Goal: Use online tool/utility: Utilize a website feature to perform a specific function

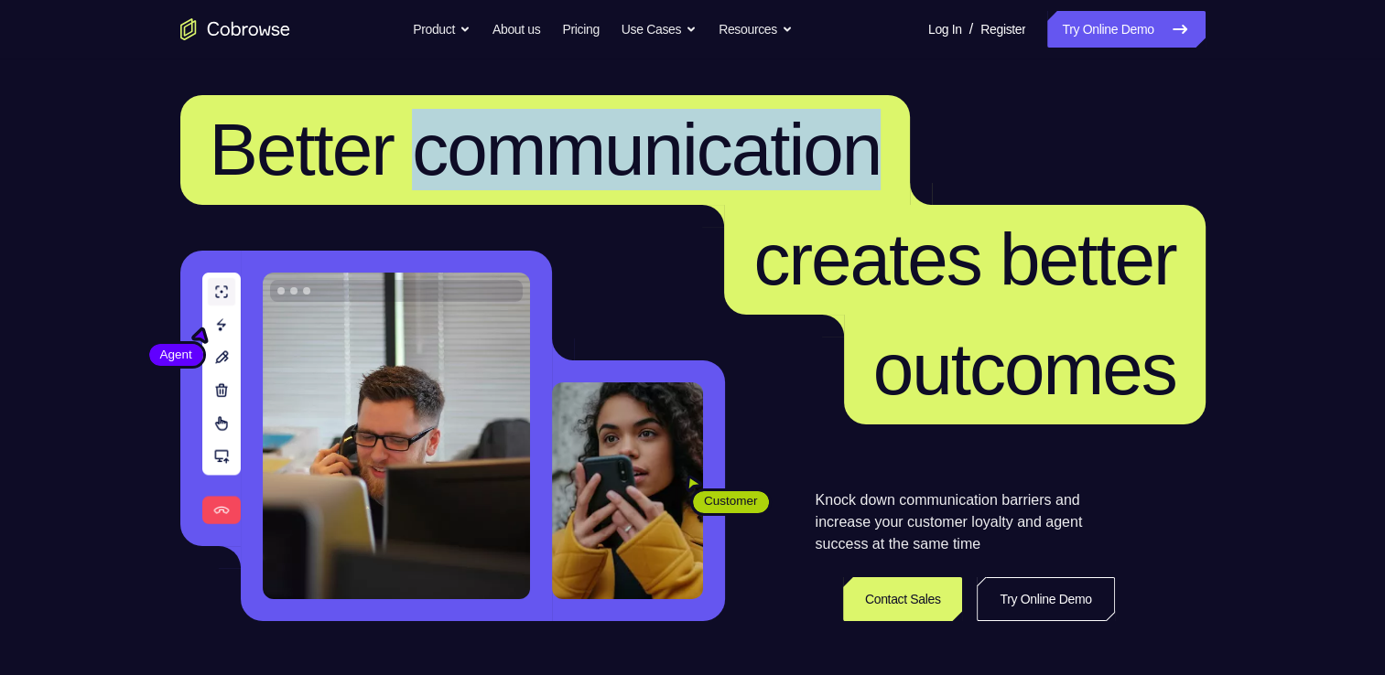
drag, startPoint x: 464, startPoint y: 149, endPoint x: 1057, endPoint y: 115, distance: 594.0
click at [911, 115] on span "Better communication" at bounding box center [545, 150] width 730 height 110
drag, startPoint x: 1057, startPoint y: 115, endPoint x: 1123, endPoint y: 134, distance: 68.4
click at [1123, 134] on h1 "Better communication creates better outcomes" at bounding box center [692, 259] width 1025 height 329
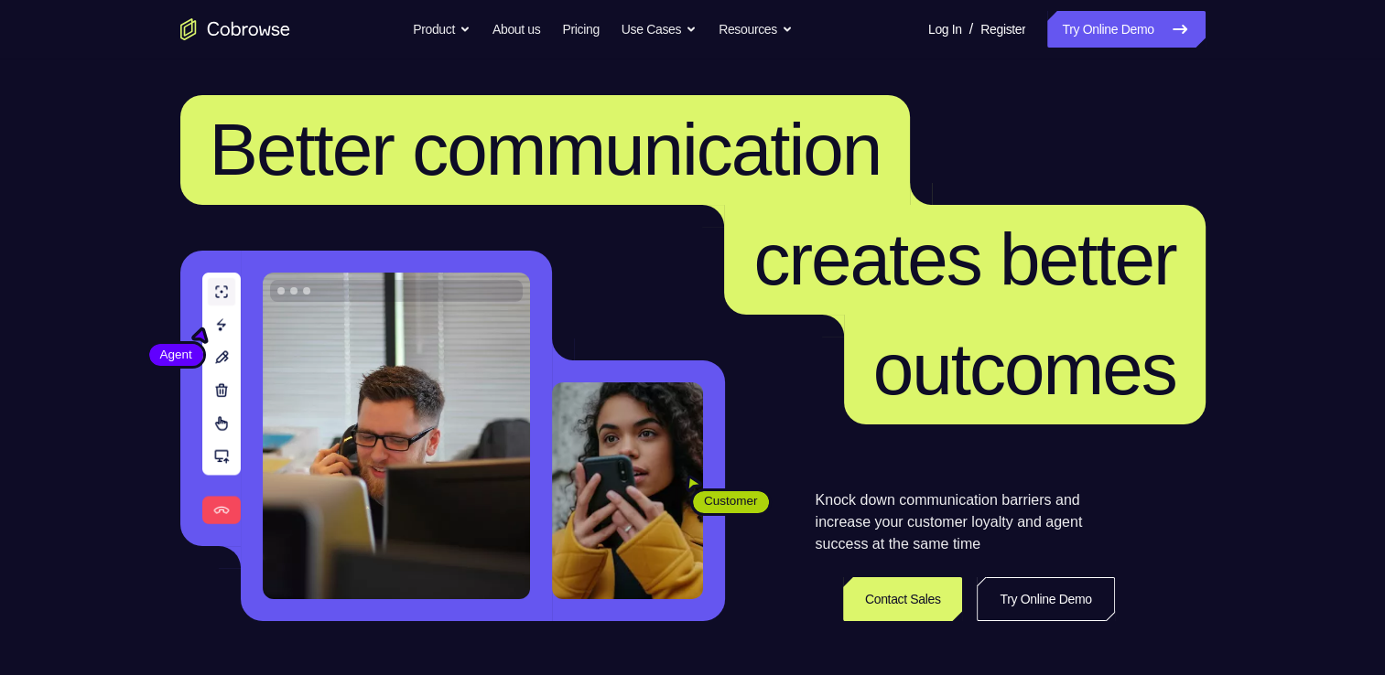
click at [1123, 134] on h1 "Better communication creates better outcomes" at bounding box center [692, 259] width 1025 height 329
click at [1065, 26] on link "Try Online Demo" at bounding box center [1125, 29] width 157 height 37
click at [1102, 25] on link "Try Online Demo" at bounding box center [1125, 29] width 157 height 37
click at [1047, 23] on link "Try Online Demo" at bounding box center [1125, 29] width 157 height 37
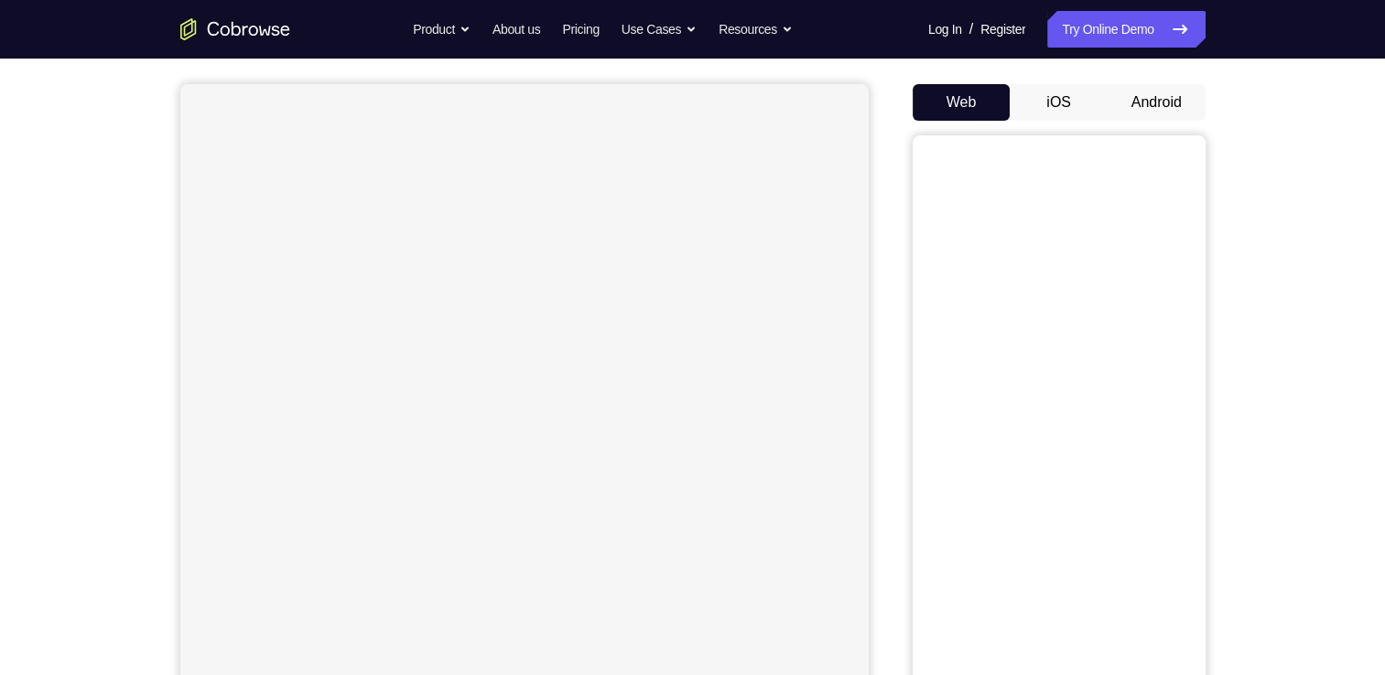
scroll to position [164, 0]
click at [1109, 100] on button "Android" at bounding box center [1156, 92] width 98 height 37
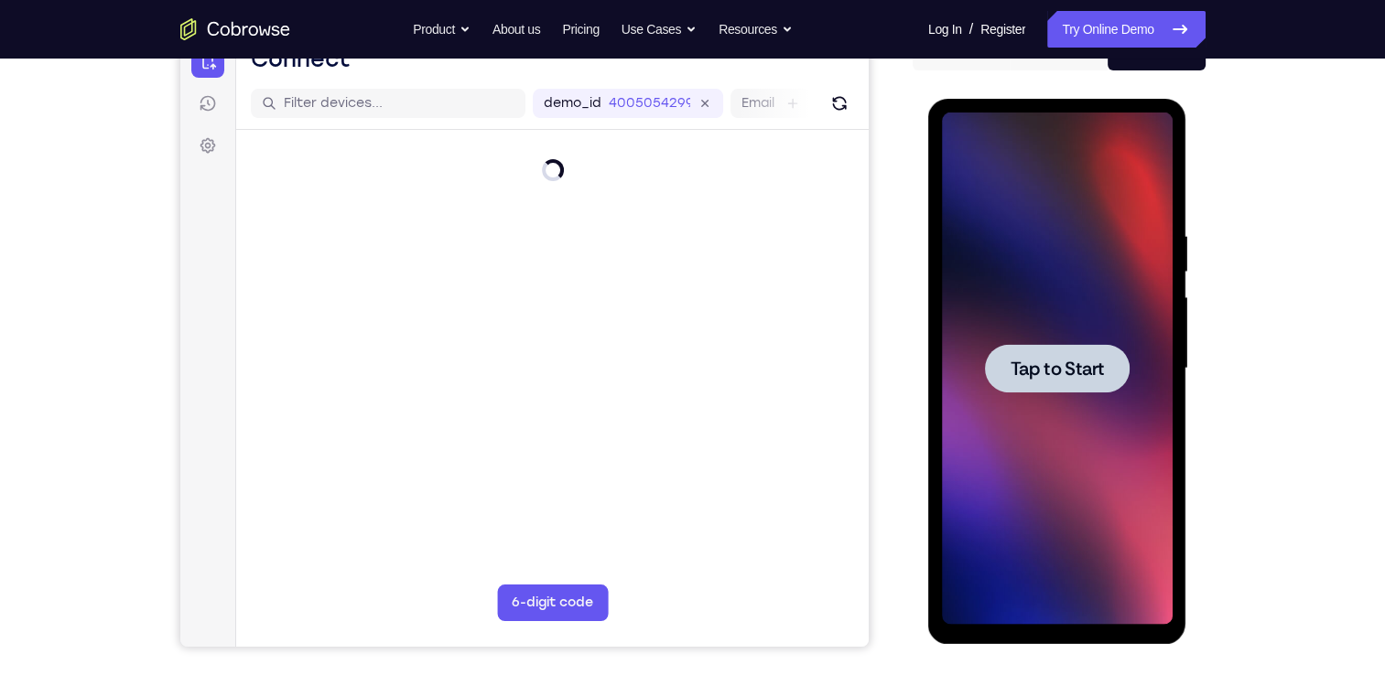
scroll to position [0, 0]
click at [1040, 332] on div at bounding box center [1057, 369] width 231 height 513
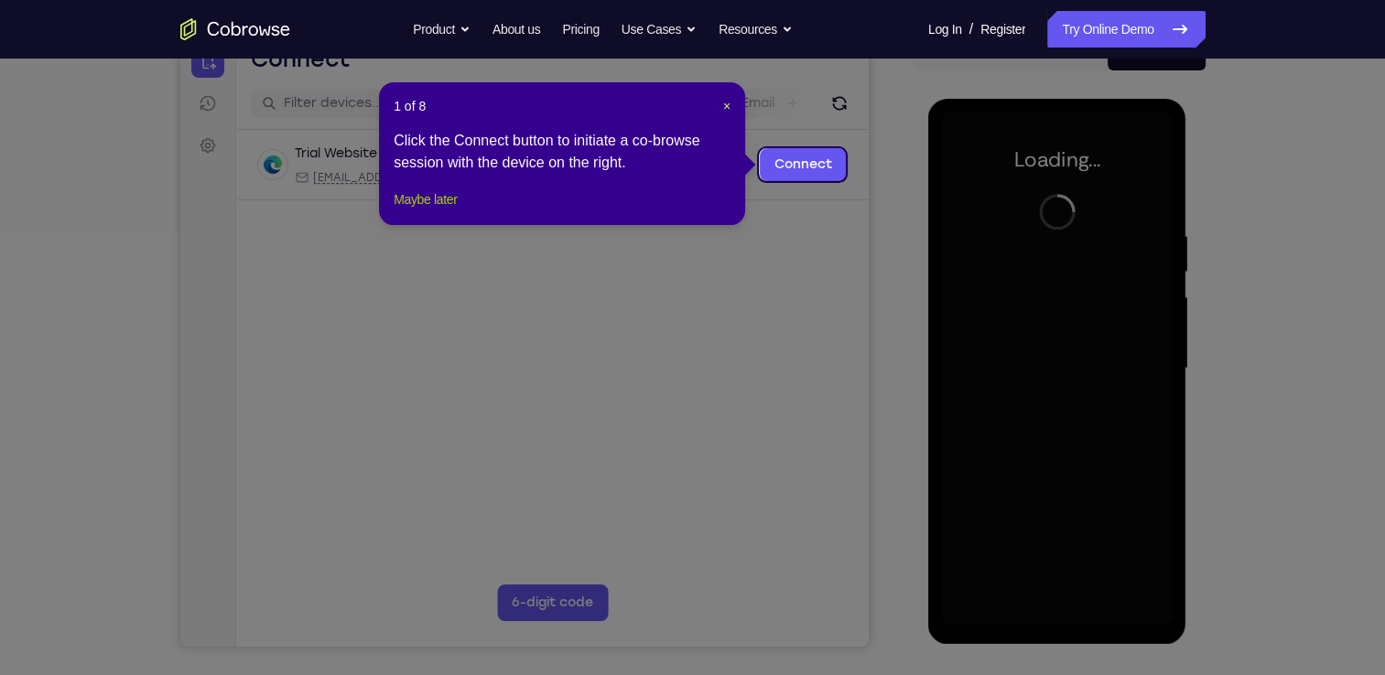
click at [449, 210] on button "Maybe later" at bounding box center [425, 200] width 63 height 22
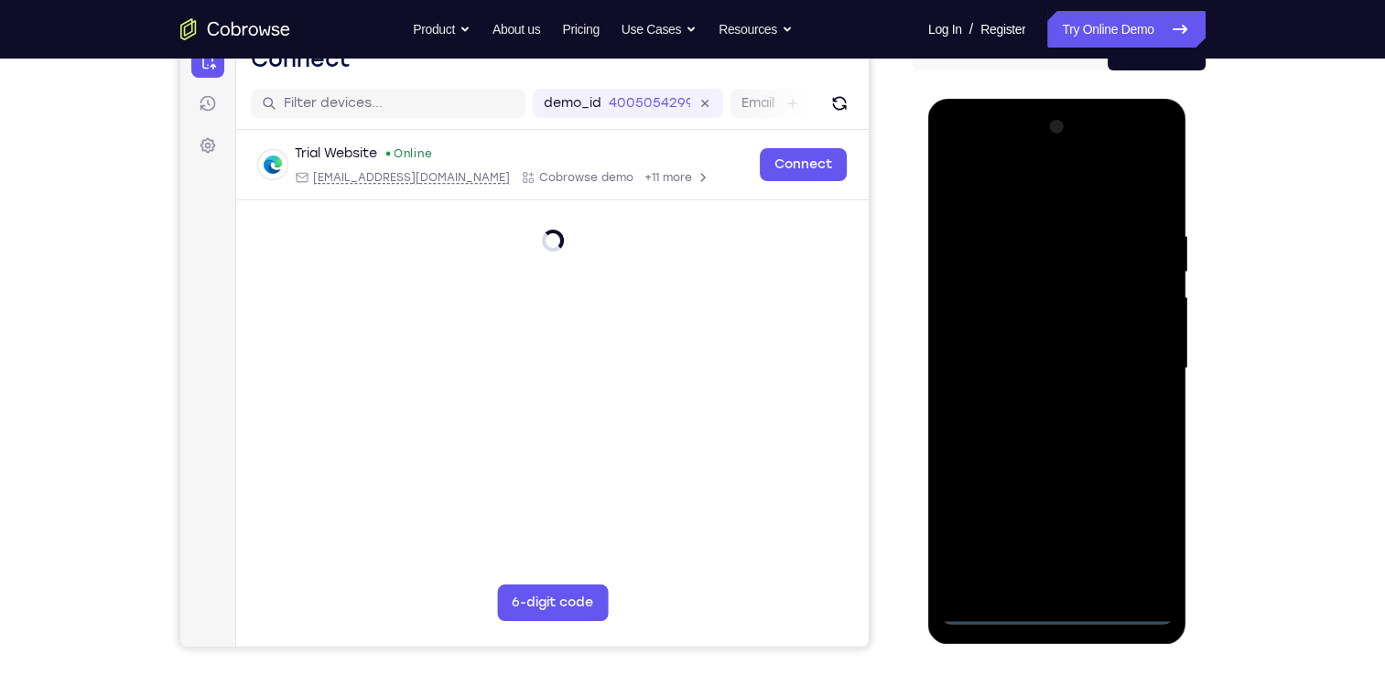
click at [1054, 609] on div at bounding box center [1057, 369] width 231 height 513
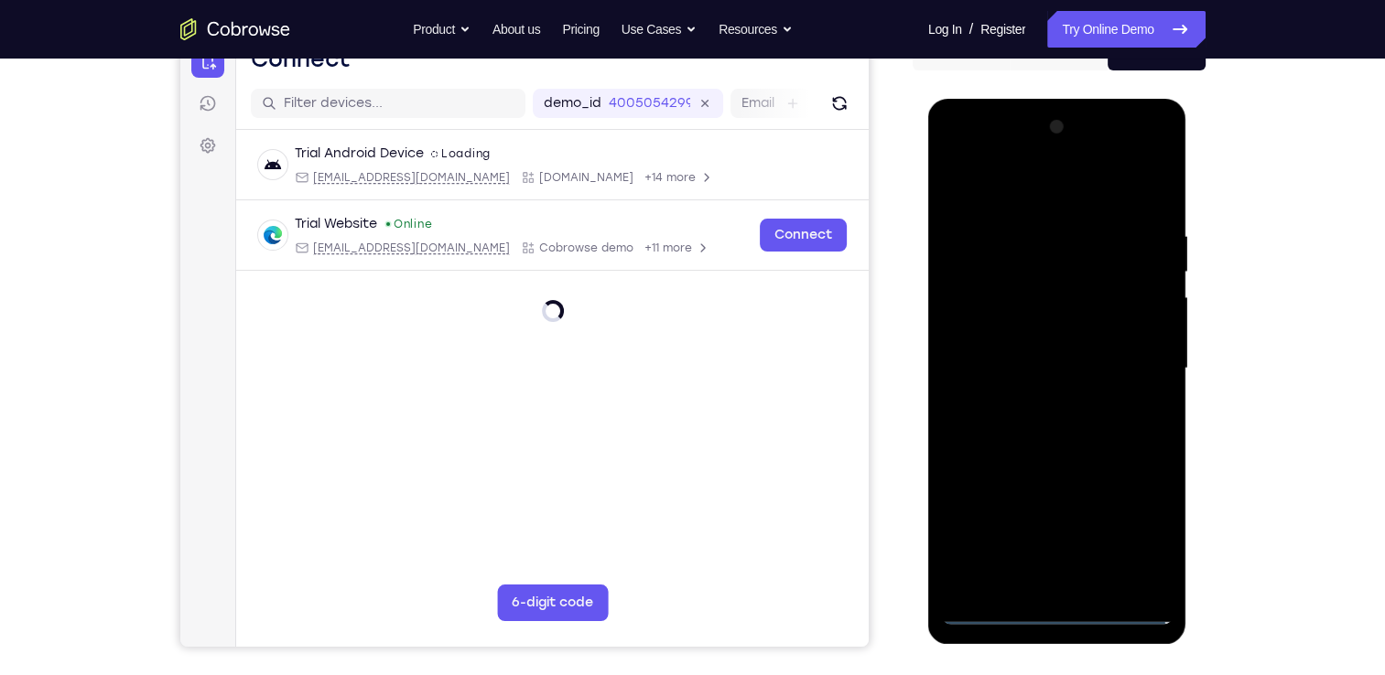
click at [1154, 527] on div at bounding box center [1057, 369] width 231 height 513
click at [952, 156] on div at bounding box center [1057, 369] width 231 height 513
click at [1139, 358] on div at bounding box center [1057, 369] width 231 height 513
click at [1034, 403] on div at bounding box center [1057, 369] width 231 height 513
click at [1040, 344] on div at bounding box center [1057, 369] width 231 height 513
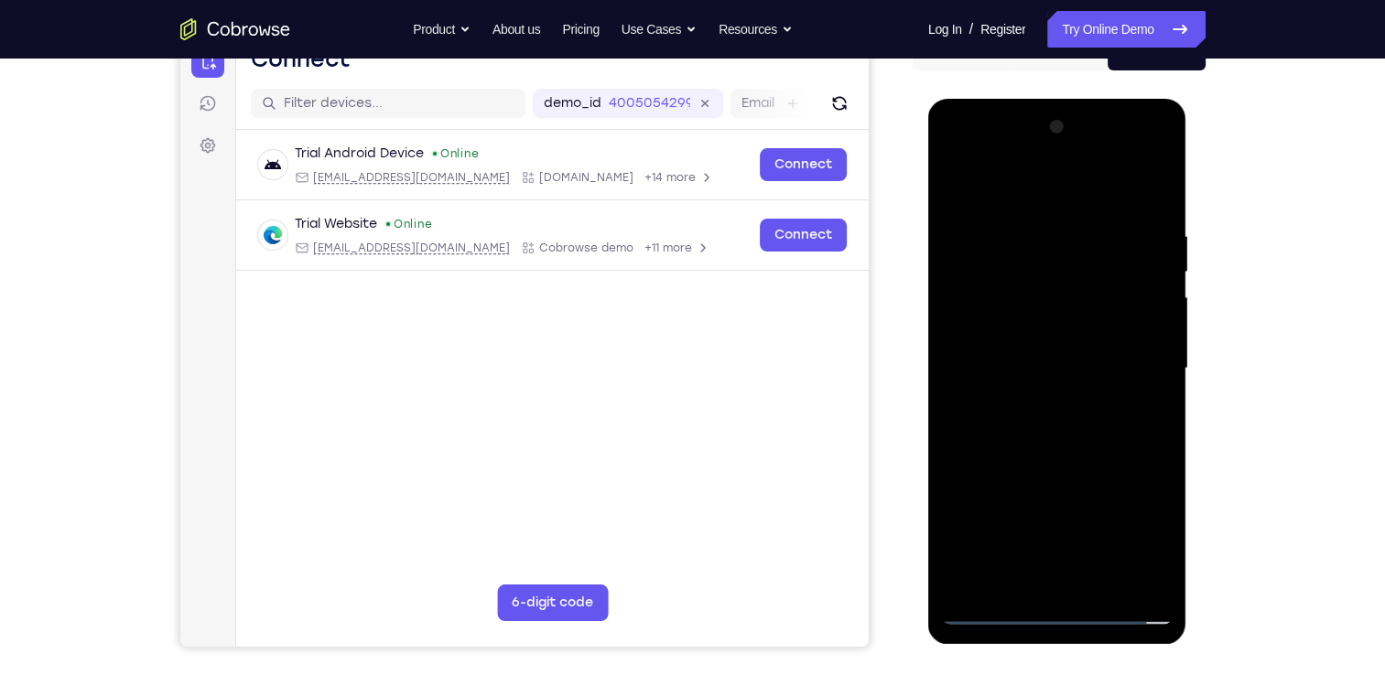
click at [1069, 336] on div at bounding box center [1057, 369] width 231 height 513
click at [1069, 369] on div at bounding box center [1057, 369] width 231 height 513
click at [1102, 436] on div at bounding box center [1057, 369] width 231 height 513
click at [1102, 429] on div at bounding box center [1057, 369] width 231 height 513
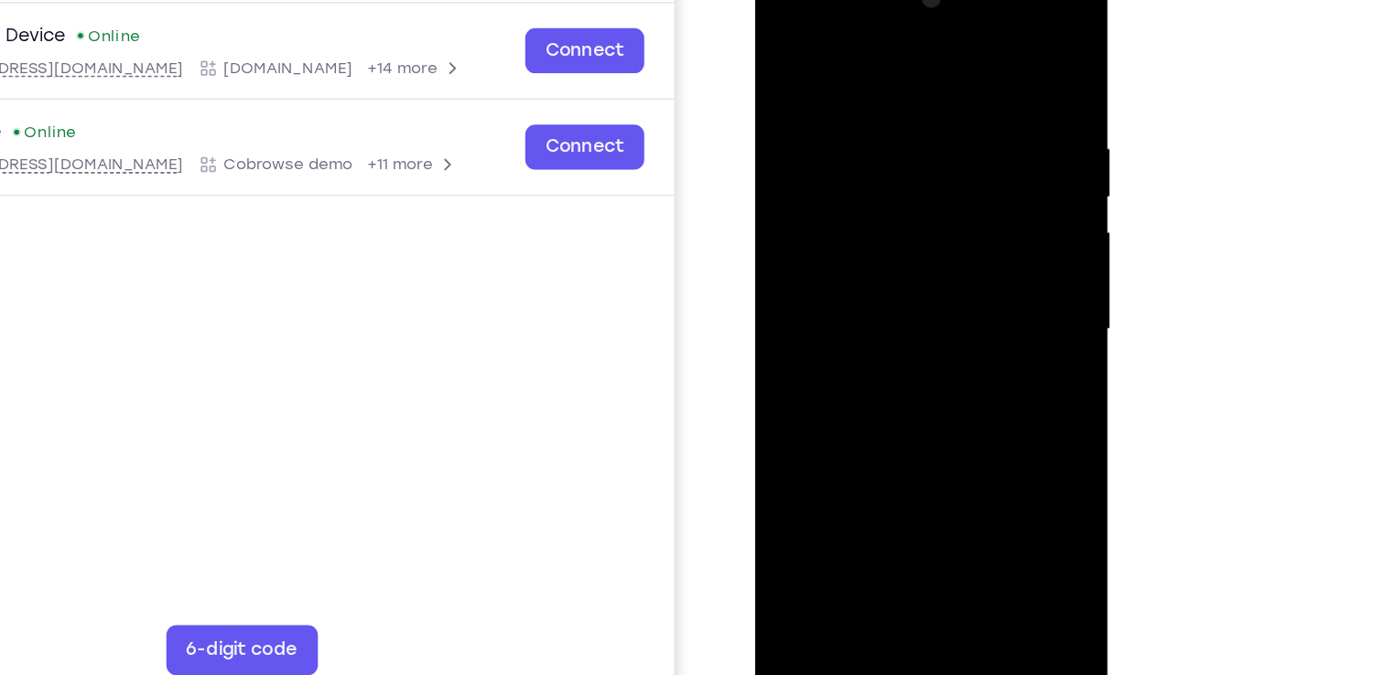
scroll to position [204, 0]
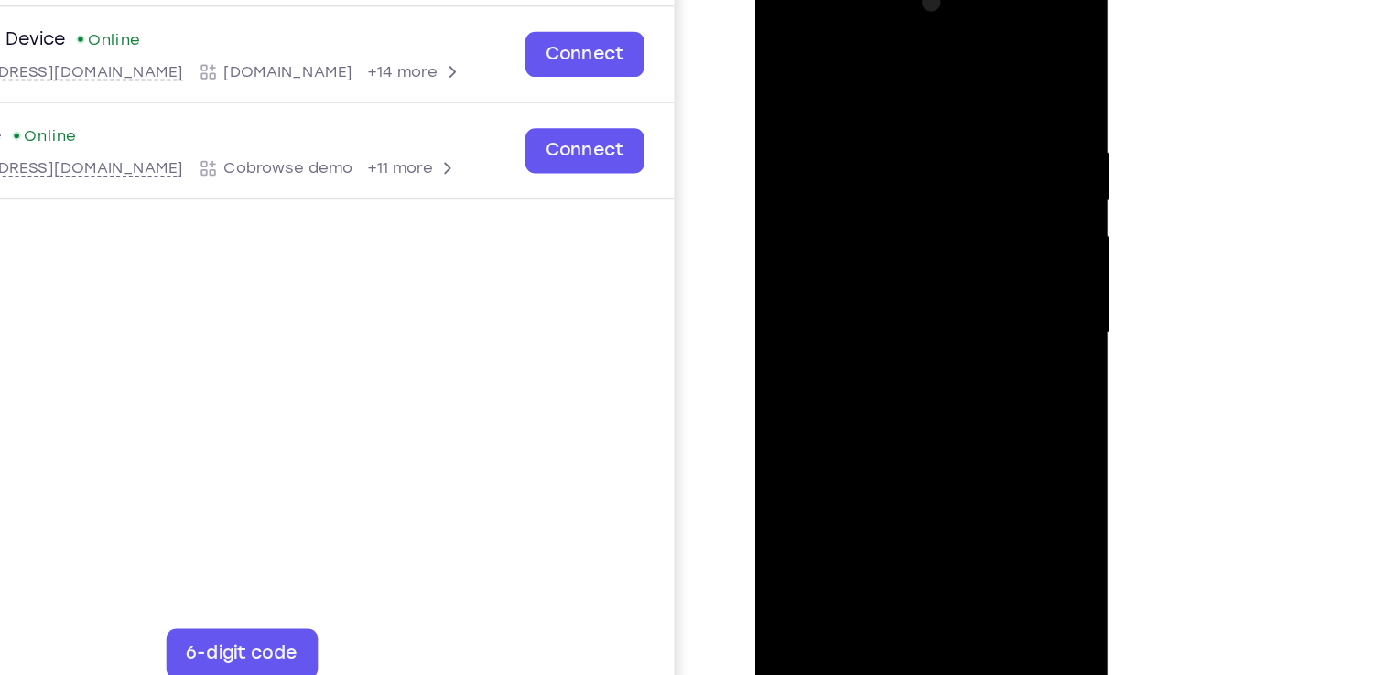
click at [965, 317] on div at bounding box center [884, 234] width 231 height 513
click at [982, 54] on div at bounding box center [884, 234] width 231 height 513
click at [988, 426] on div at bounding box center [884, 234] width 231 height 513
click at [853, 176] on div at bounding box center [884, 234] width 231 height 513
click at [782, 52] on div at bounding box center [884, 234] width 231 height 513
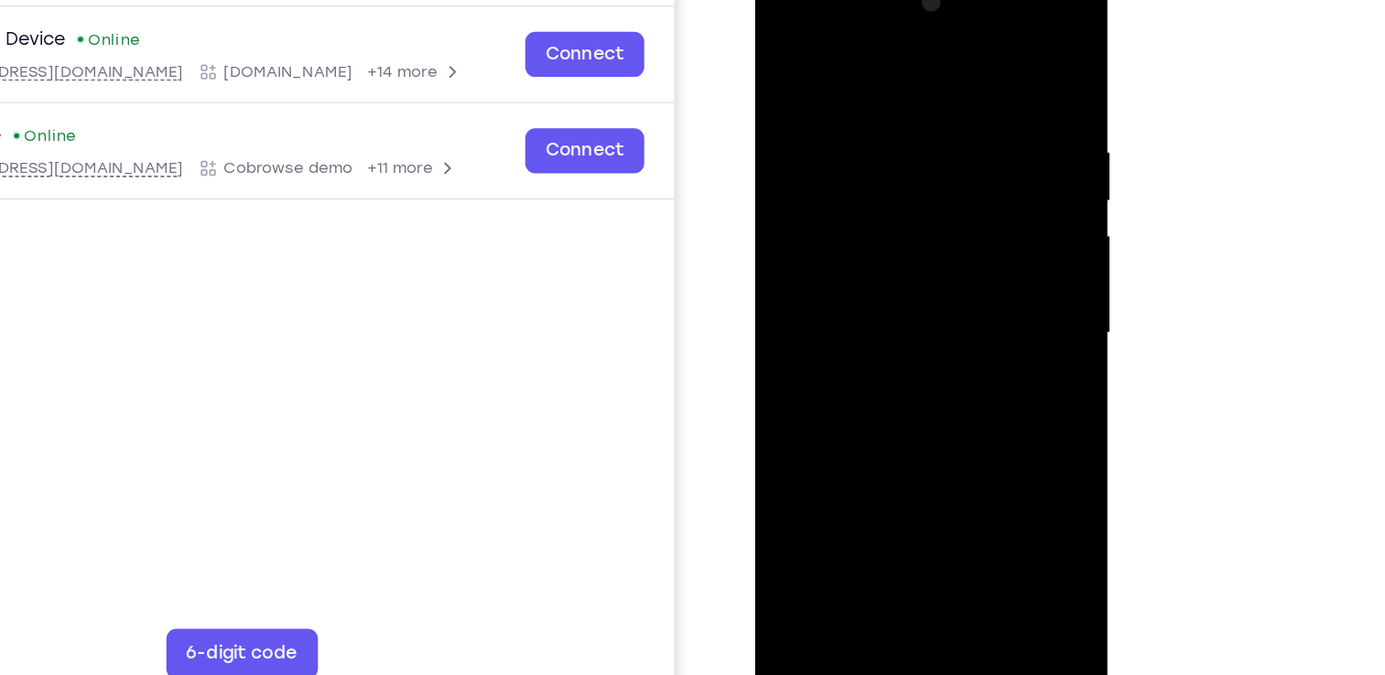
click at [783, 51] on div at bounding box center [884, 234] width 231 height 513
click at [829, 145] on div at bounding box center [884, 234] width 231 height 513
click at [801, 96] on div at bounding box center [884, 234] width 231 height 513
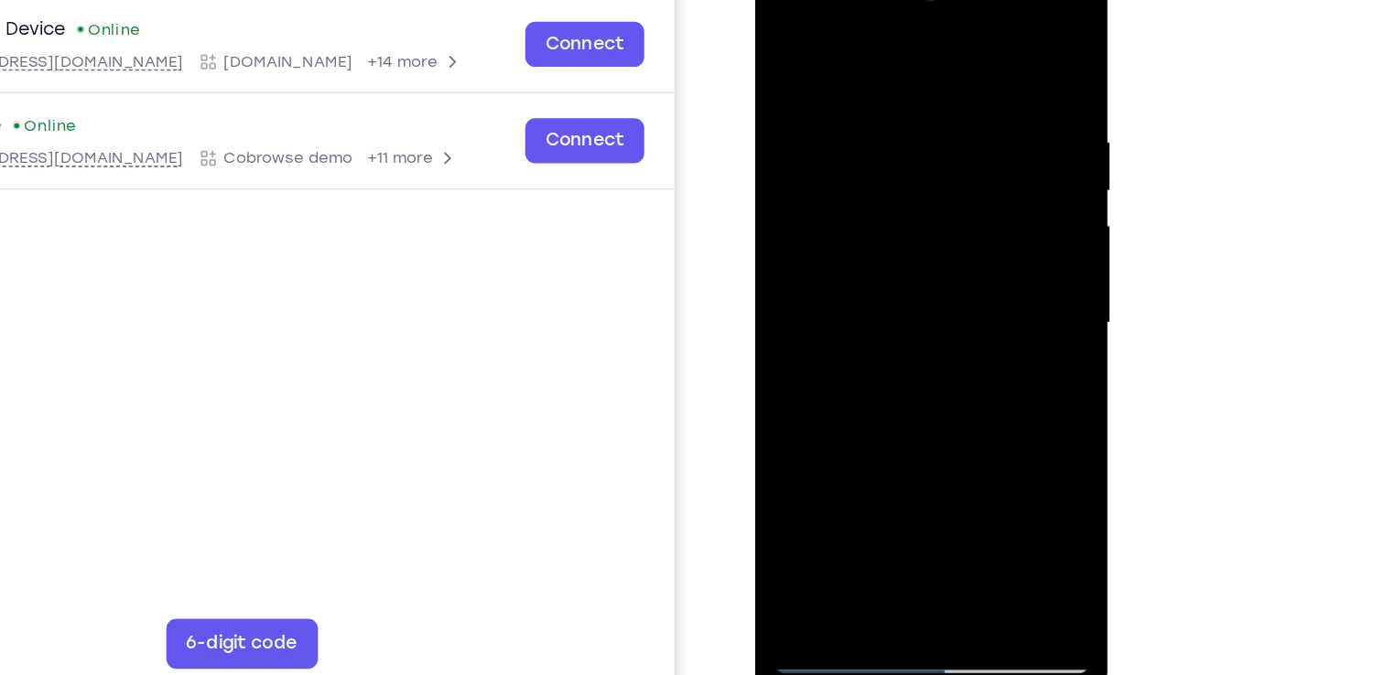
click at [949, 210] on div at bounding box center [884, 224] width 231 height 513
click at [958, 194] on div at bounding box center [884, 224] width 231 height 513
click at [962, 202] on div at bounding box center [884, 224] width 231 height 513
click at [980, 45] on div at bounding box center [884, 224] width 231 height 513
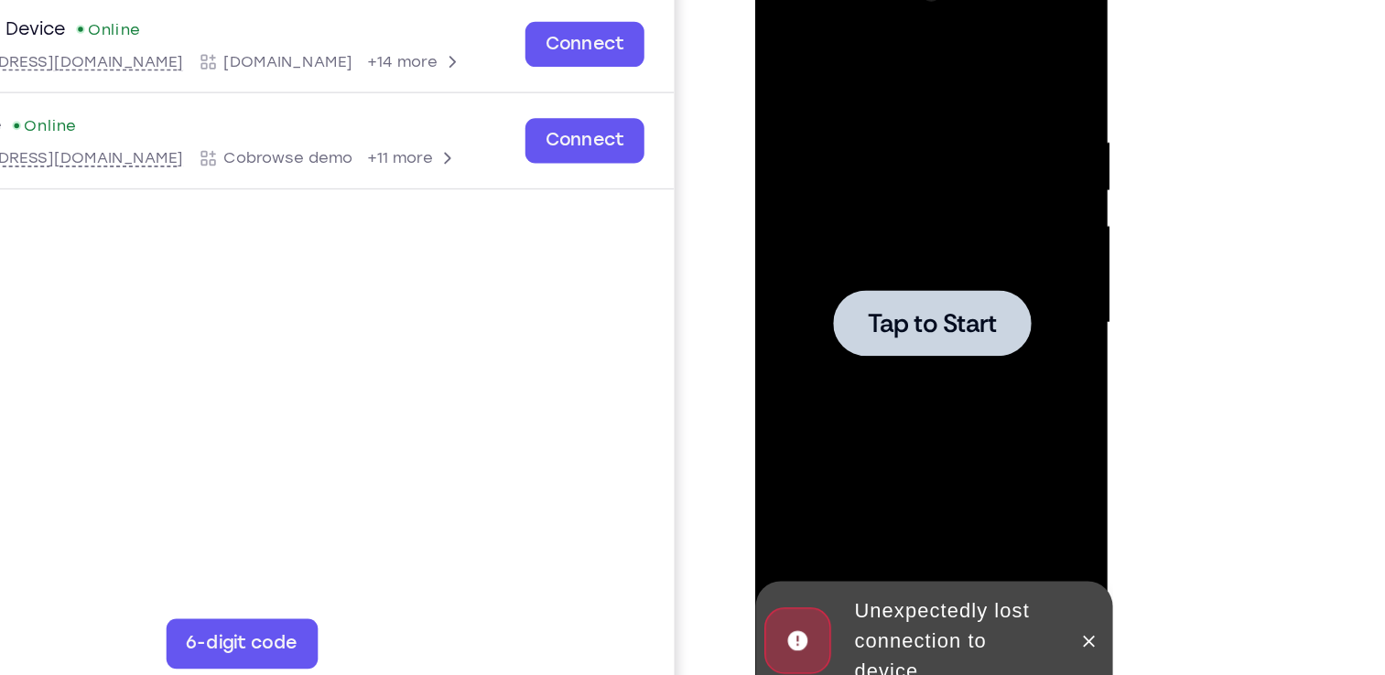
click at [892, 233] on span "Tap to Start" at bounding box center [883, 224] width 93 height 18
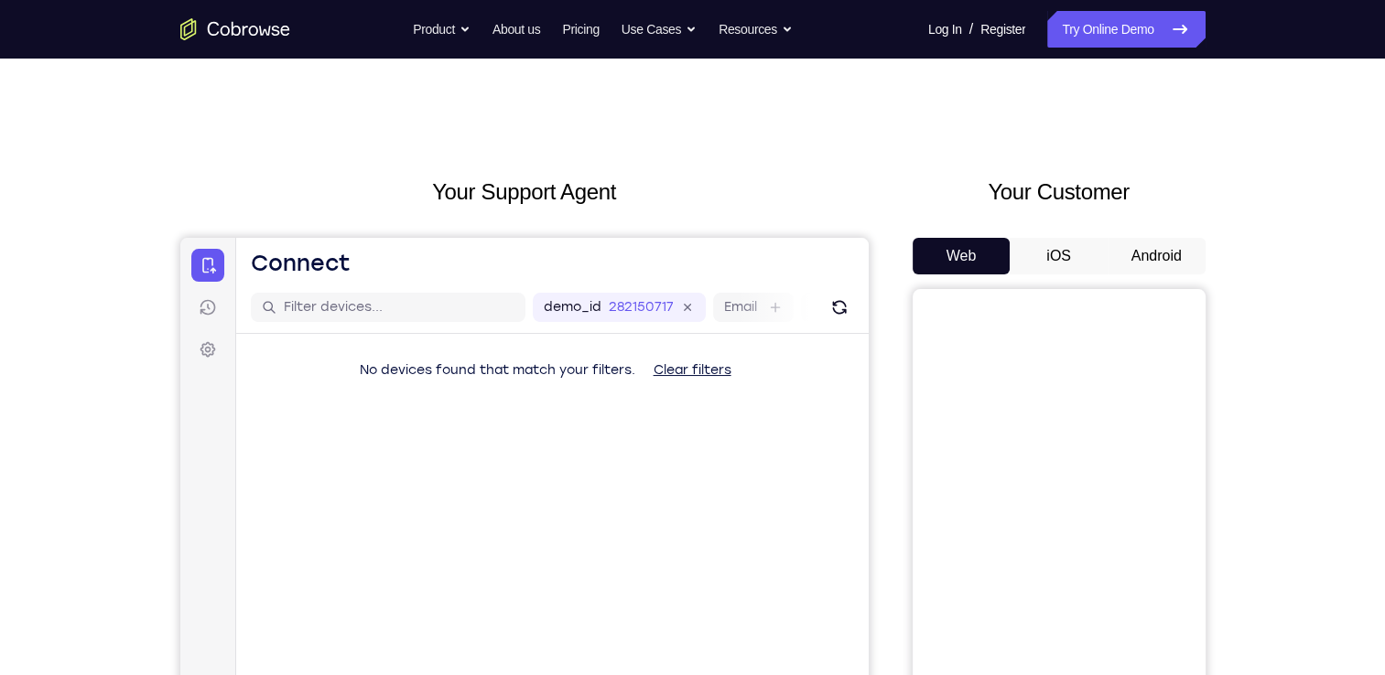
click at [1122, 243] on button "Android" at bounding box center [1156, 256] width 98 height 37
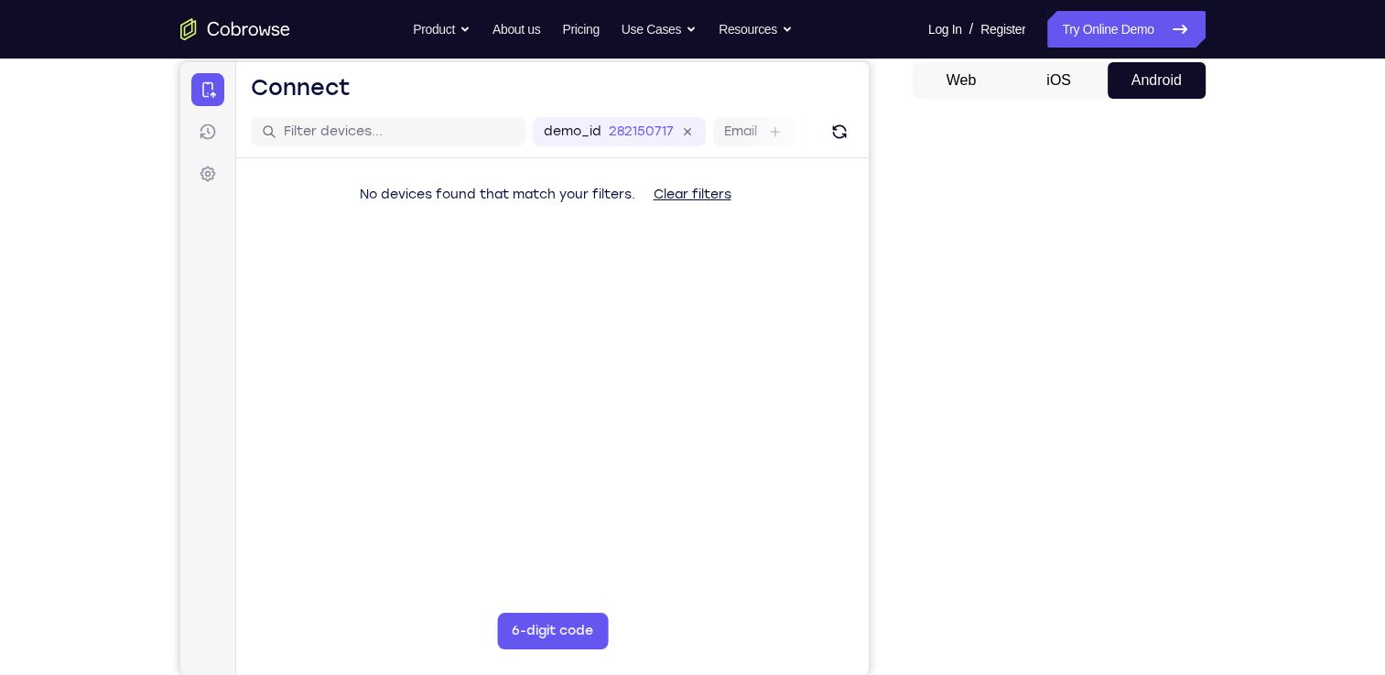
scroll to position [178, 0]
click at [1018, 79] on button "iOS" at bounding box center [1058, 78] width 98 height 37
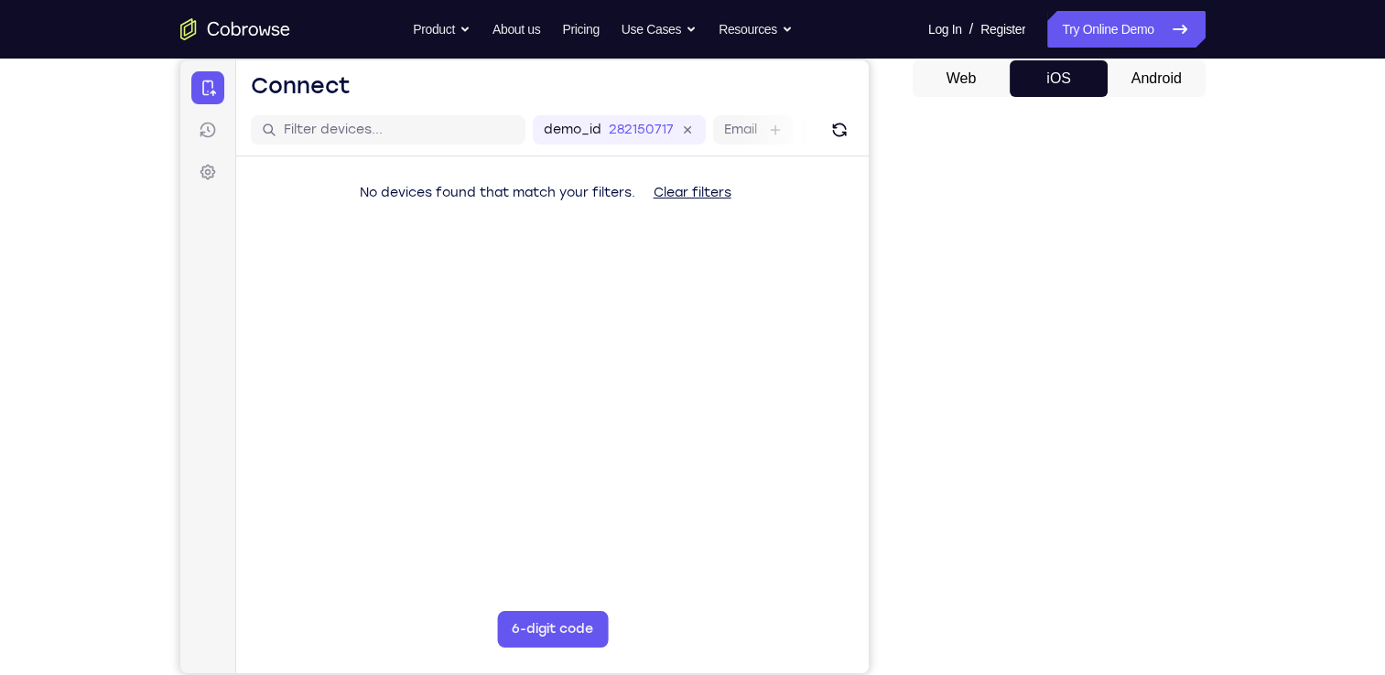
click at [1117, 74] on button "Android" at bounding box center [1156, 78] width 98 height 37
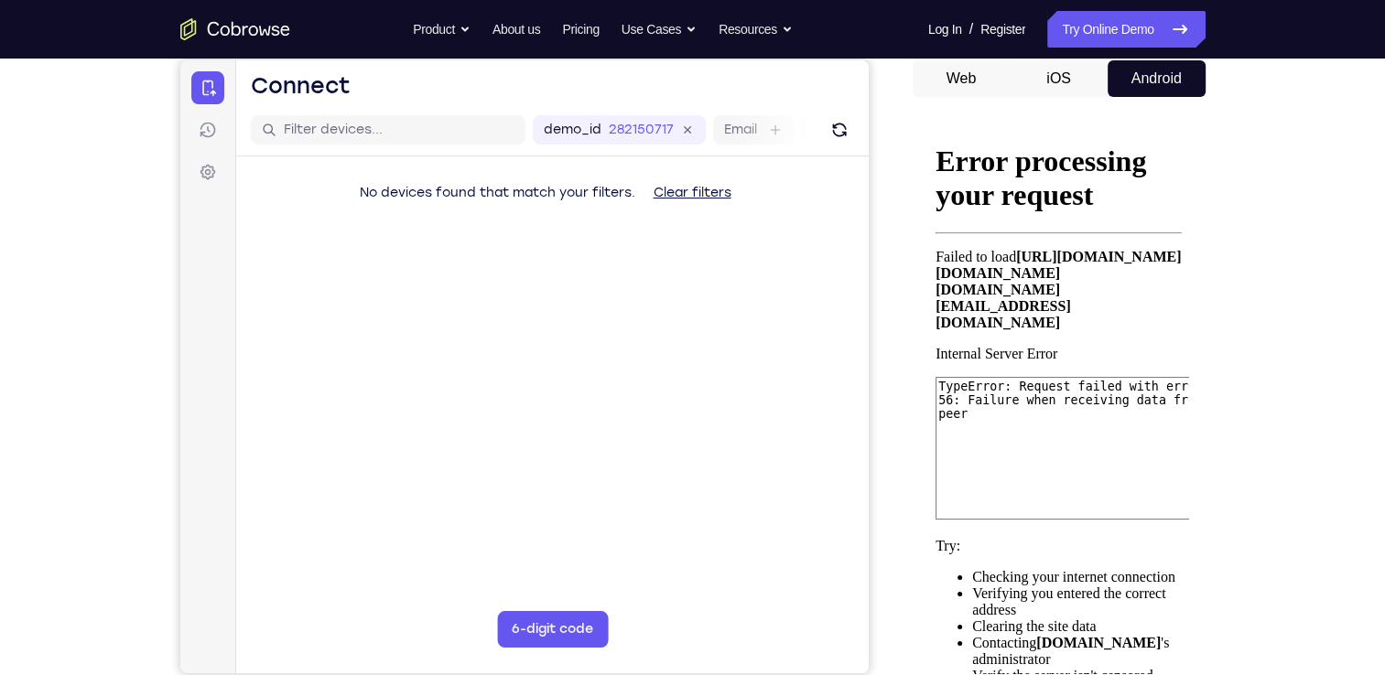
scroll to position [0, 0]
click at [1036, 87] on button "iOS" at bounding box center [1058, 78] width 98 height 37
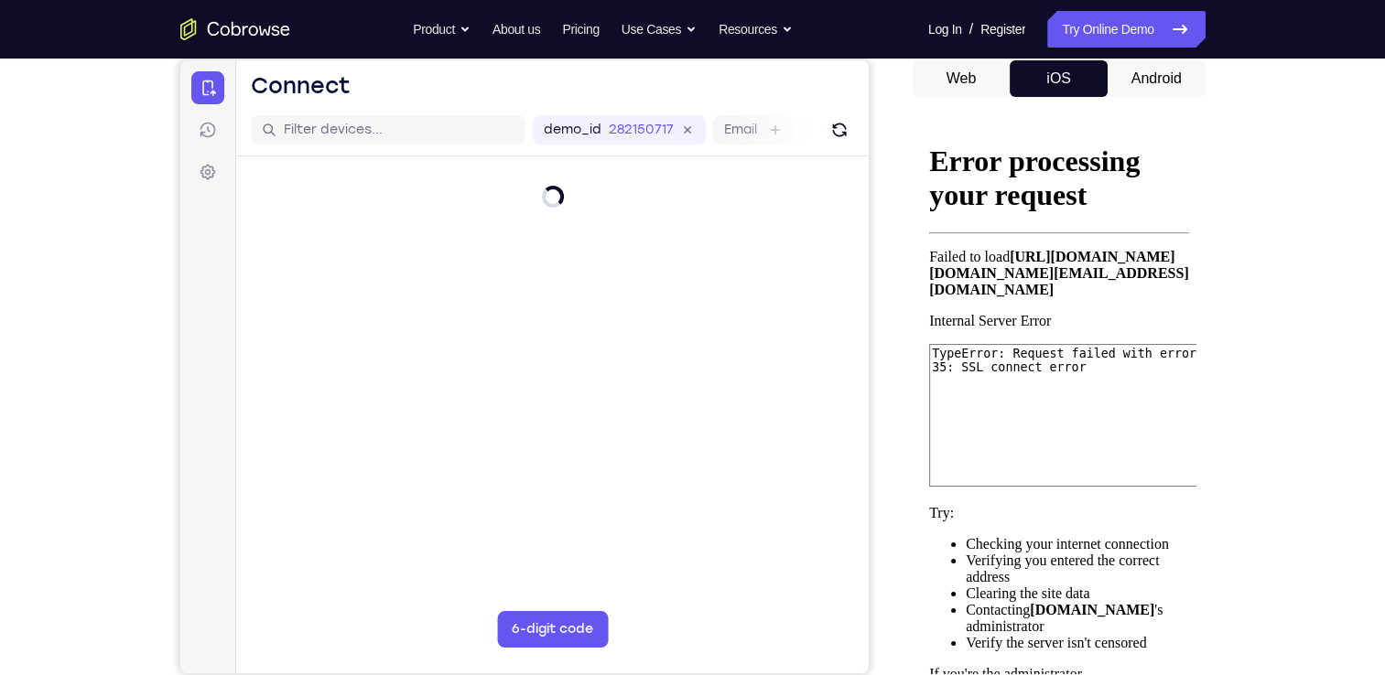
click at [986, 86] on button "Web" at bounding box center [961, 78] width 98 height 37
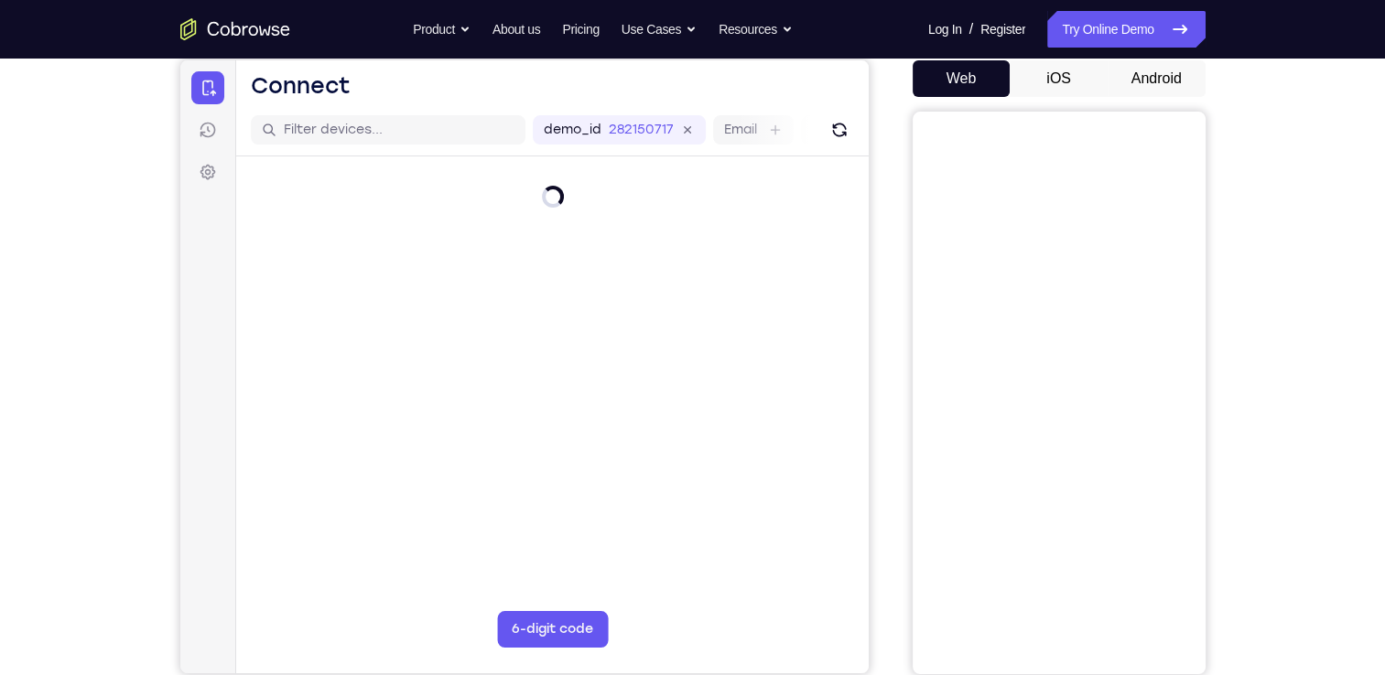
click at [1123, 94] on button "Android" at bounding box center [1156, 78] width 98 height 37
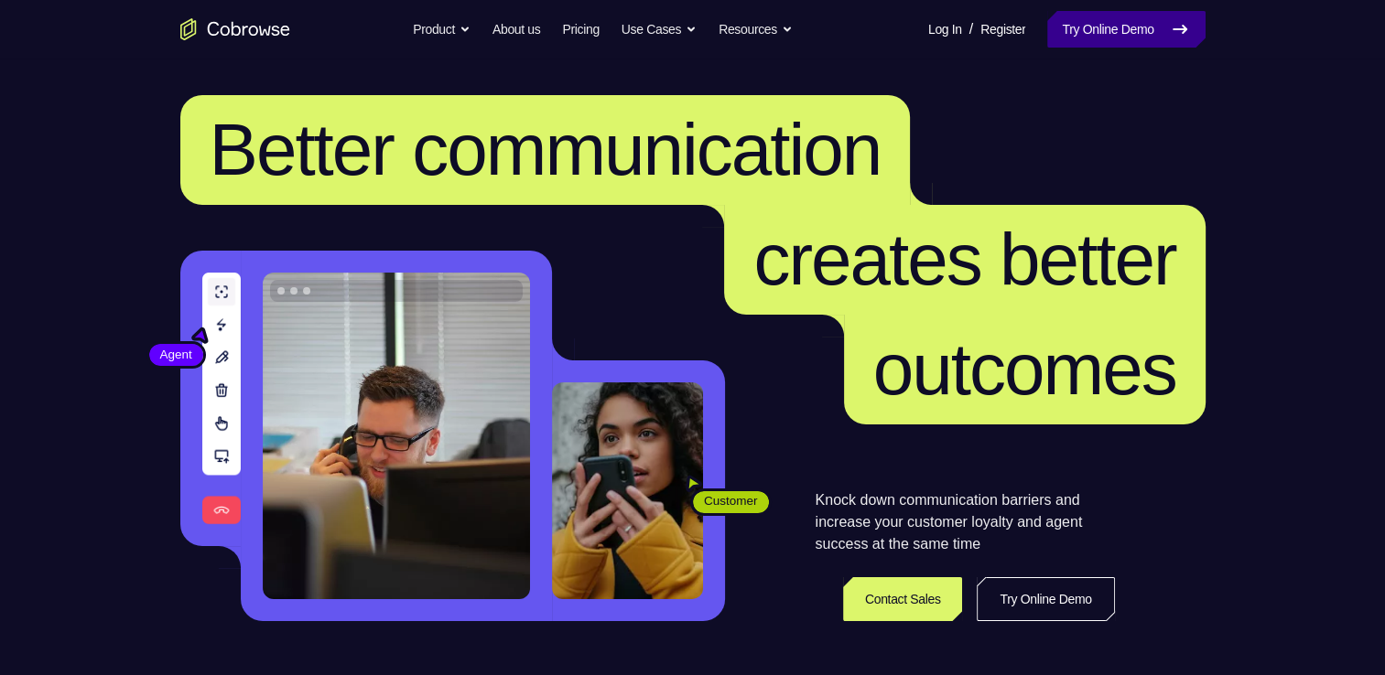
click at [1079, 31] on link "Try Online Demo" at bounding box center [1125, 29] width 157 height 37
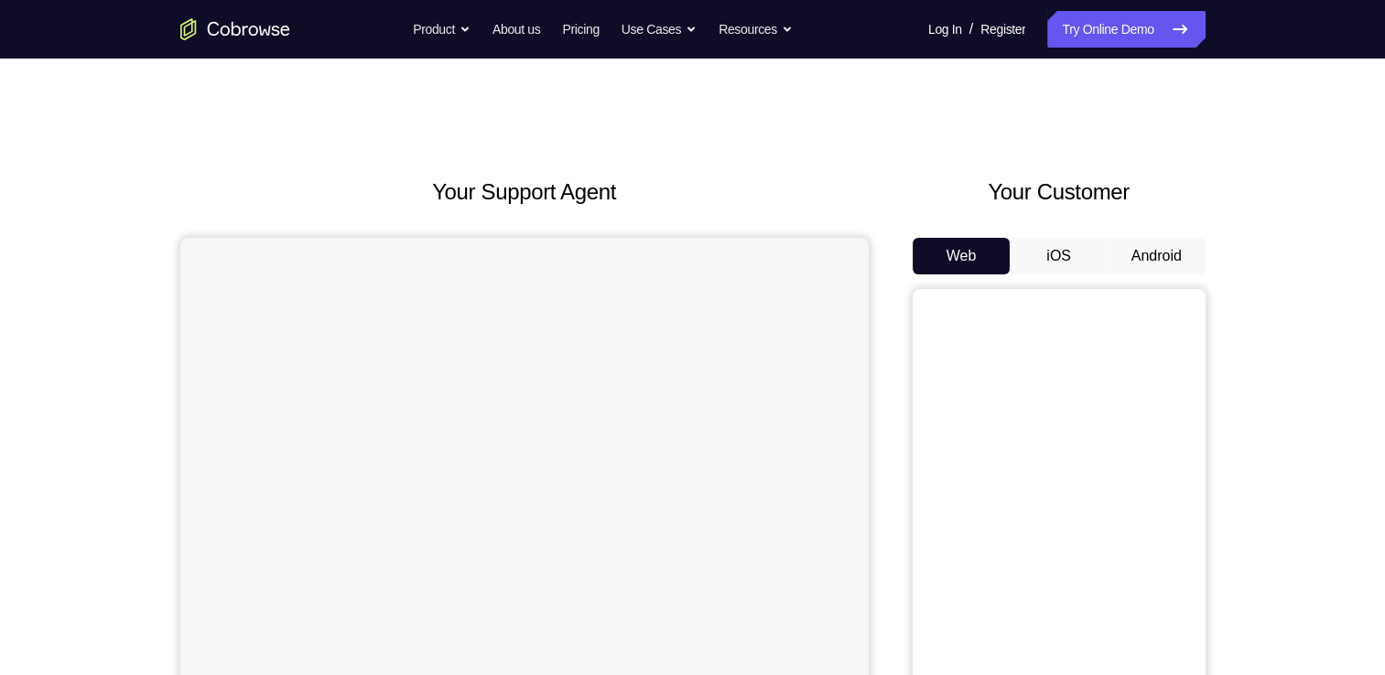
scroll to position [90, 0]
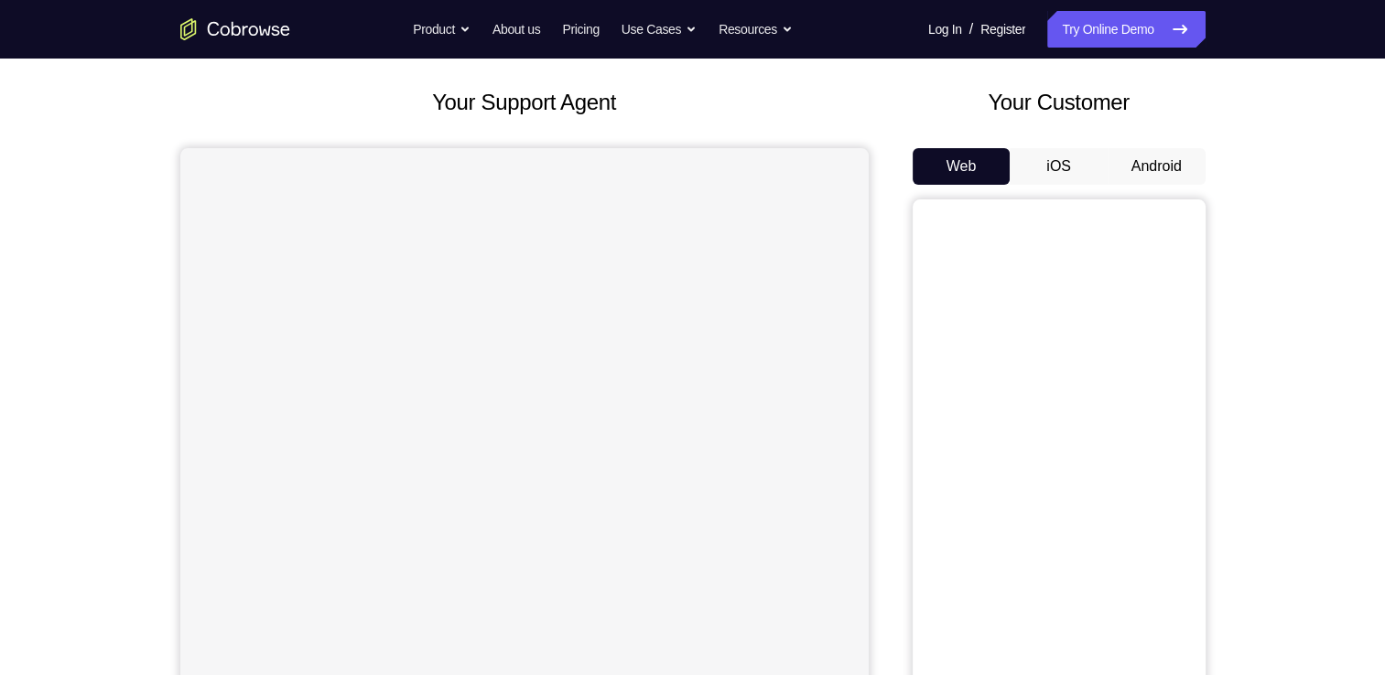
click at [1173, 167] on button "Android" at bounding box center [1156, 166] width 98 height 37
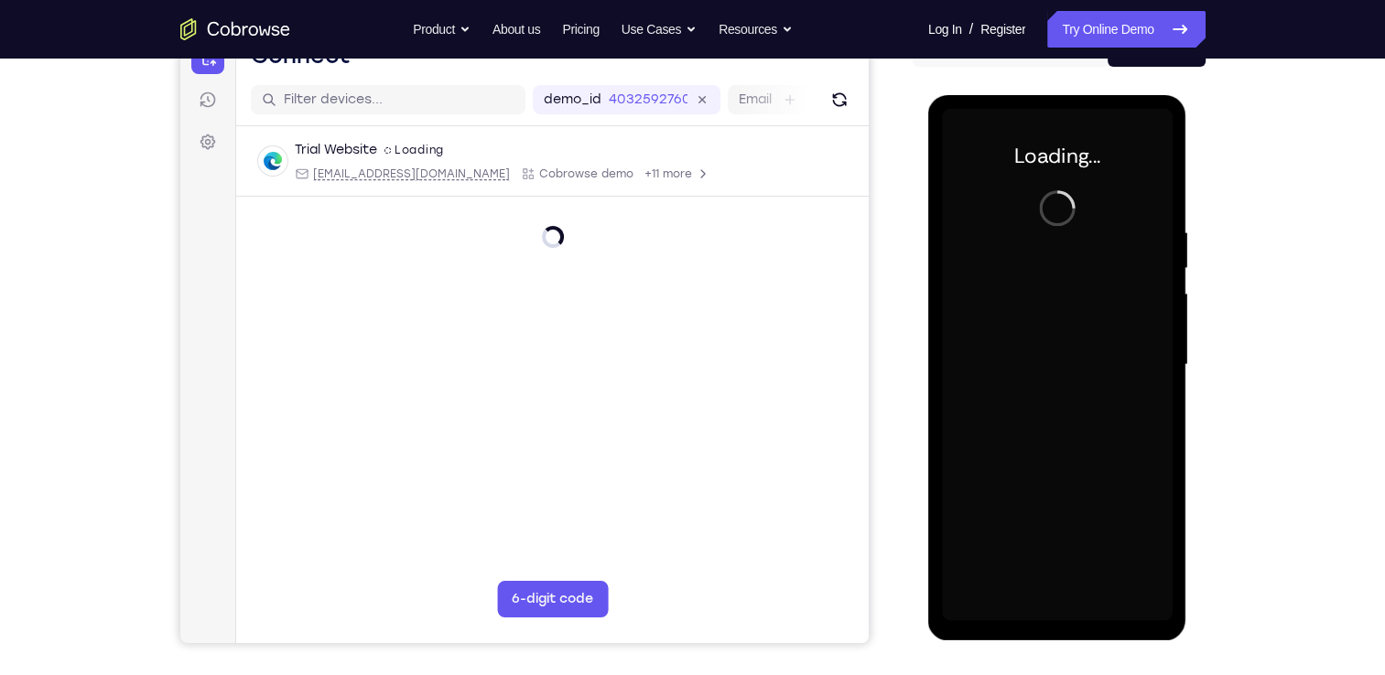
scroll to position [0, 0]
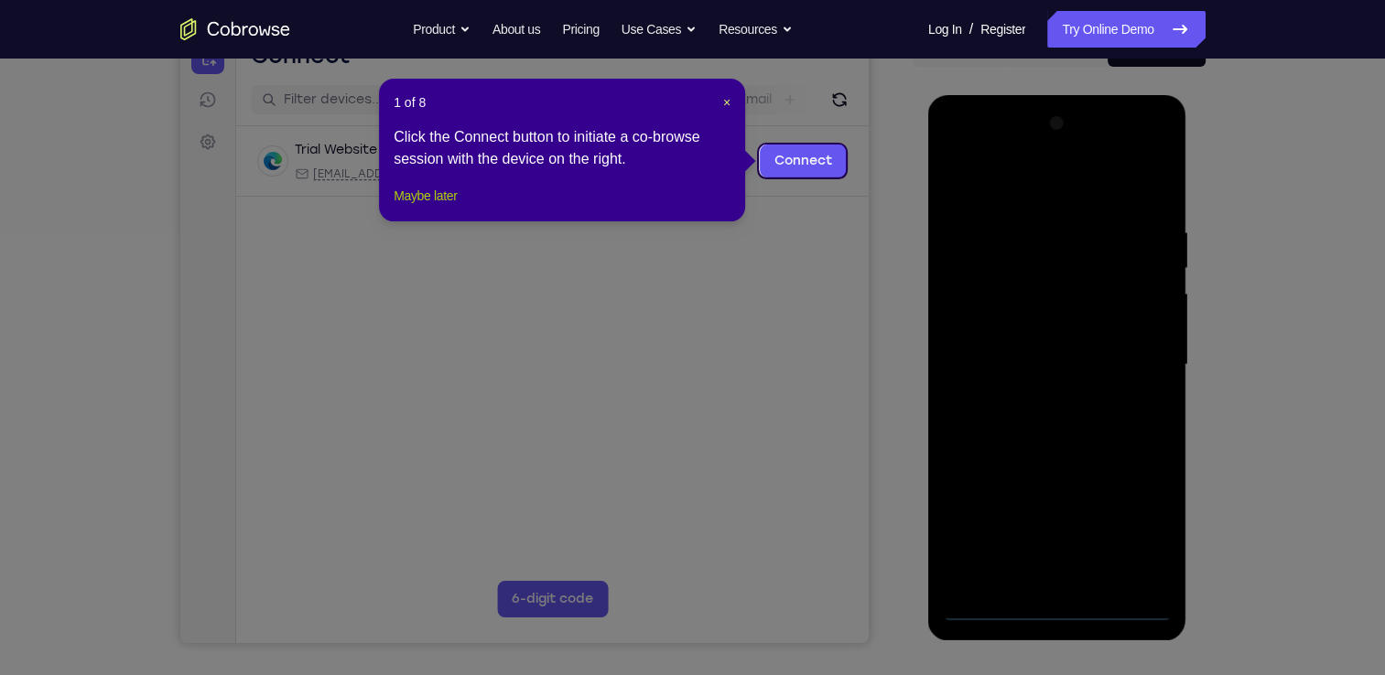
click at [441, 207] on button "Maybe later" at bounding box center [425, 196] width 63 height 22
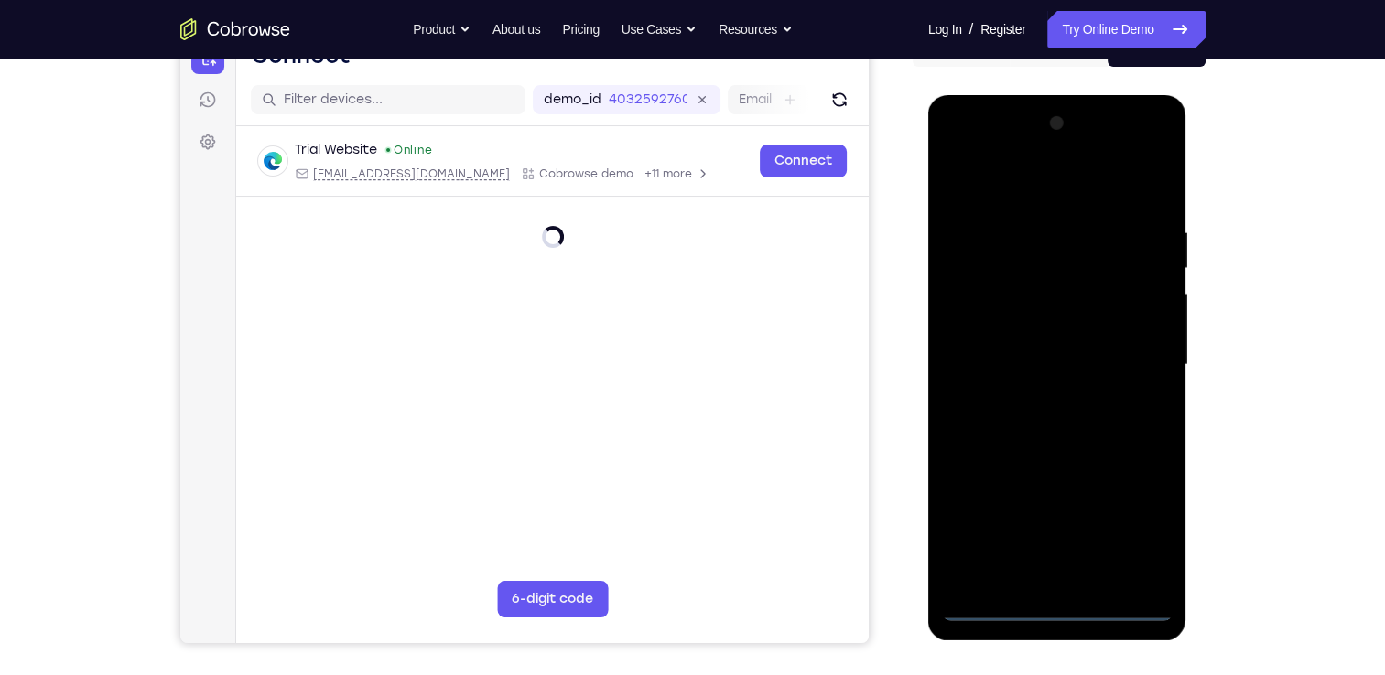
click at [1051, 603] on div at bounding box center [1057, 365] width 231 height 513
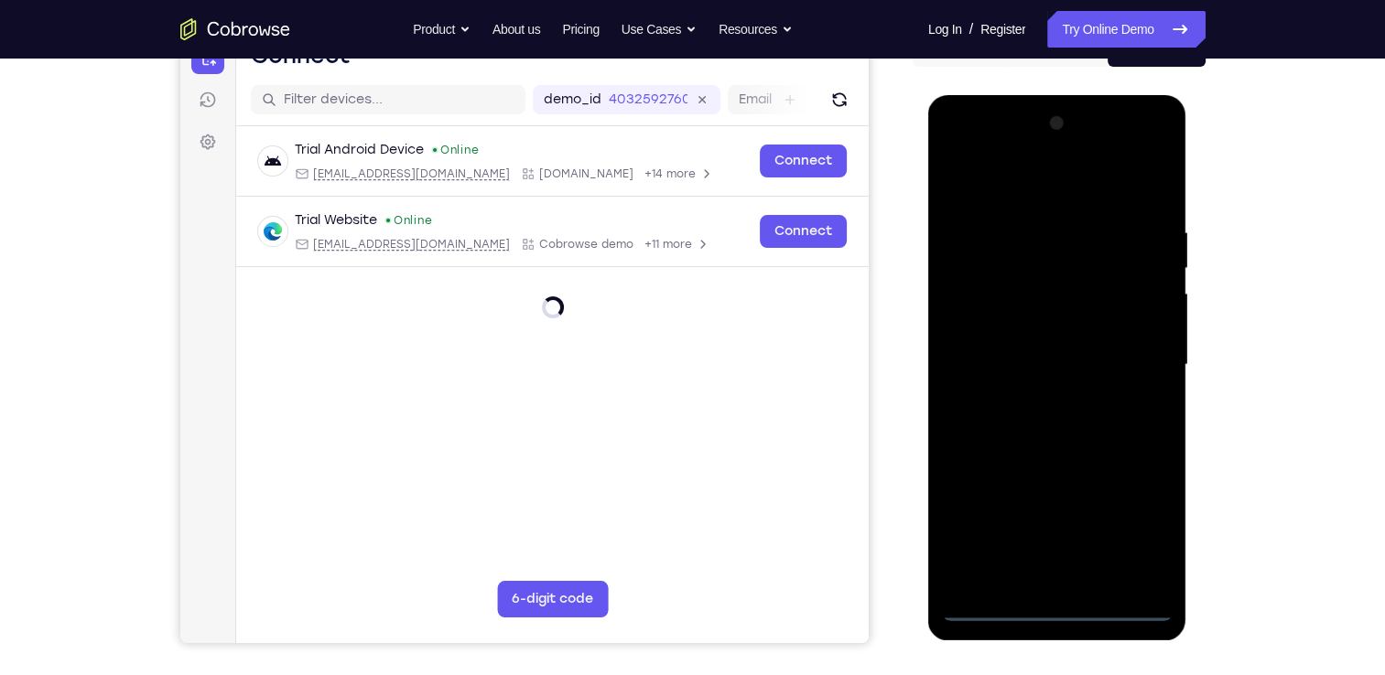
click at [1135, 531] on div at bounding box center [1057, 365] width 231 height 513
click at [961, 153] on div at bounding box center [1057, 365] width 231 height 513
click at [1128, 366] on div at bounding box center [1057, 365] width 231 height 513
click at [1042, 401] on div at bounding box center [1057, 365] width 231 height 513
click at [1052, 357] on div at bounding box center [1057, 365] width 231 height 513
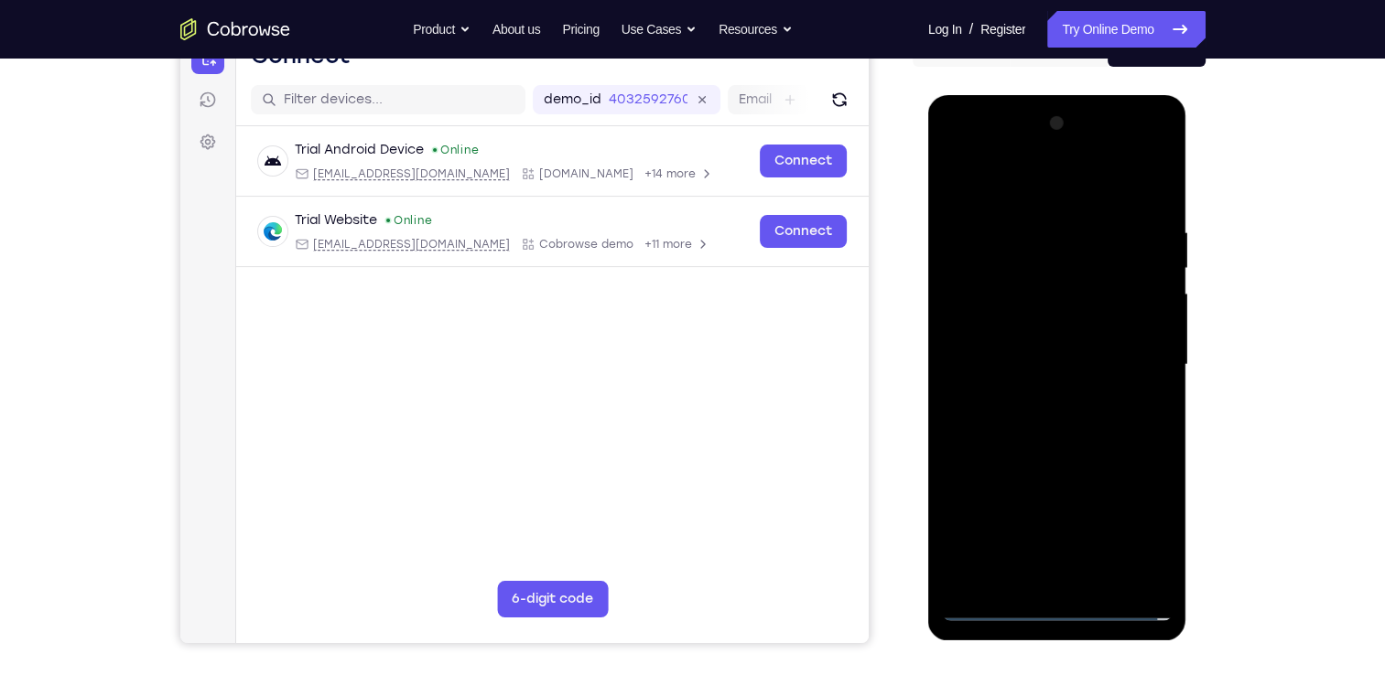
click at [1042, 291] on div at bounding box center [1057, 365] width 231 height 513
click at [1053, 328] on div at bounding box center [1057, 365] width 231 height 513
click at [1049, 359] on div at bounding box center [1057, 365] width 231 height 513
click at [1058, 431] on div at bounding box center [1057, 365] width 231 height 513
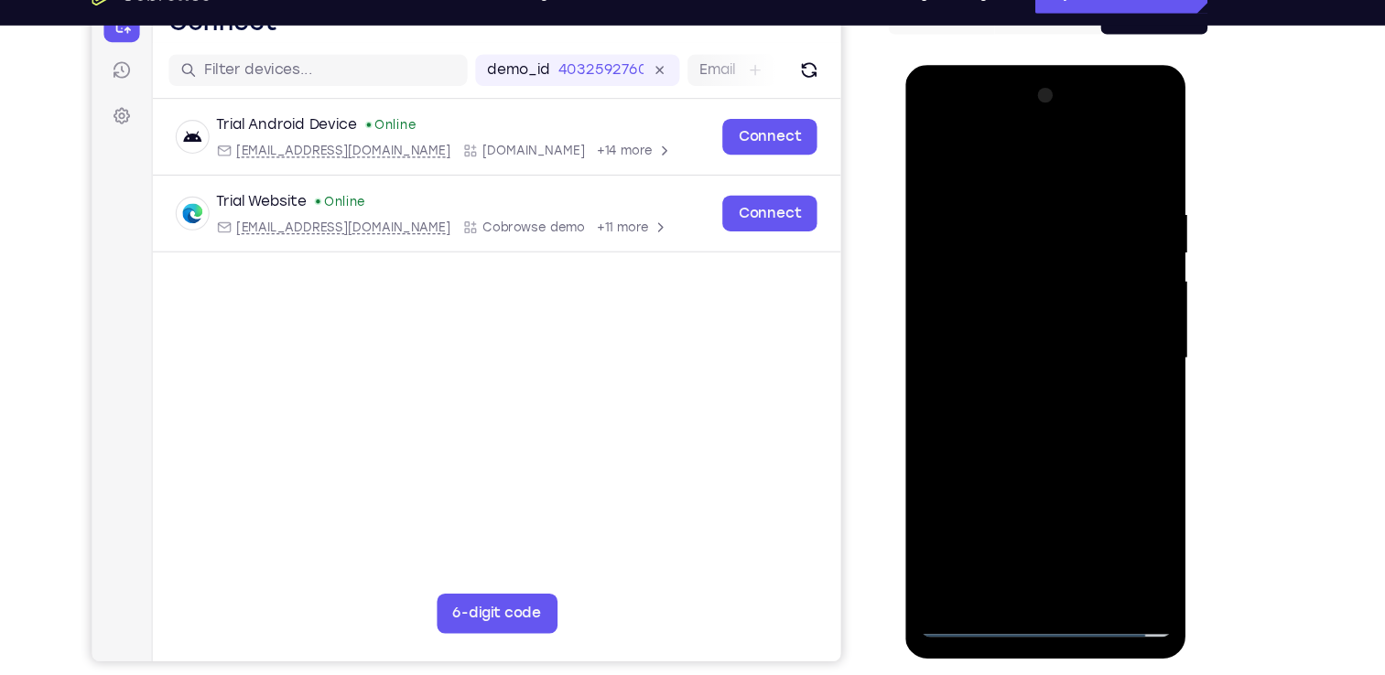
scroll to position [208, 0]
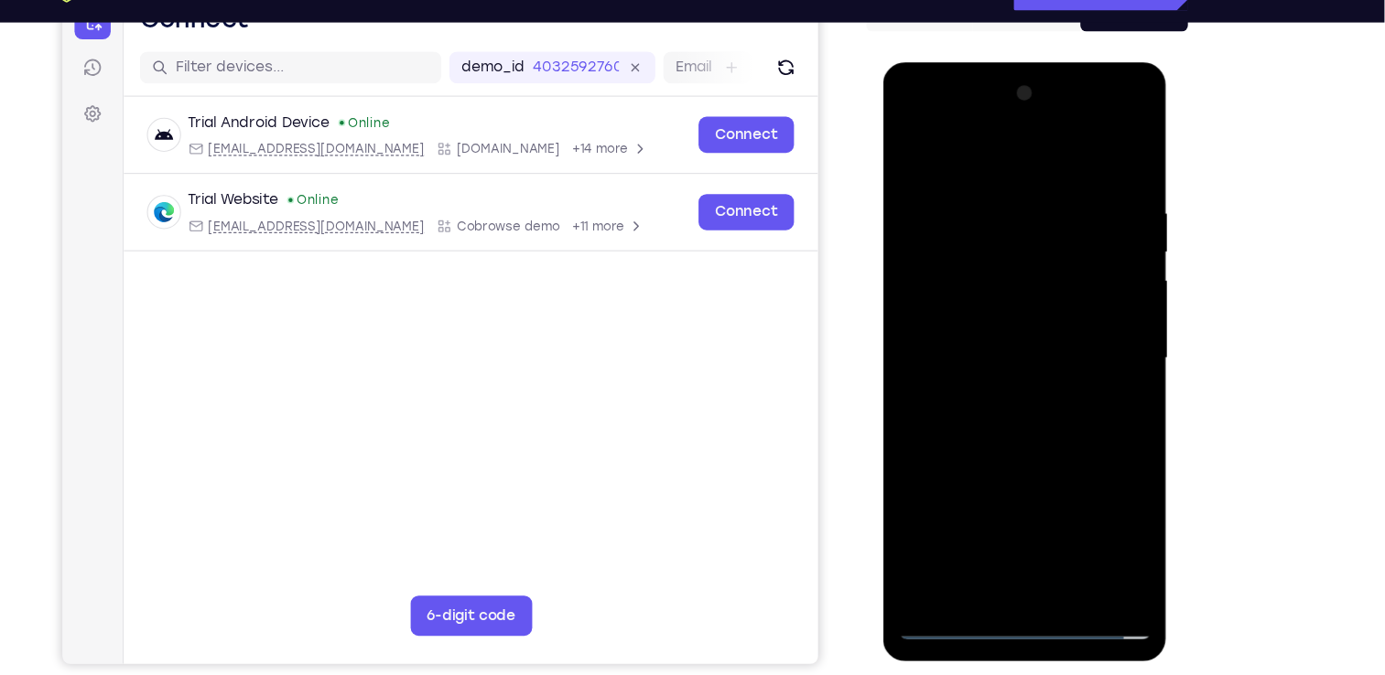
click at [1049, 390] on div at bounding box center [1011, 332] width 231 height 513
click at [1031, 423] on div at bounding box center [1011, 332] width 231 height 513
click at [1119, 524] on div at bounding box center [1011, 332] width 231 height 513
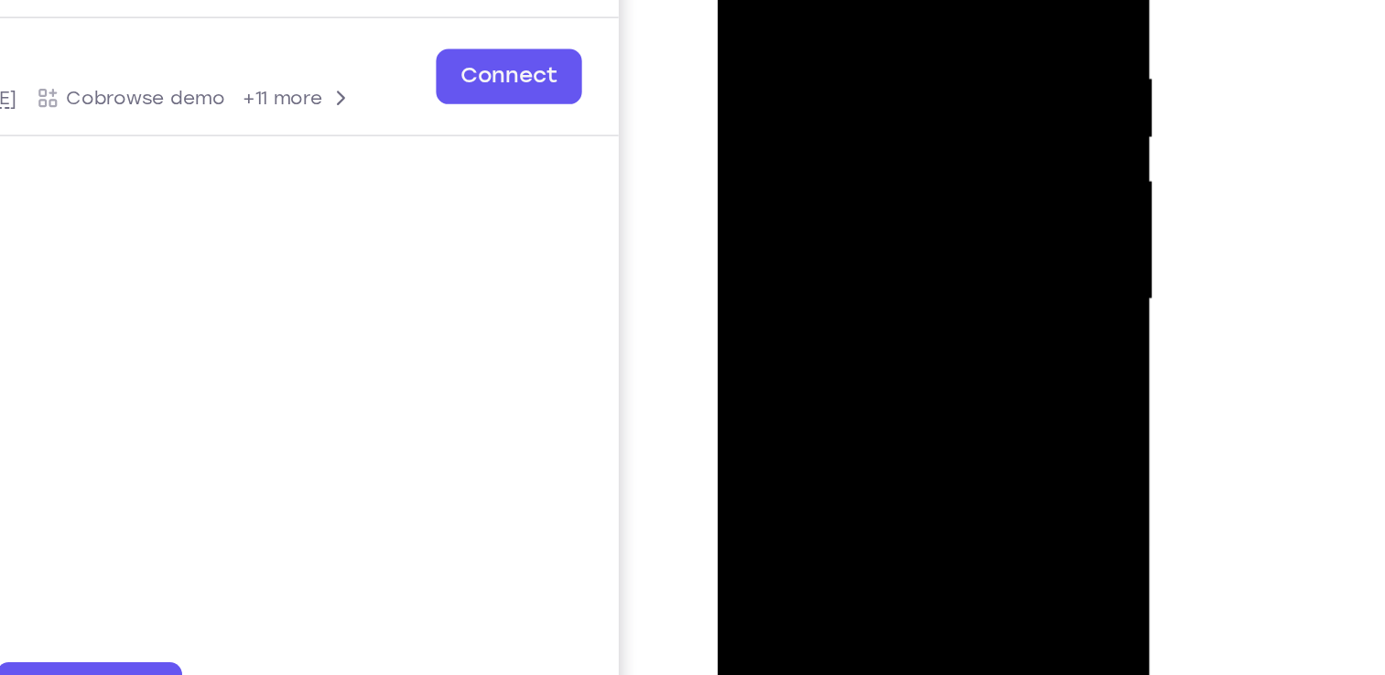
click at [956, 163] on div at bounding box center [847, 118] width 231 height 513
click at [946, 162] on div at bounding box center [847, 118] width 231 height 513
click at [951, 163] on div at bounding box center [847, 118] width 231 height 513
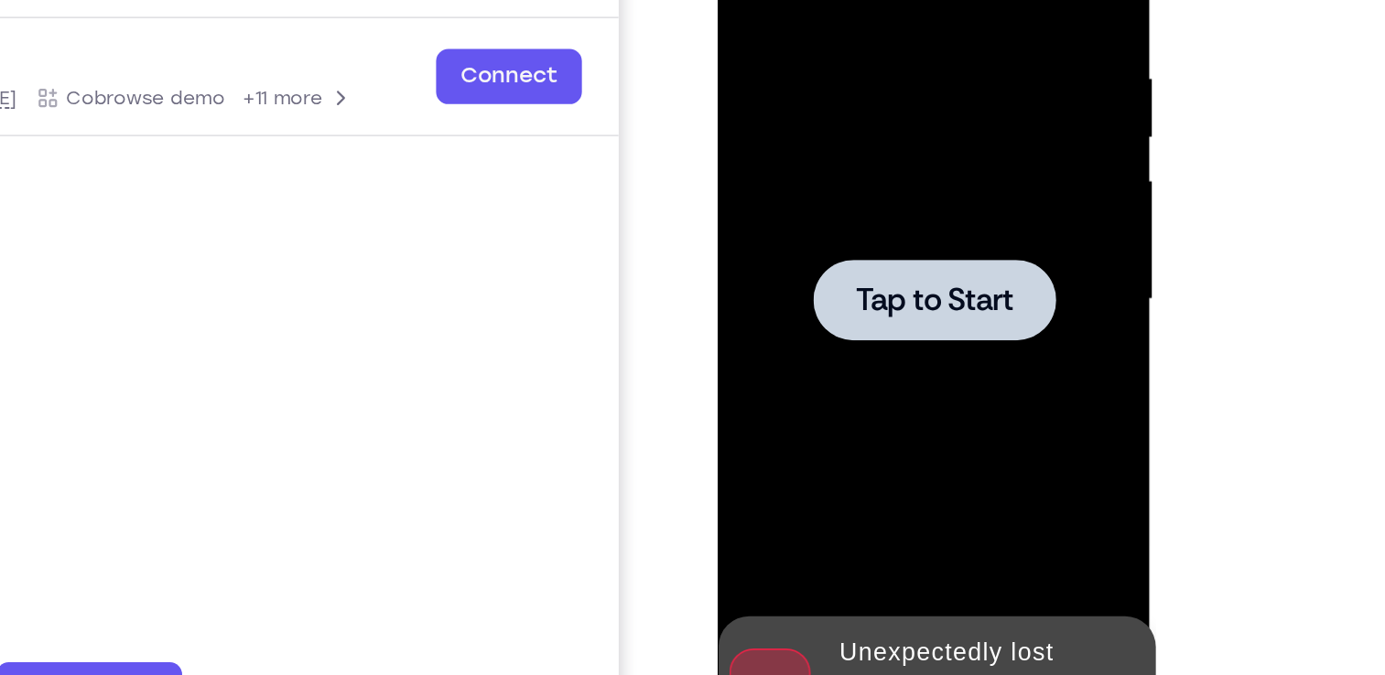
click at [877, 125] on span "Tap to Start" at bounding box center [847, 118] width 93 height 18
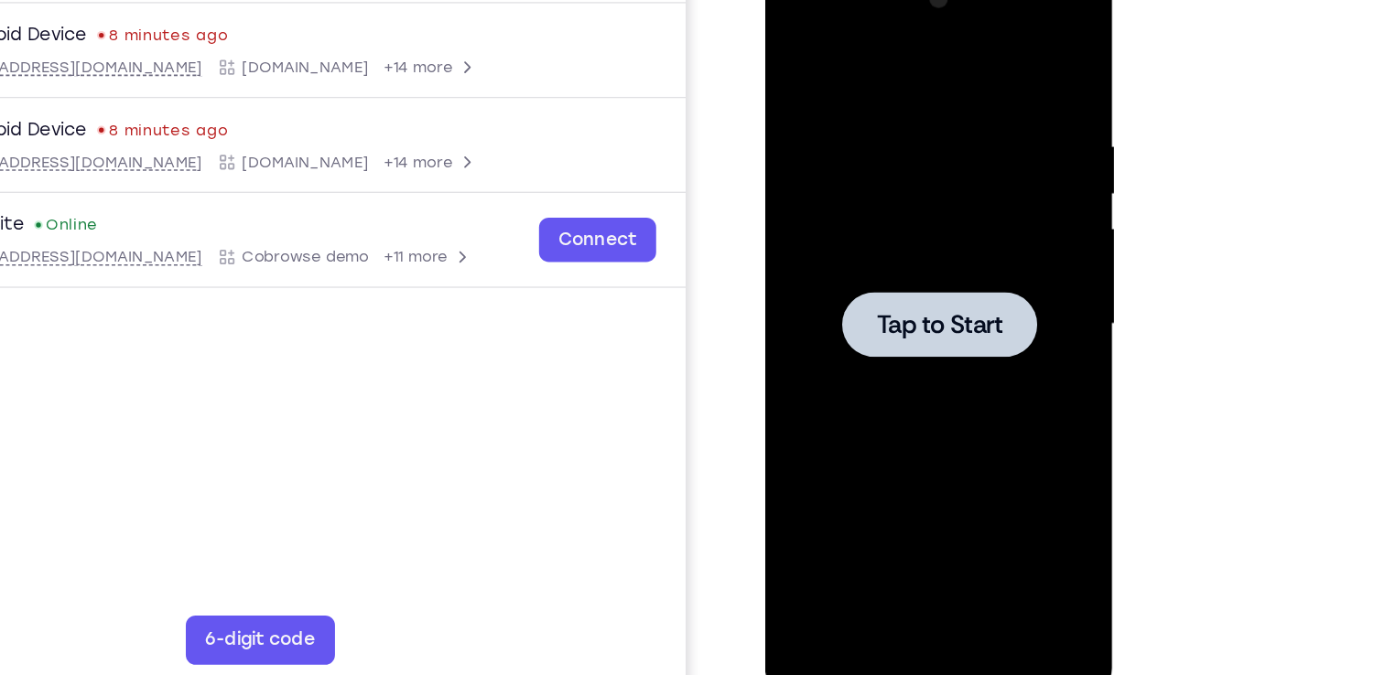
click at [869, 187] on div at bounding box center [894, 231] width 231 height 513
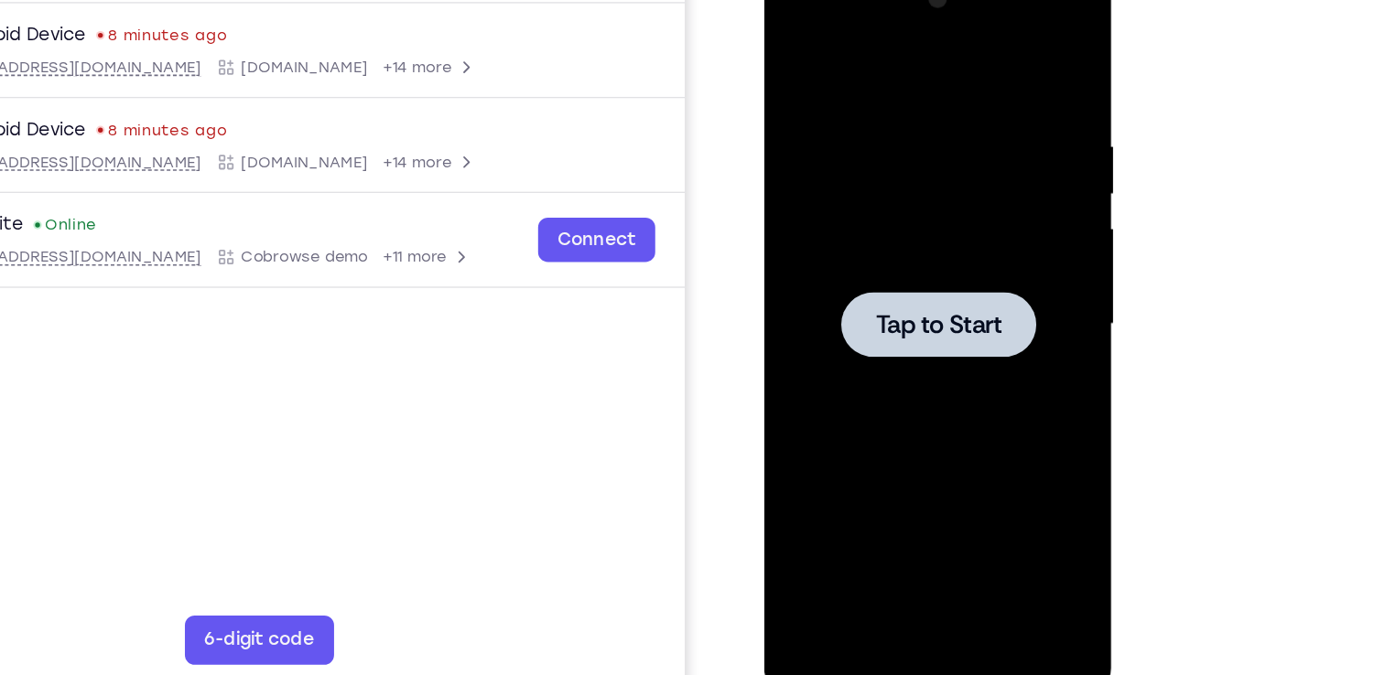
click at [876, 236] on span "Tap to Start" at bounding box center [893, 231] width 93 height 18
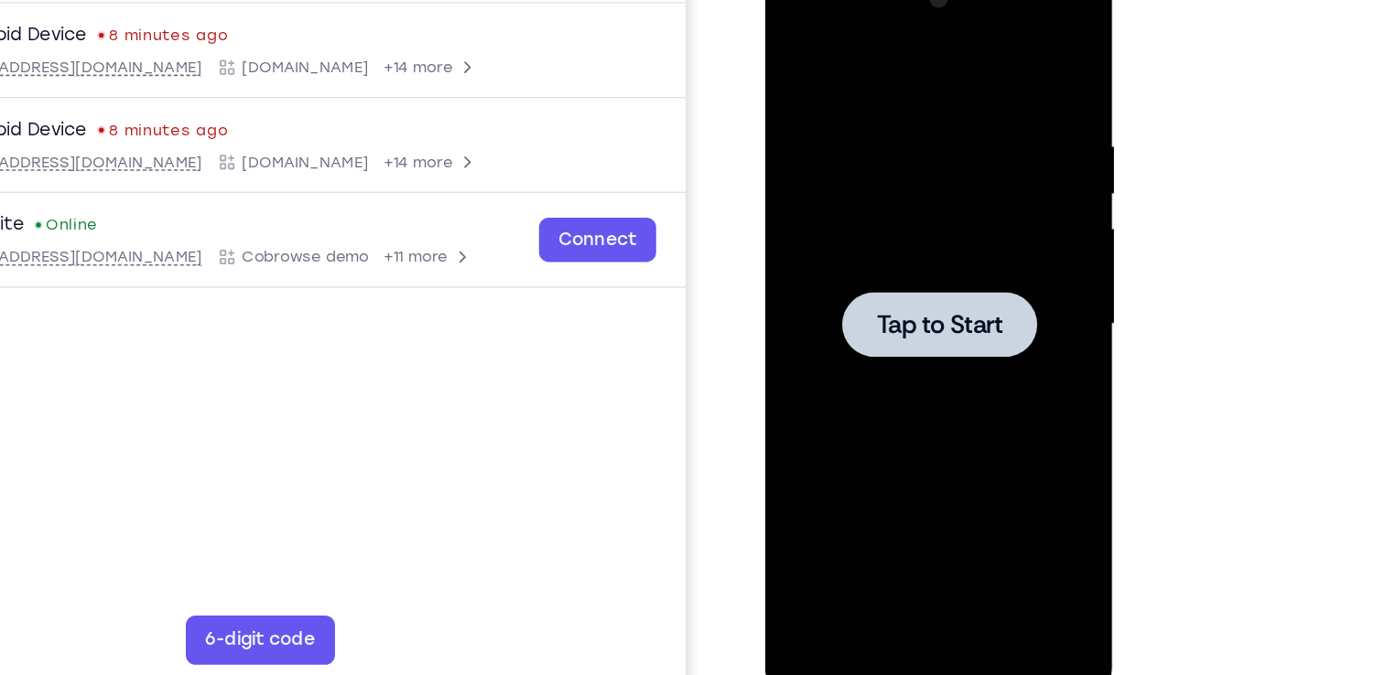
click at [872, 235] on span "Tap to Start" at bounding box center [894, 231] width 93 height 18
click at [842, 219] on div at bounding box center [894, 231] width 145 height 49
click at [897, 276] on div at bounding box center [894, 231] width 231 height 513
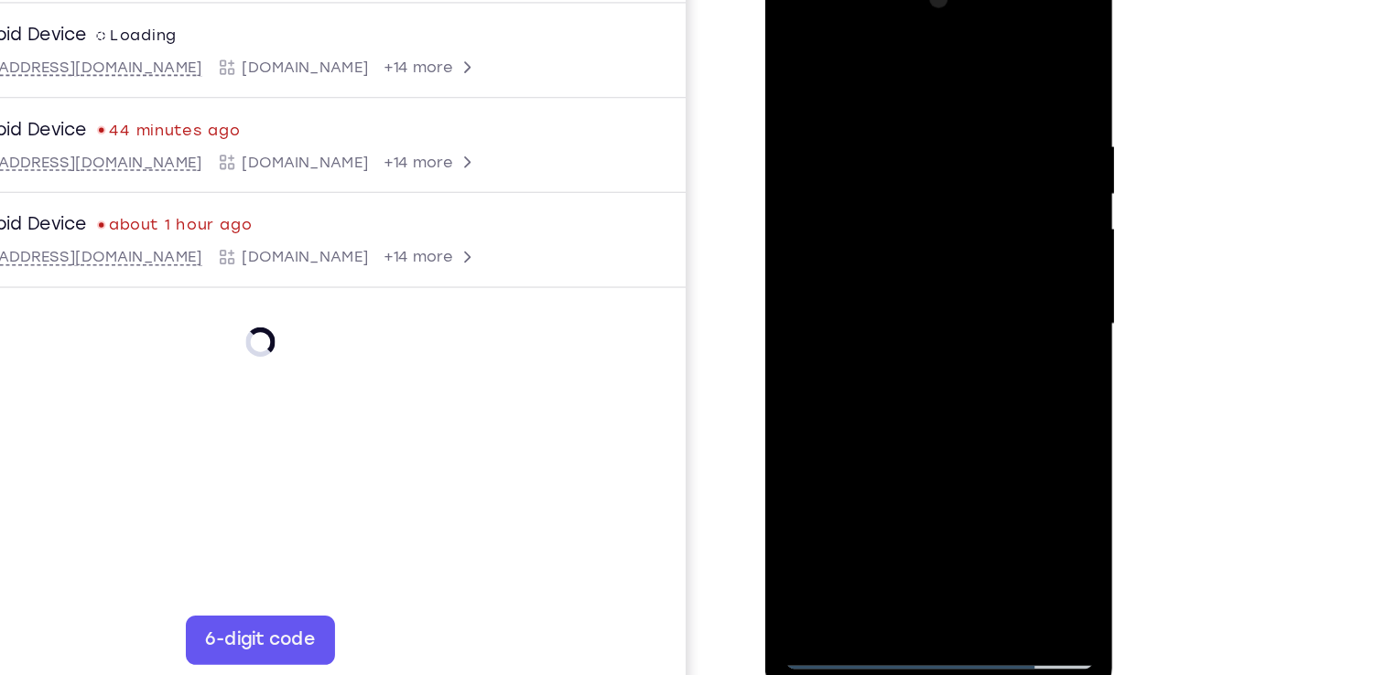
click at [887, 458] on div at bounding box center [894, 231] width 231 height 513
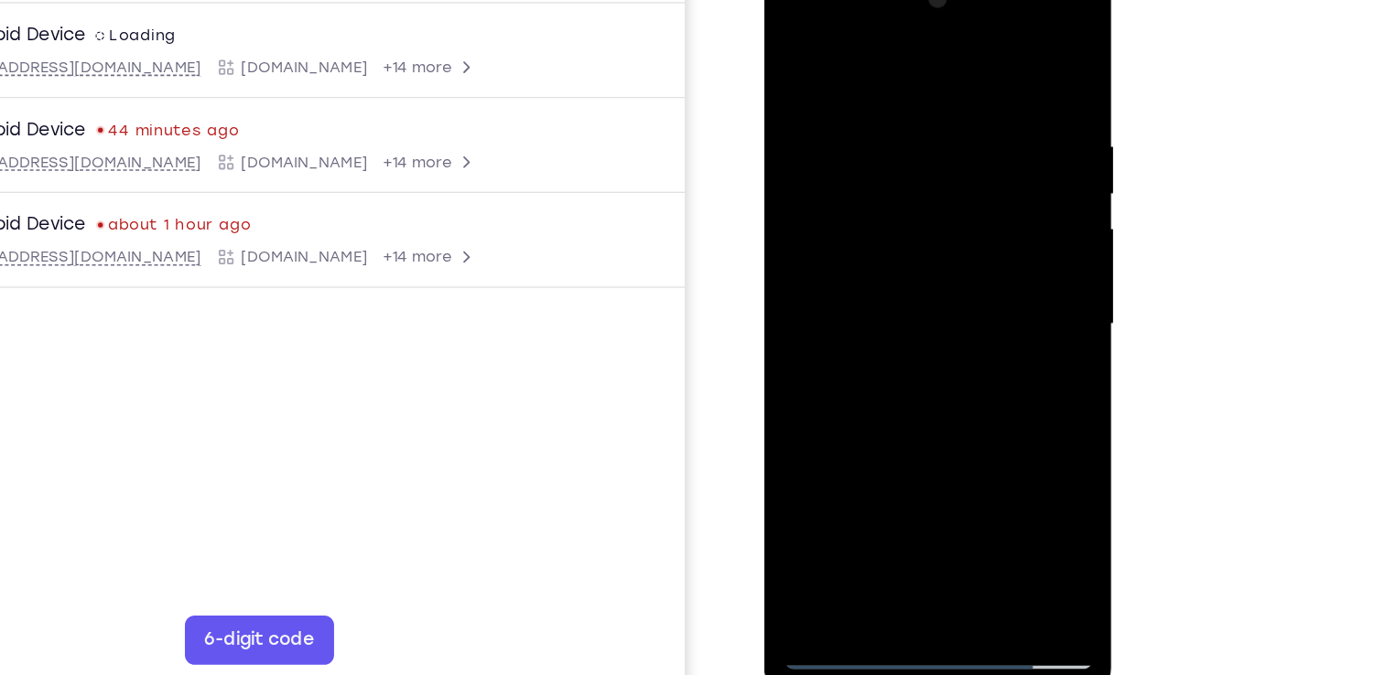
click at [891, 471] on div at bounding box center [893, 231] width 231 height 513
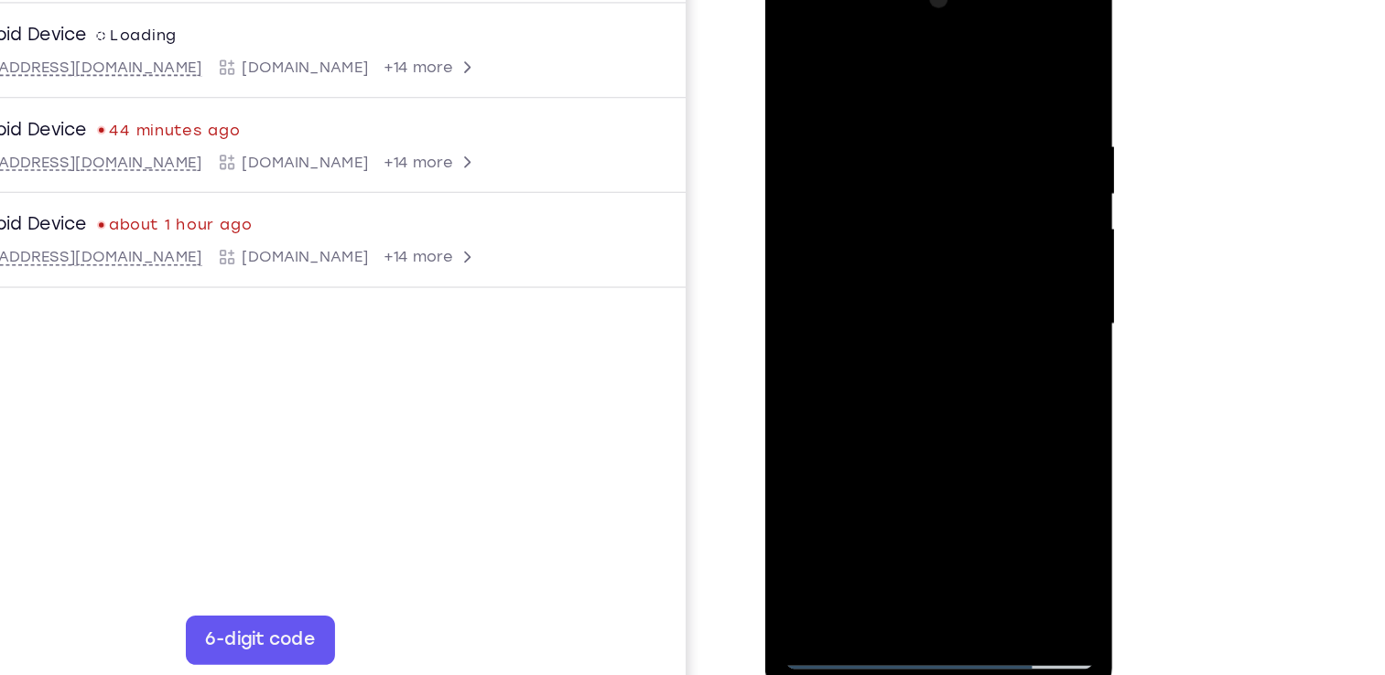
click at [975, 403] on div at bounding box center [894, 231] width 231 height 513
click at [790, 25] on div at bounding box center [894, 231] width 231 height 513
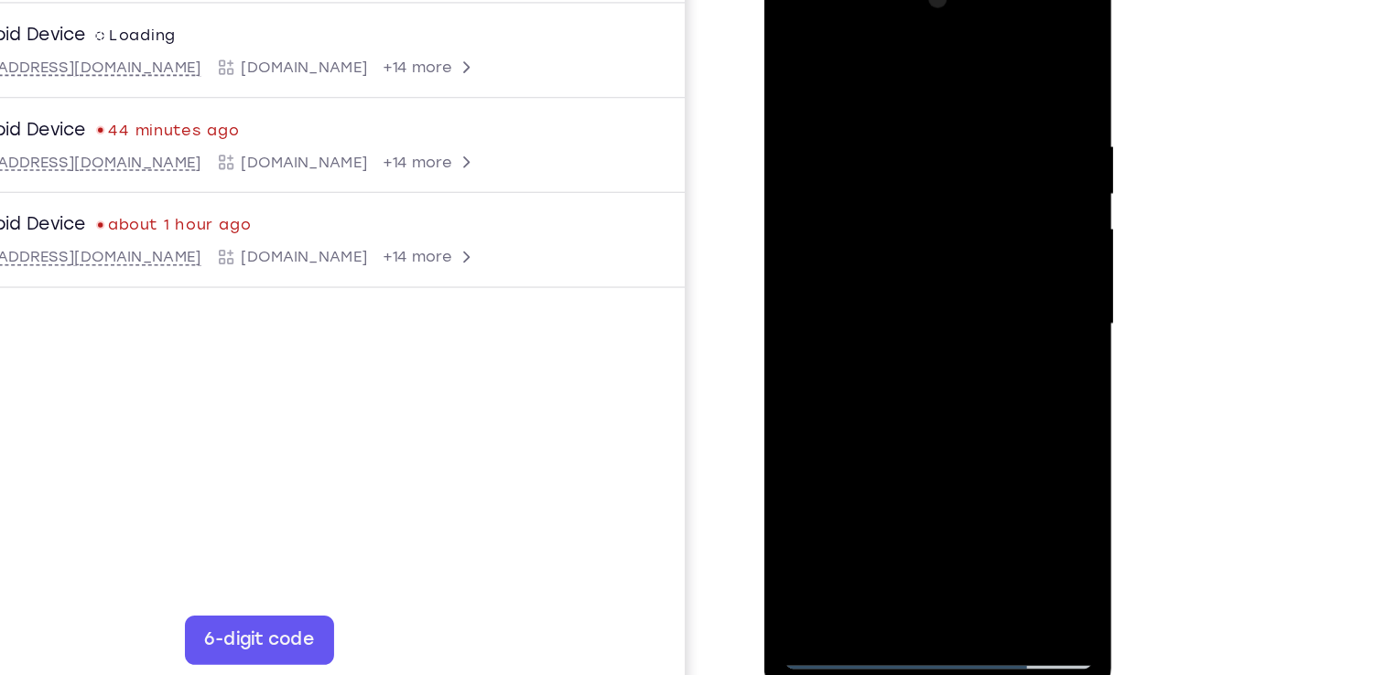
click at [969, 219] on div at bounding box center [893, 231] width 231 height 513
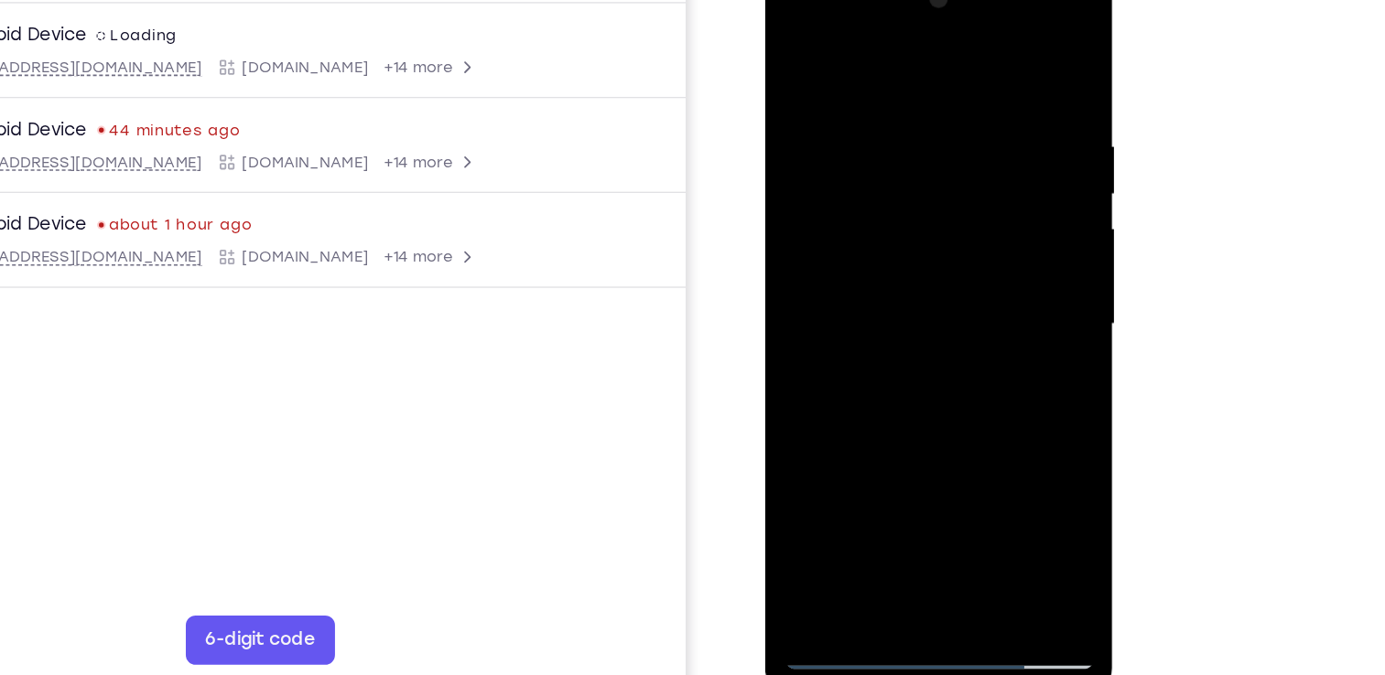
click at [868, 265] on div at bounding box center [894, 231] width 231 height 513
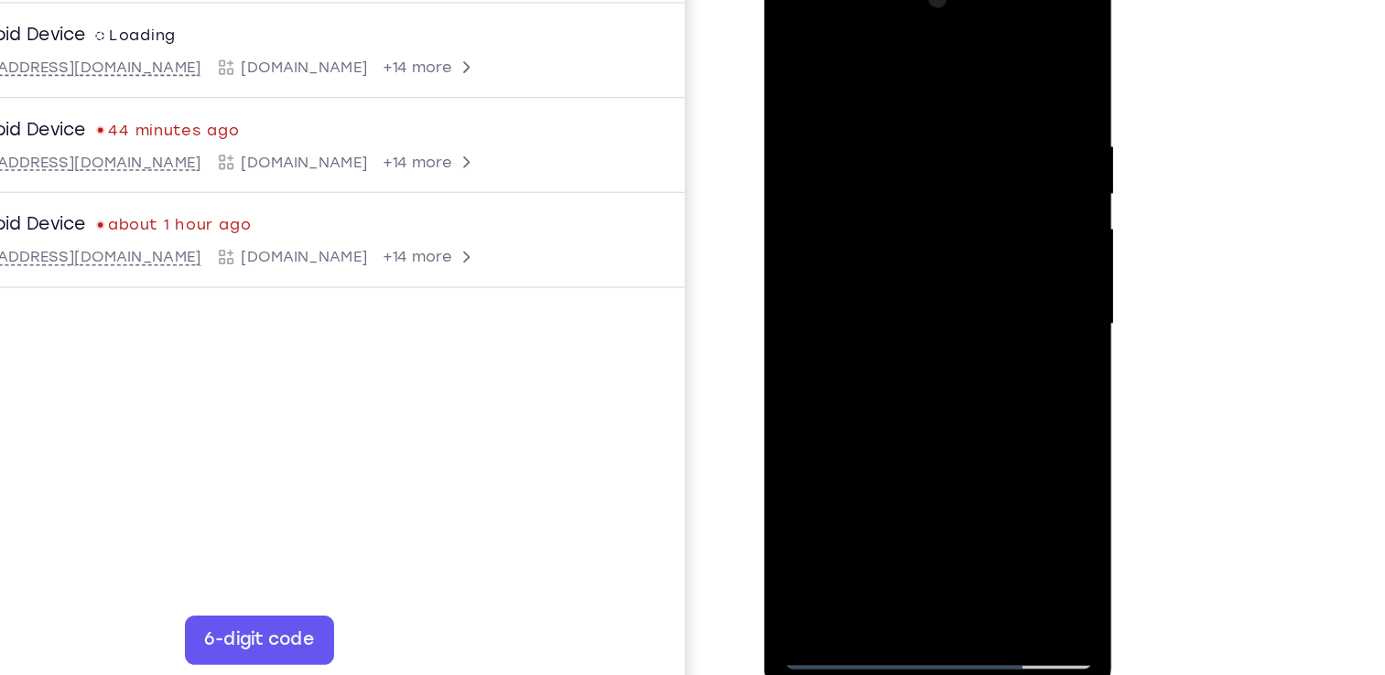
click at [893, 204] on div at bounding box center [893, 231] width 231 height 513
click at [893, 203] on div at bounding box center [893, 231] width 231 height 513
click at [898, 220] on div at bounding box center [893, 231] width 231 height 513
click at [894, 283] on div at bounding box center [893, 231] width 231 height 513
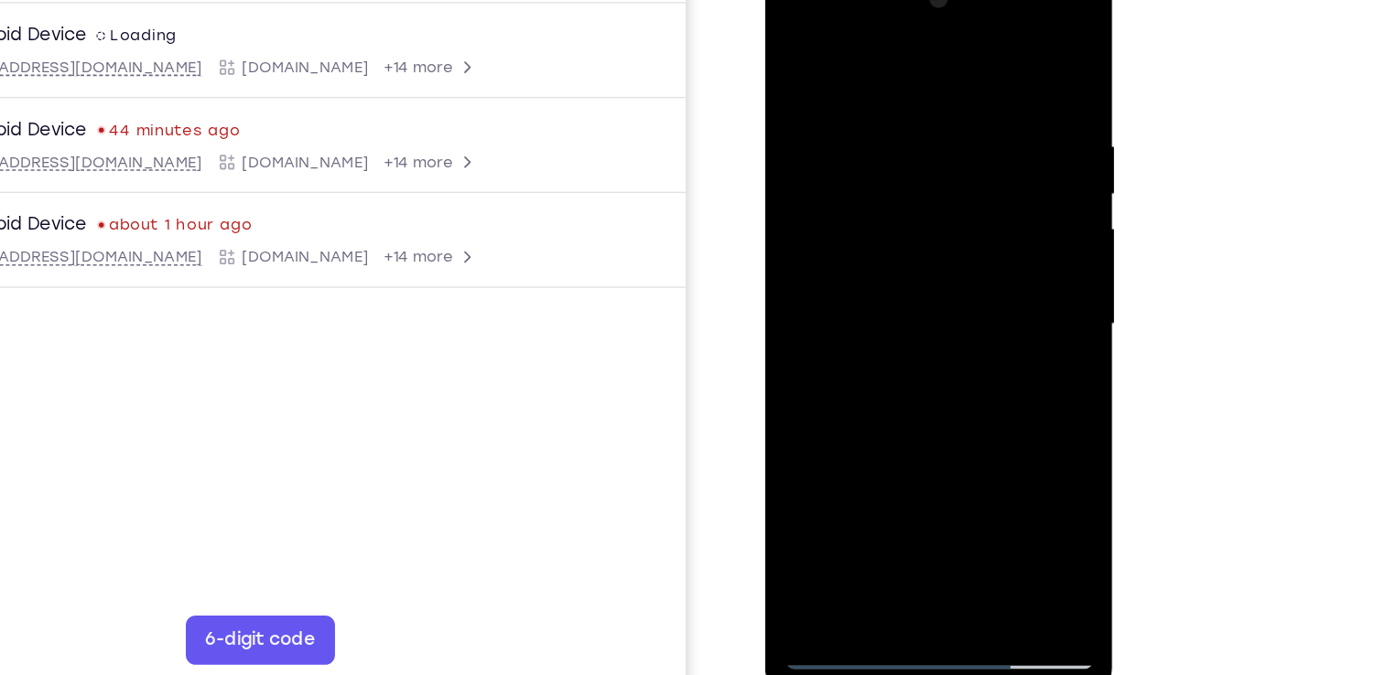
click at [895, 283] on div at bounding box center [894, 231] width 231 height 513
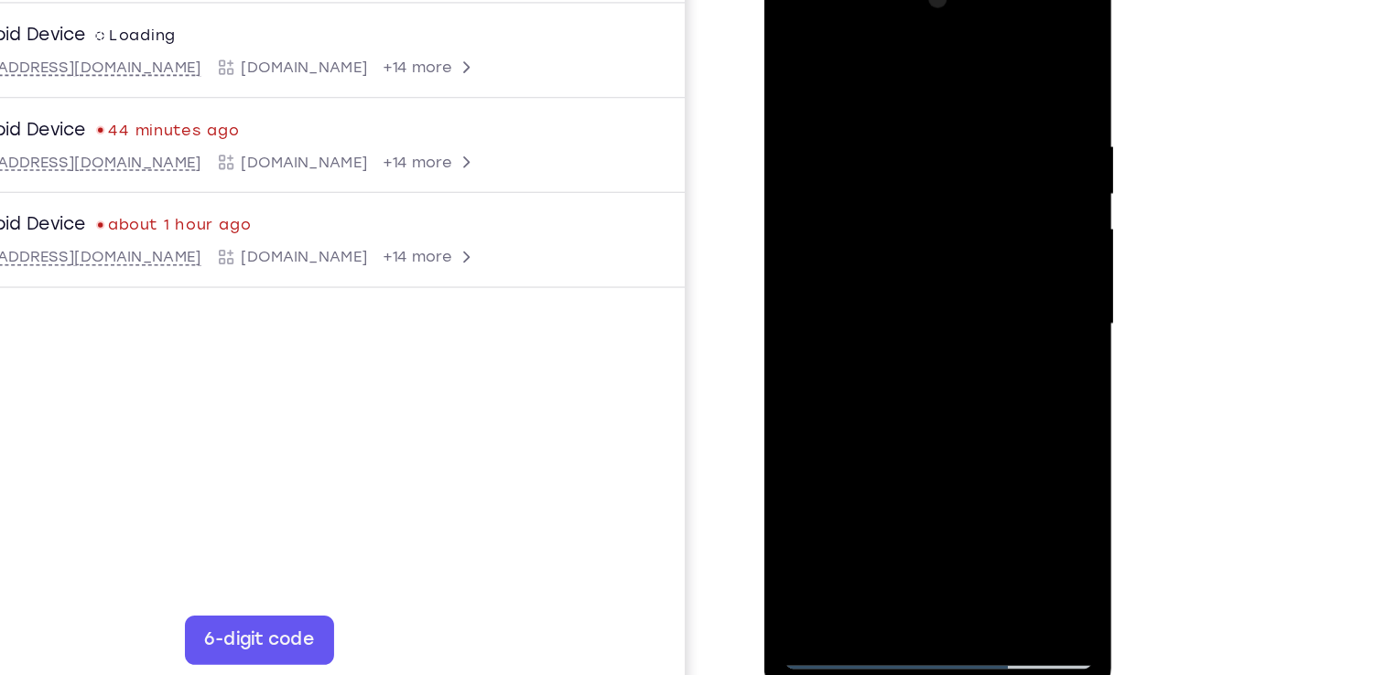
click at [891, 291] on div at bounding box center [893, 231] width 231 height 513
click at [885, 317] on div at bounding box center [893, 231] width 231 height 513
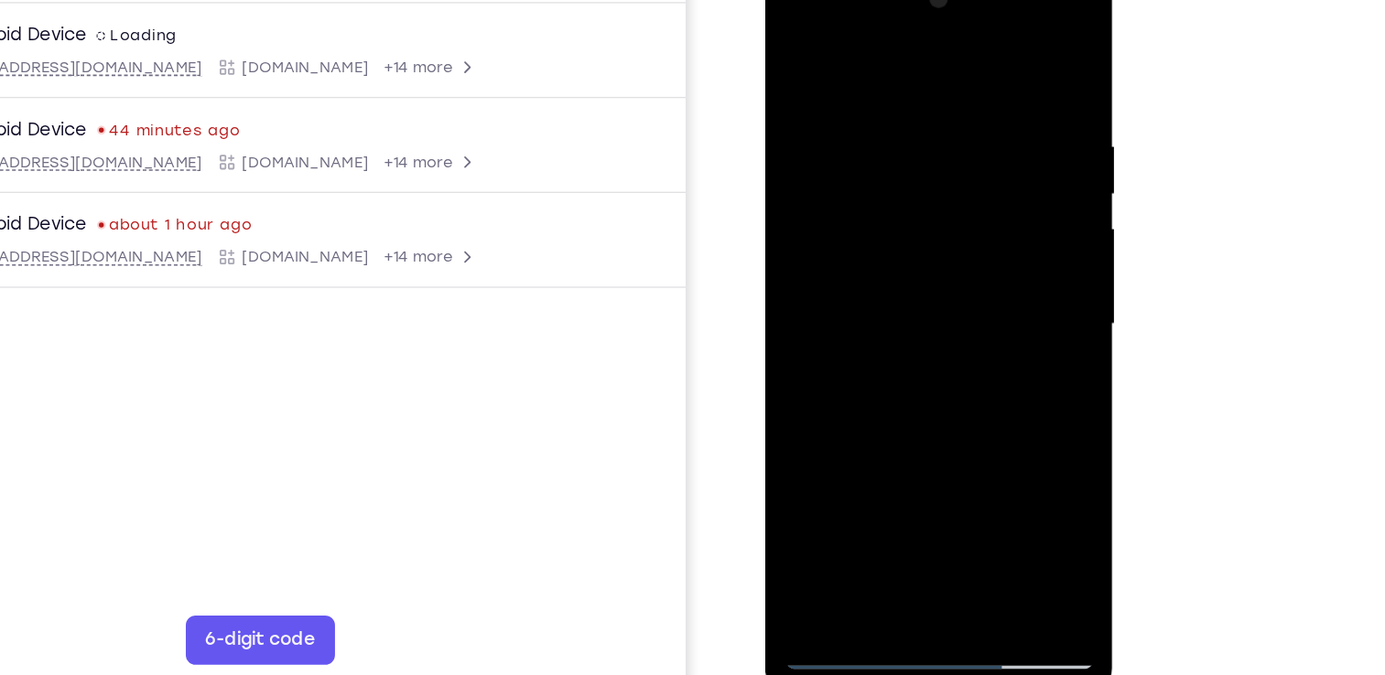
click at [918, 106] on div at bounding box center [894, 231] width 231 height 513
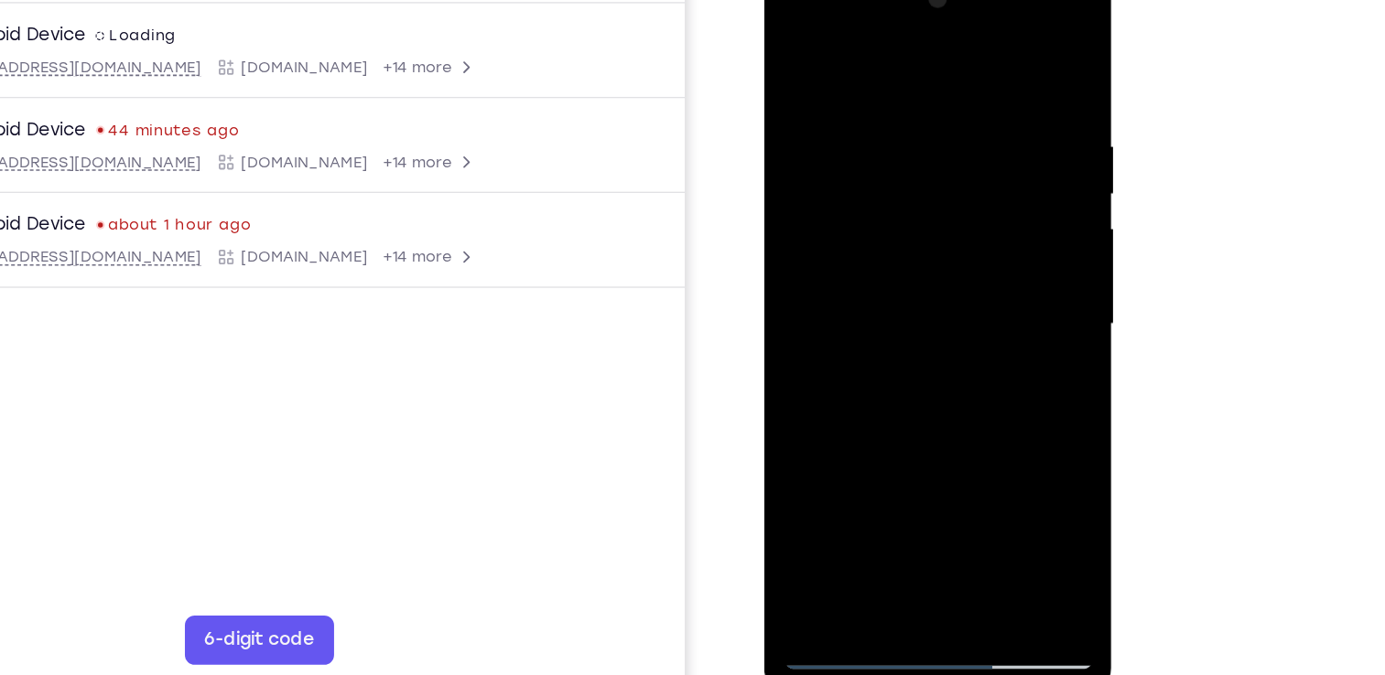
click at [989, 54] on div at bounding box center [893, 231] width 231 height 513
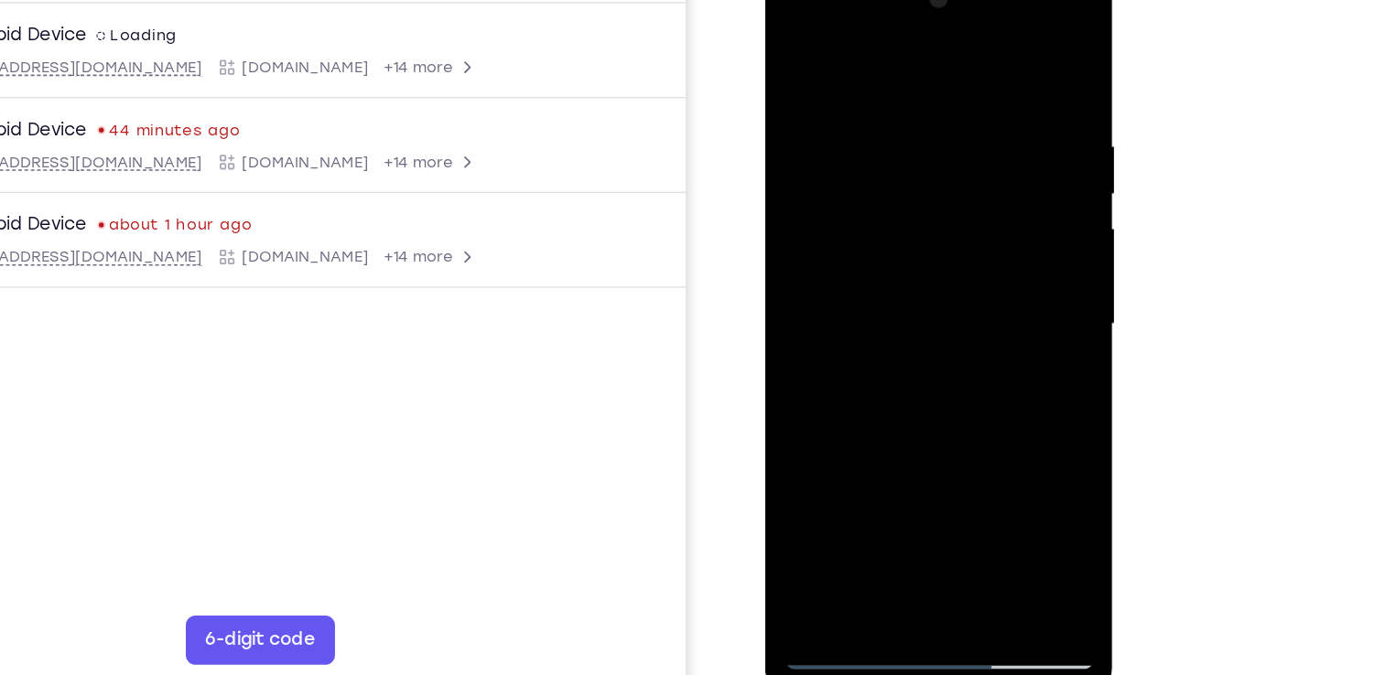
click at [999, 422] on div at bounding box center [894, 231] width 231 height 513
click at [938, 444] on div at bounding box center [894, 231] width 231 height 513
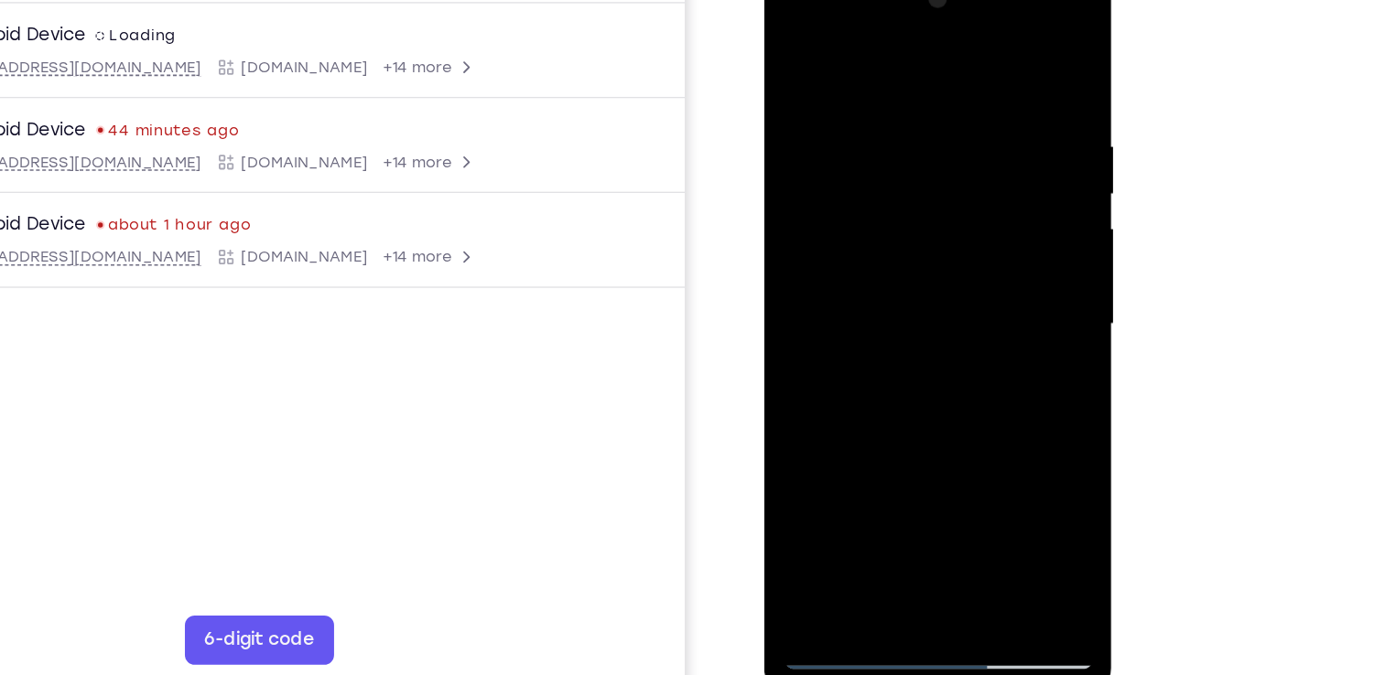
click at [895, 334] on div at bounding box center [893, 231] width 231 height 513
click at [794, 48] on div at bounding box center [893, 231] width 231 height 513
click at [989, 47] on div at bounding box center [893, 231] width 231 height 513
click at [848, 185] on div at bounding box center [893, 231] width 231 height 513
drag, startPoint x: 876, startPoint y: 138, endPoint x: 856, endPoint y: 338, distance: 200.5
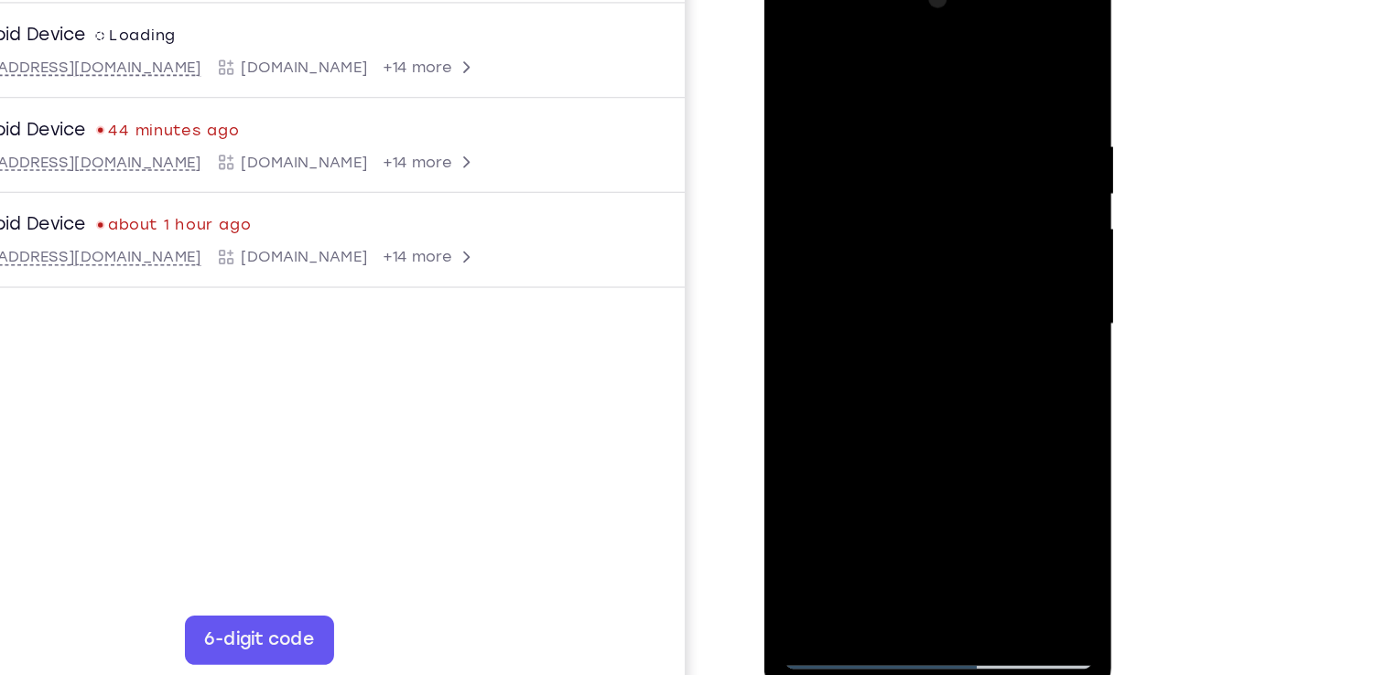
click at [856, 338] on div at bounding box center [893, 231] width 231 height 513
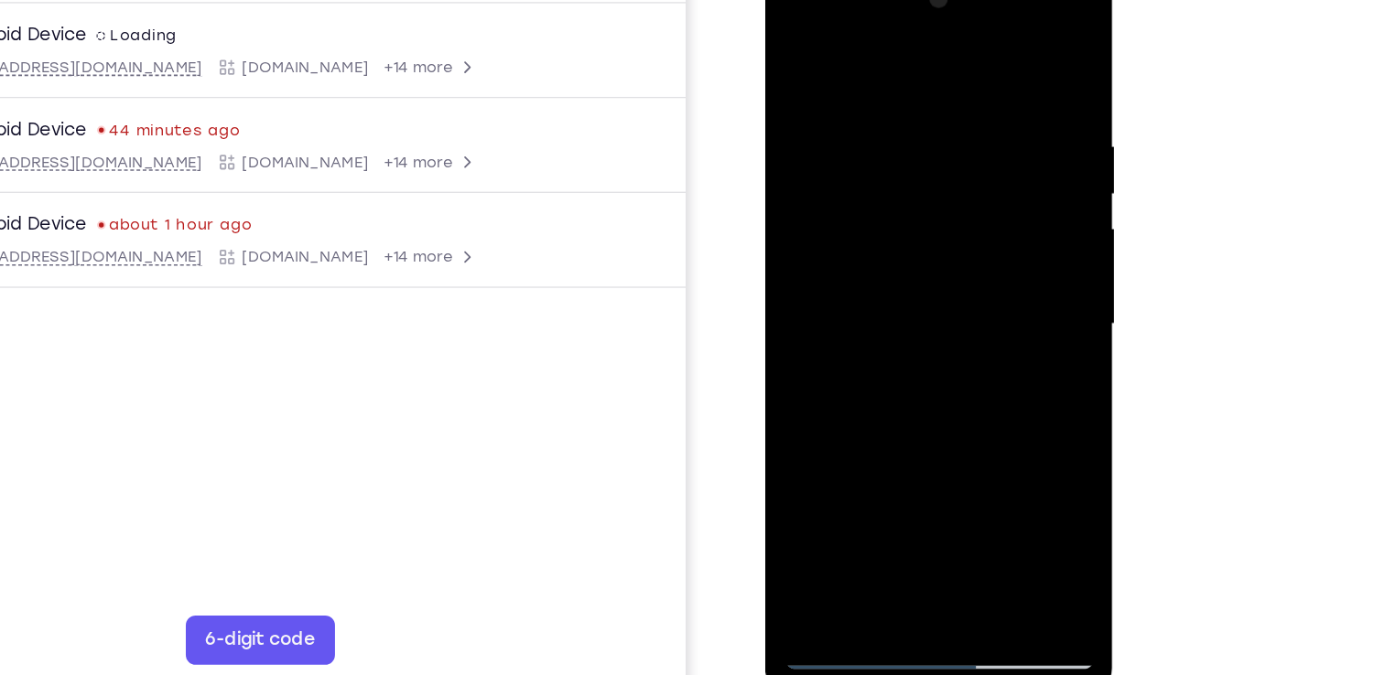
drag, startPoint x: 904, startPoint y: 173, endPoint x: 917, endPoint y: 380, distance: 207.2
click at [917, 380] on div at bounding box center [894, 231] width 231 height 513
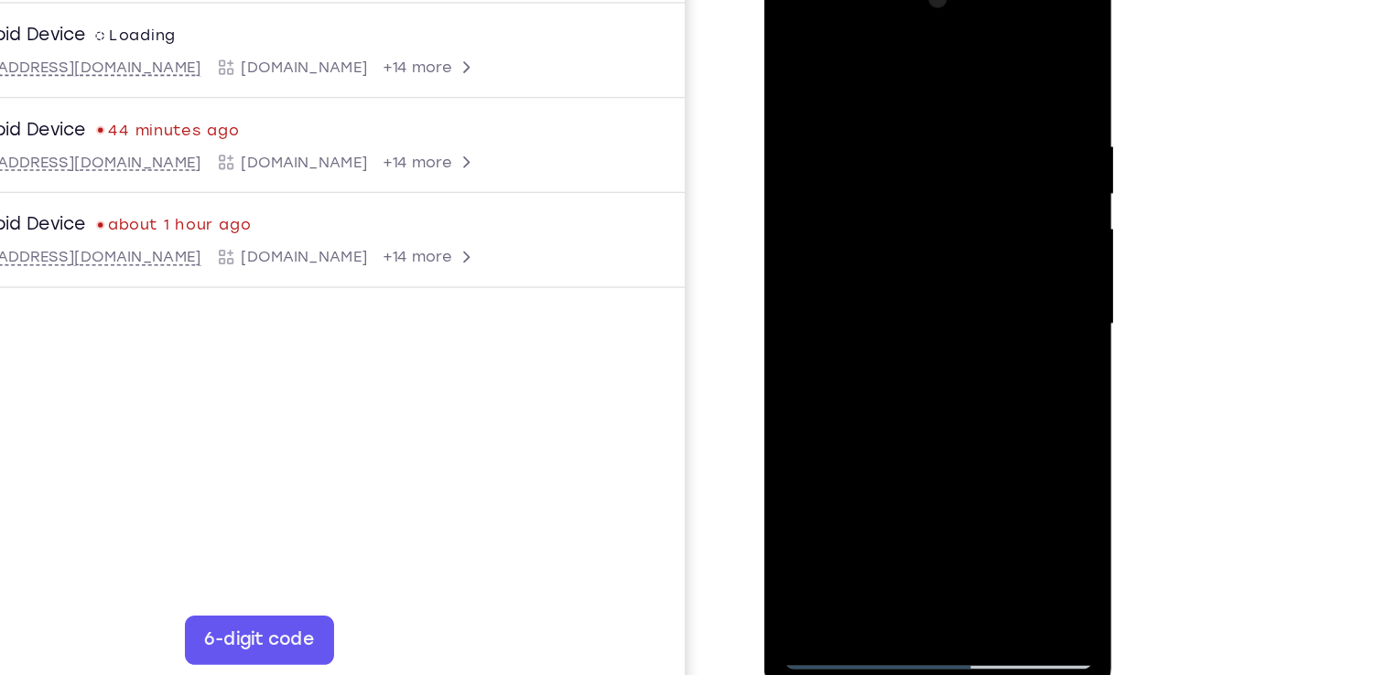
click at [932, 442] on div at bounding box center [893, 231] width 231 height 513
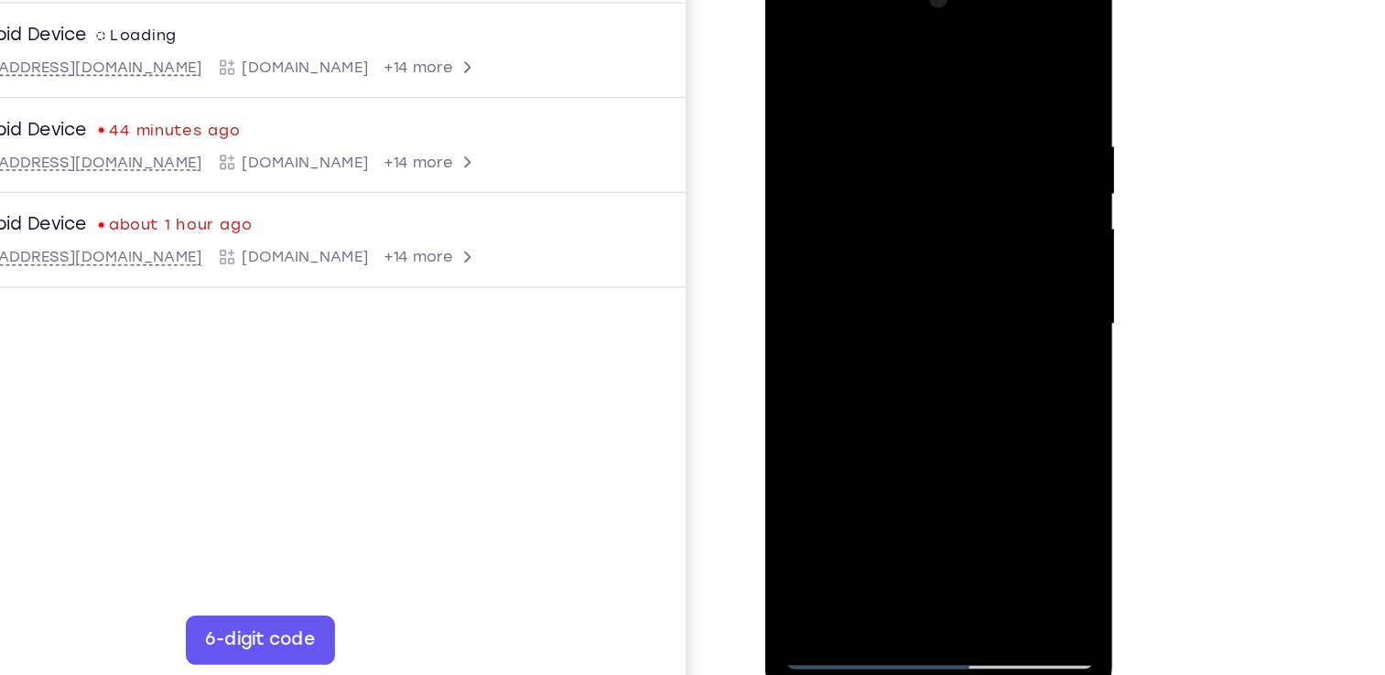
click at [794, 46] on div at bounding box center [894, 231] width 231 height 513
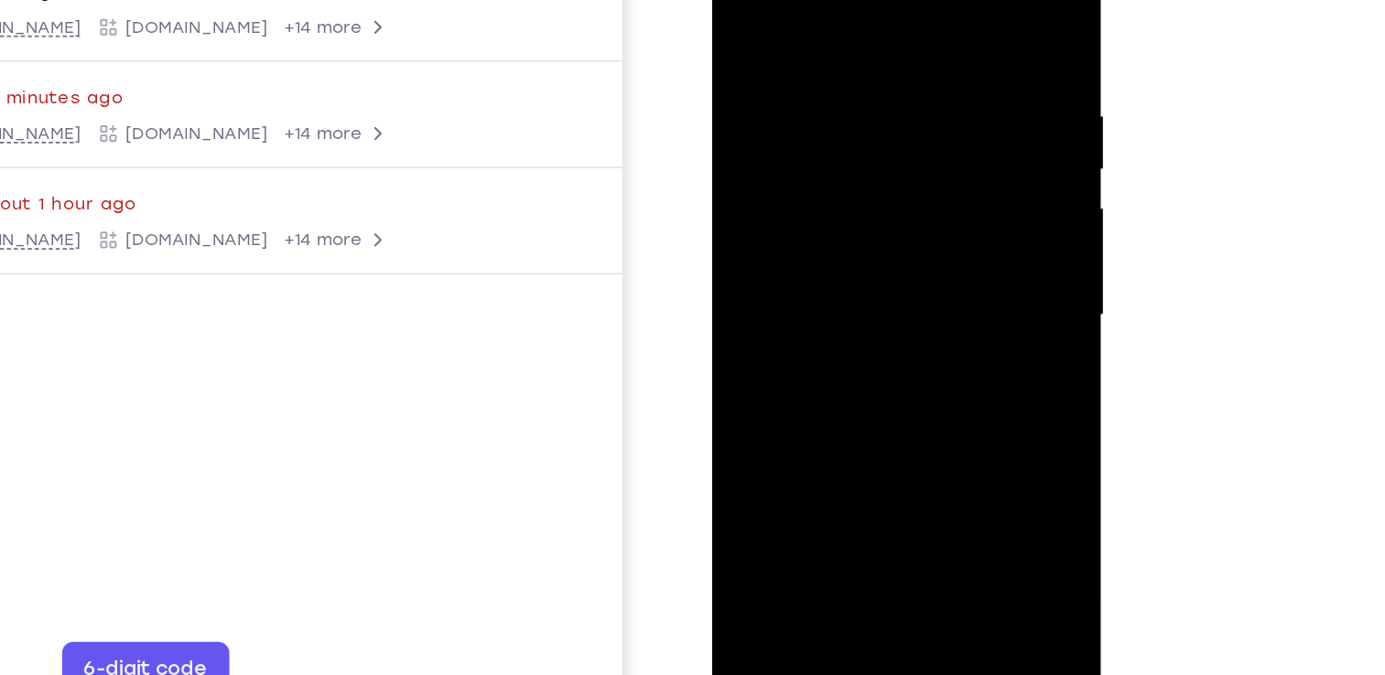
click at [824, 54] on div at bounding box center [841, 178] width 231 height 513
click at [798, 188] on div at bounding box center [841, 178] width 231 height 513
click at [820, 155] on div at bounding box center [841, 178] width 231 height 513
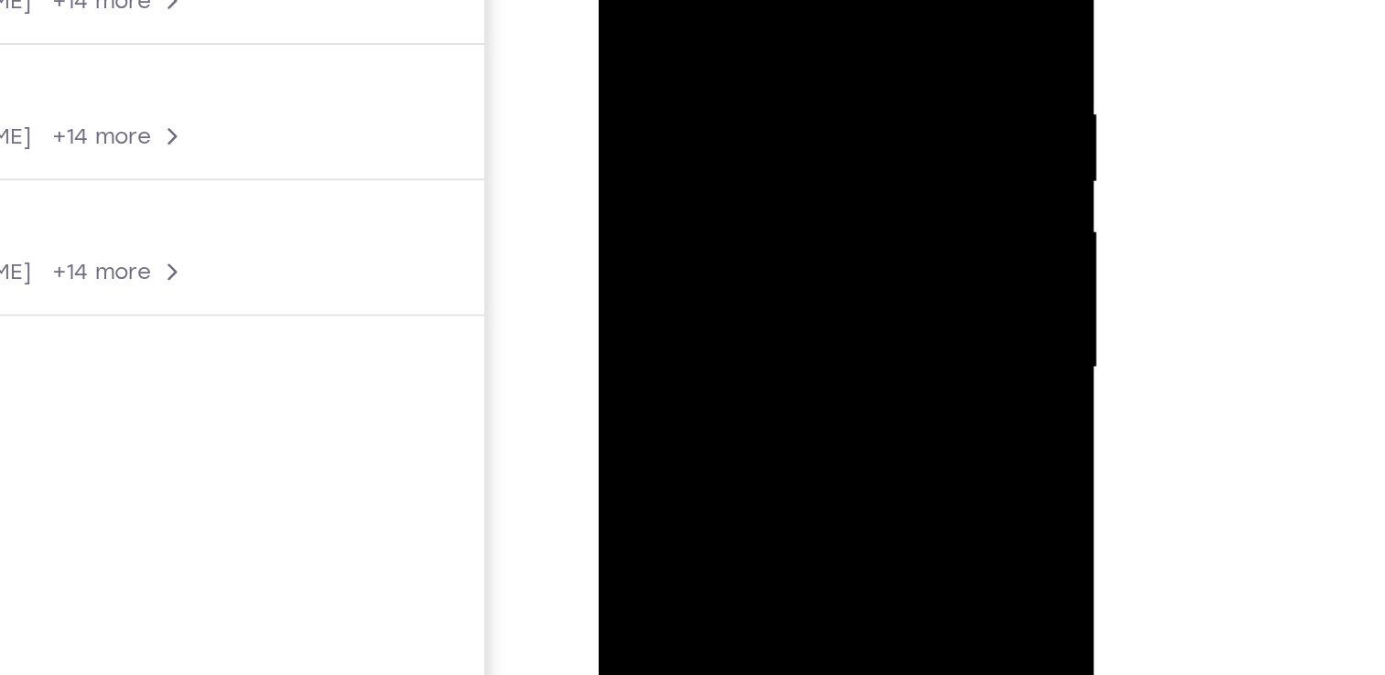
click at [627, 0] on div at bounding box center [726, 120] width 231 height 513
click at [818, 0] on div at bounding box center [726, 120] width 231 height 513
drag, startPoint x: 742, startPoint y: 80, endPoint x: 749, endPoint y: -64, distance: 143.8
click at [749, 0] on div at bounding box center [726, 120] width 231 height 513
drag, startPoint x: 767, startPoint y: 180, endPoint x: 770, endPoint y: 52, distance: 128.2
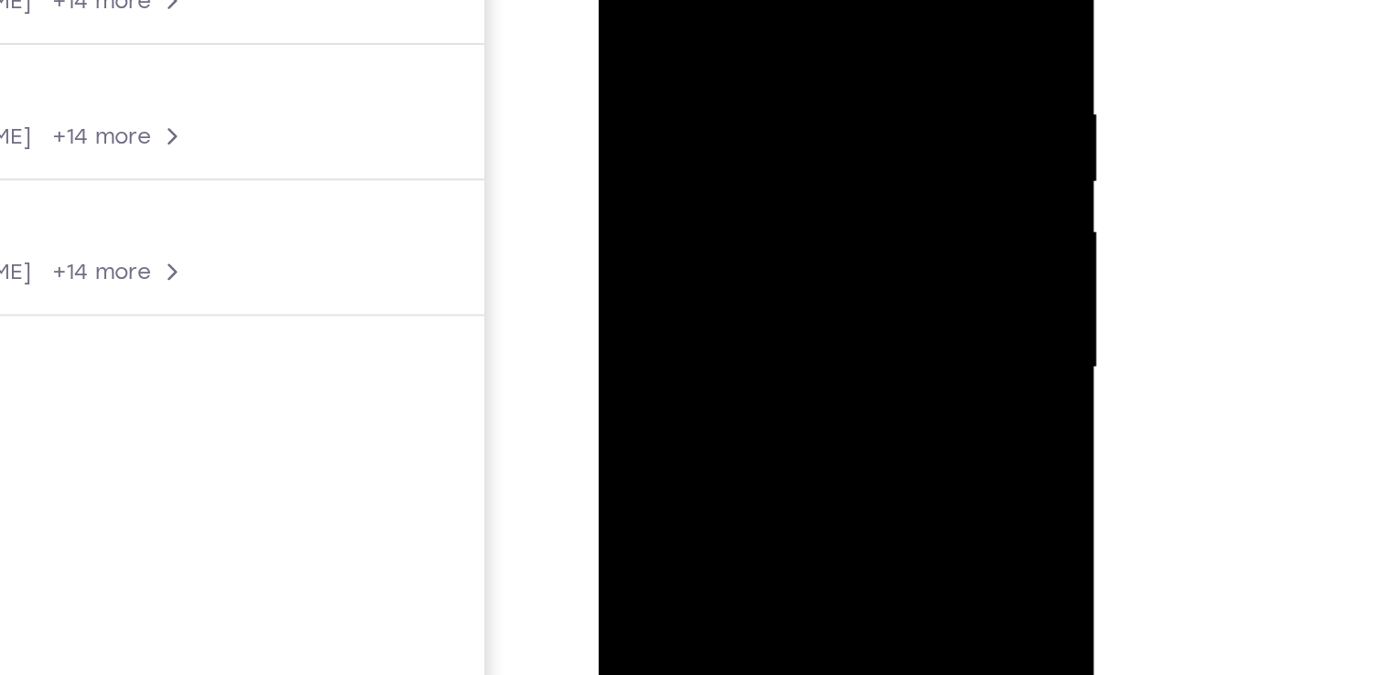
click at [770, 52] on div at bounding box center [726, 120] width 231 height 513
drag, startPoint x: 774, startPoint y: 256, endPoint x: 780, endPoint y: 29, distance: 227.0
click at [780, 29] on div at bounding box center [726, 120] width 231 height 513
drag, startPoint x: 775, startPoint y: 166, endPoint x: 773, endPoint y: 83, distance: 82.4
click at [773, 83] on div at bounding box center [726, 120] width 231 height 513
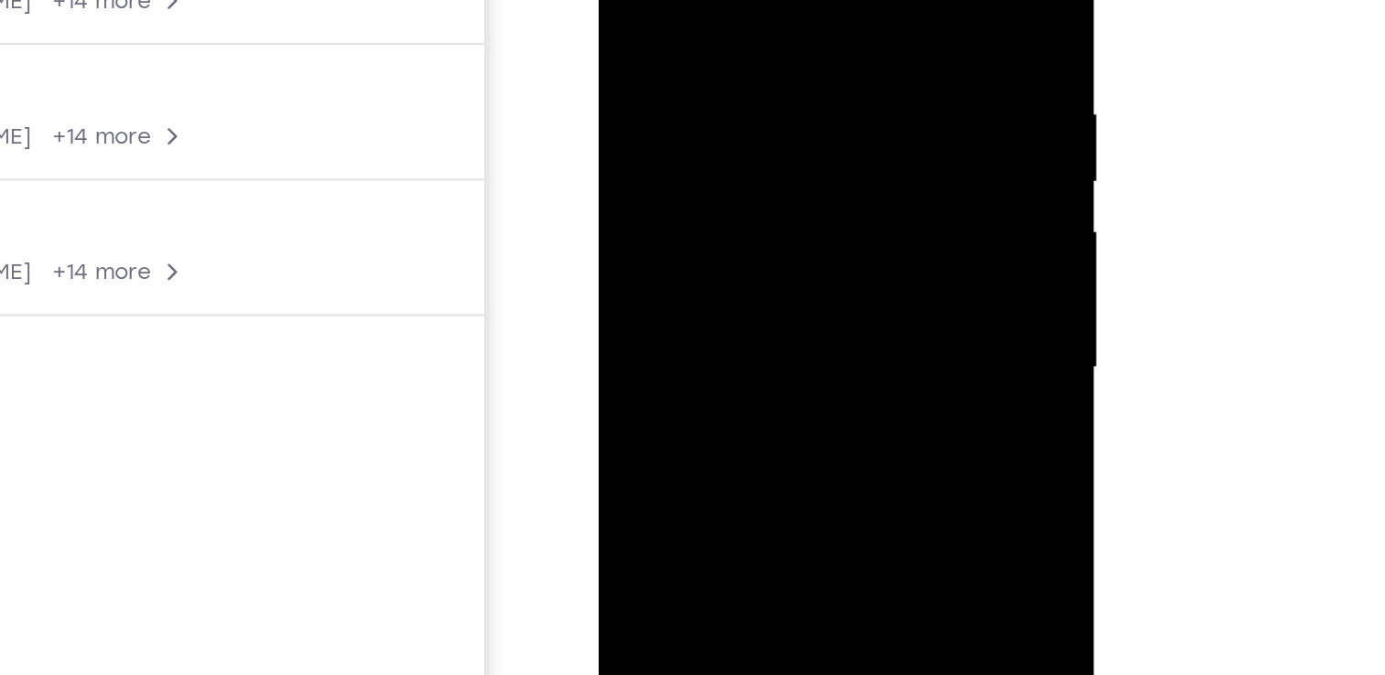
drag, startPoint x: 761, startPoint y: 199, endPoint x: 787, endPoint y: 70, distance: 131.7
click at [787, 70] on div at bounding box center [726, 120] width 231 height 513
drag, startPoint x: 754, startPoint y: 232, endPoint x: 764, endPoint y: 26, distance: 207.1
click at [764, 26] on div at bounding box center [726, 120] width 231 height 513
drag, startPoint x: 762, startPoint y: 189, endPoint x: 793, endPoint y: 59, distance: 134.3
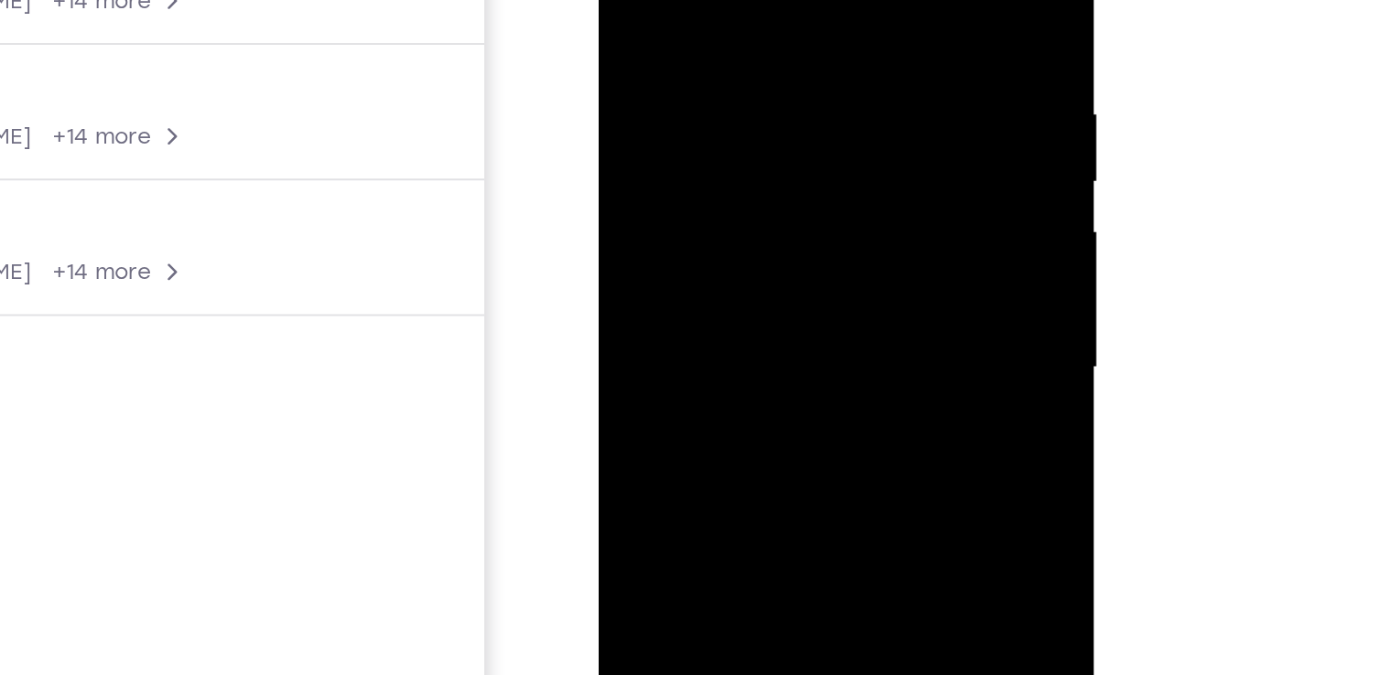
click at [793, 59] on div at bounding box center [726, 120] width 231 height 513
drag, startPoint x: 777, startPoint y: 213, endPoint x: 783, endPoint y: 9, distance: 204.2
click at [783, 9] on div at bounding box center [726, 120] width 231 height 513
drag, startPoint x: 783, startPoint y: 250, endPoint x: 775, endPoint y: 19, distance: 230.8
click at [775, 19] on div at bounding box center [726, 120] width 231 height 513
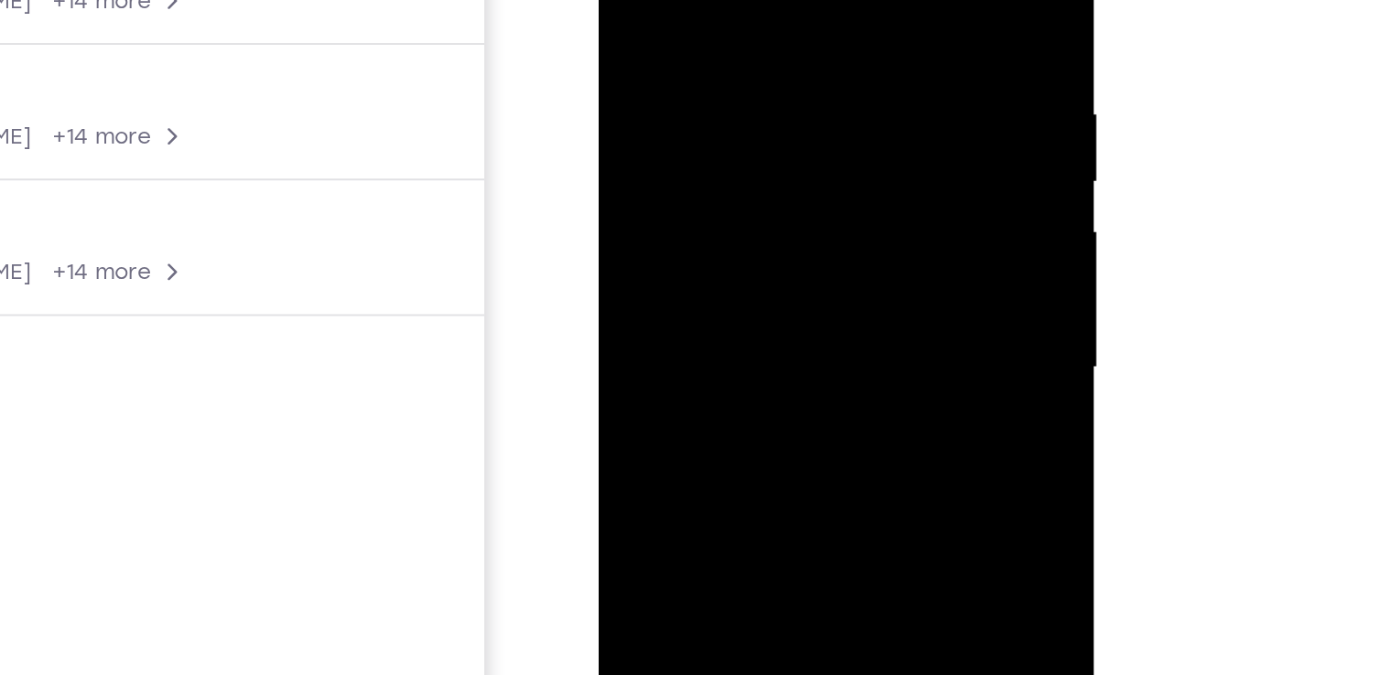
drag, startPoint x: 765, startPoint y: 213, endPoint x: 773, endPoint y: -100, distance: 313.1
click at [773, 0] on div at bounding box center [726, 120] width 231 height 513
drag, startPoint x: 782, startPoint y: 159, endPoint x: 777, endPoint y: -107, distance: 266.4
click at [777, 0] on div at bounding box center [726, 120] width 231 height 513
drag, startPoint x: 787, startPoint y: 186, endPoint x: 807, endPoint y: -107, distance: 293.6
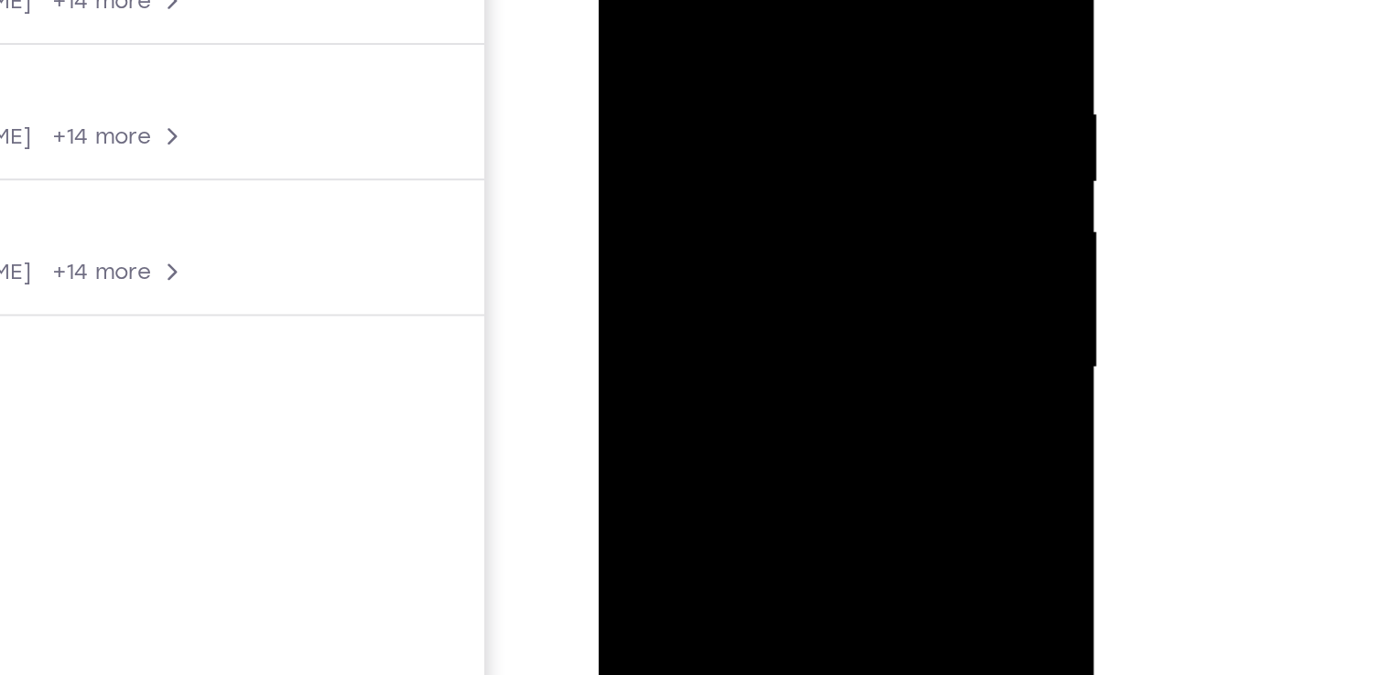
click at [807, 0] on div at bounding box center [726, 120] width 231 height 513
drag, startPoint x: 782, startPoint y: 180, endPoint x: 766, endPoint y: 19, distance: 161.8
click at [766, 19] on div at bounding box center [726, 120] width 231 height 513
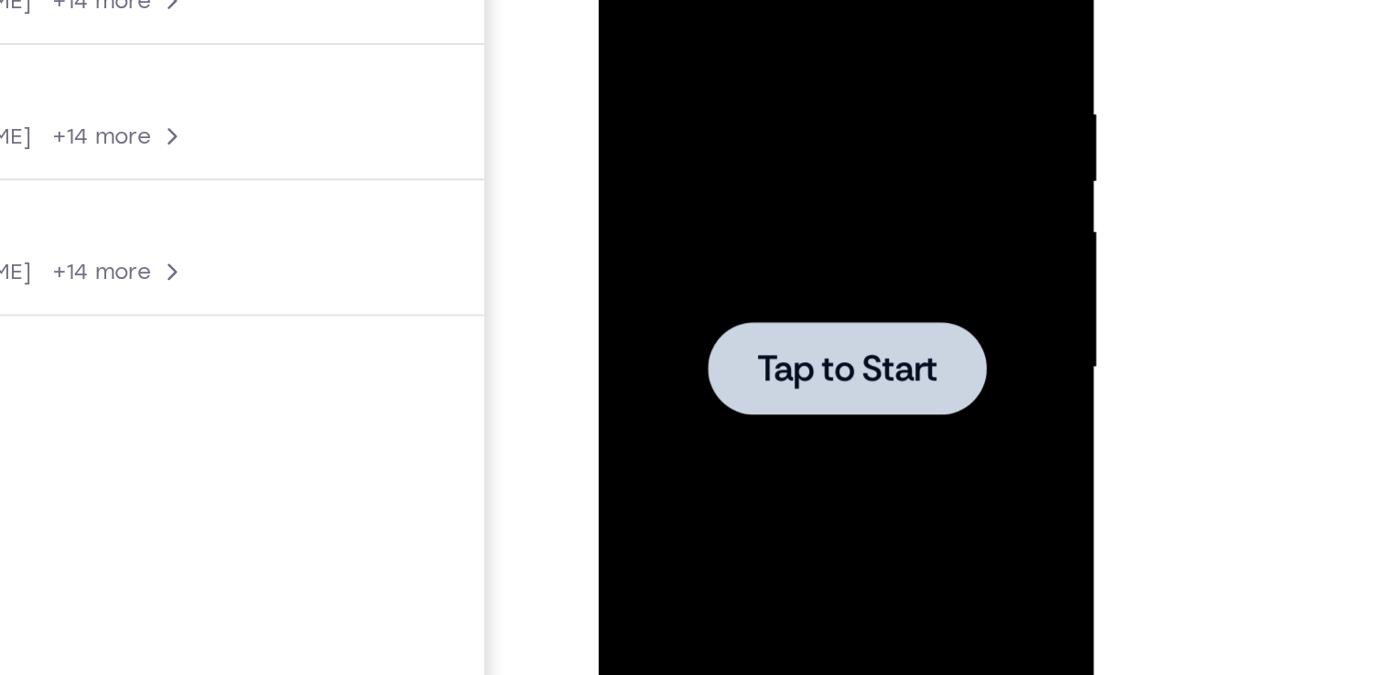
drag, startPoint x: 777, startPoint y: 220, endPoint x: 770, endPoint y: 18, distance: 201.5
click at [770, 18] on div at bounding box center [726, 120] width 231 height 513
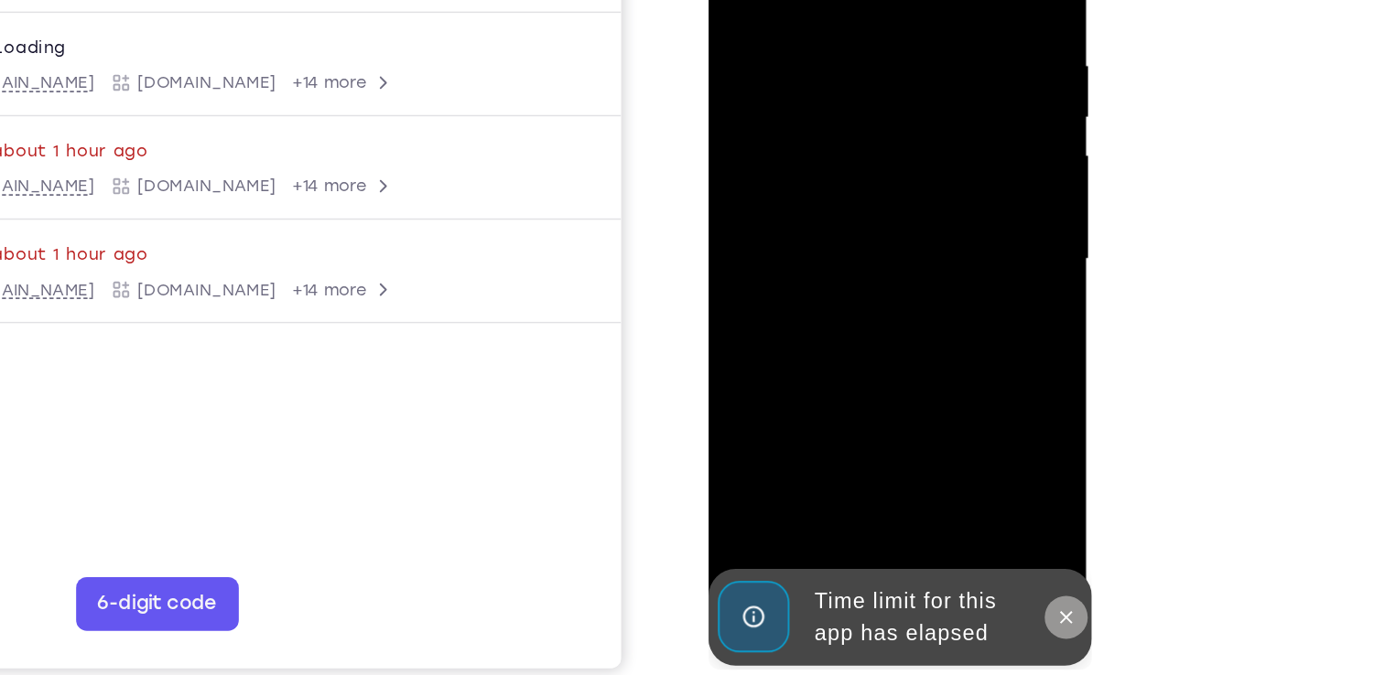
click at [953, 378] on icon at bounding box center [951, 376] width 8 height 8
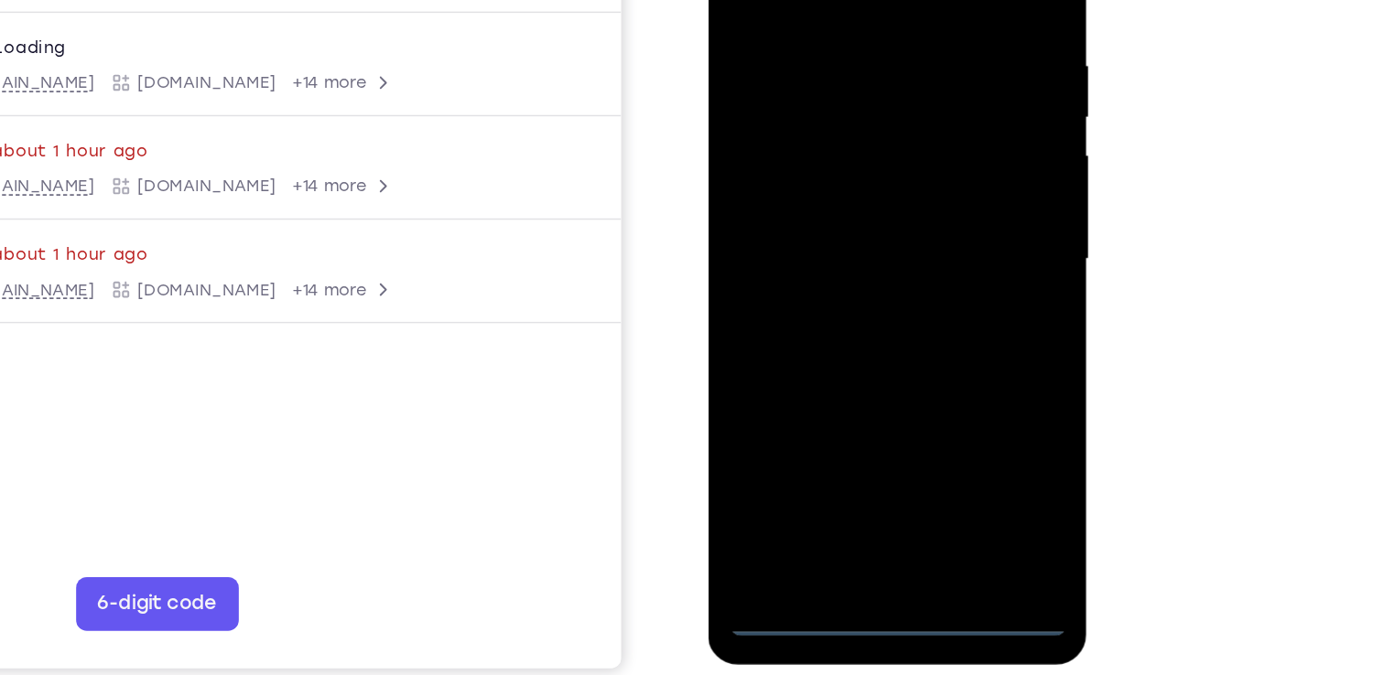
click at [850, 376] on div at bounding box center [836, 133] width 231 height 513
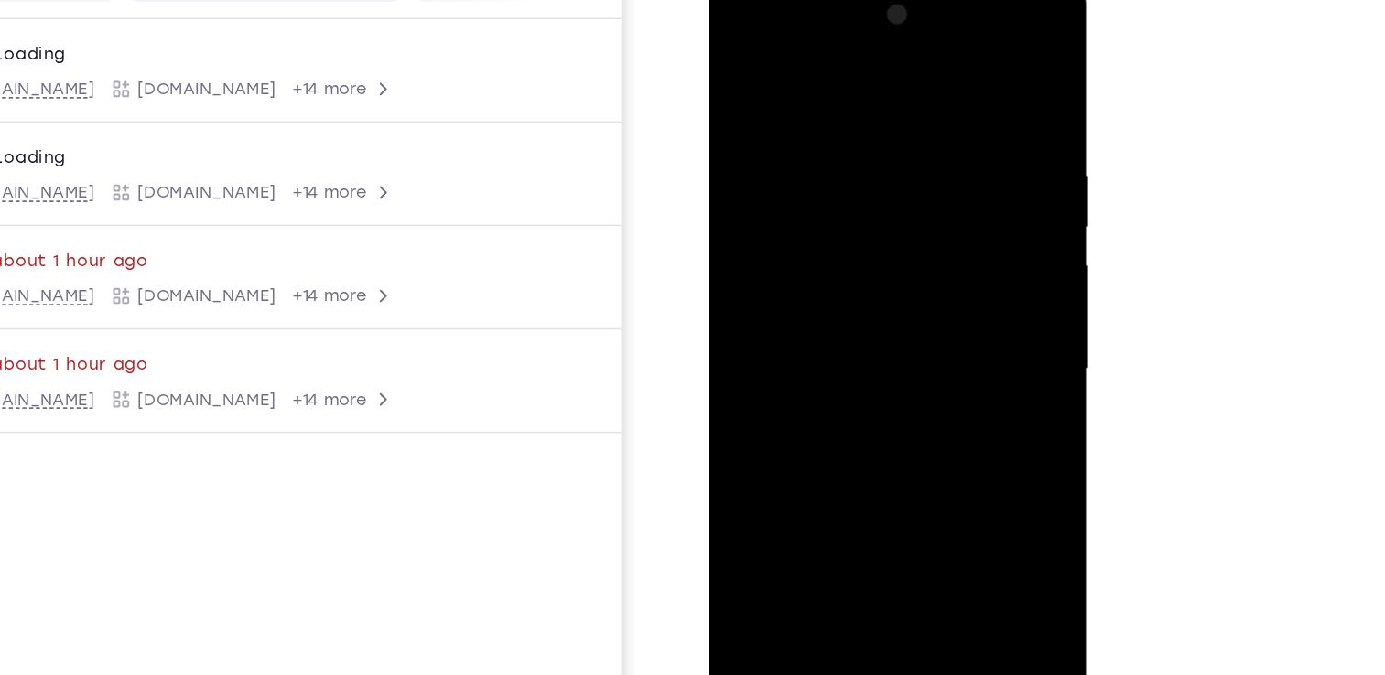
click at [917, 426] on div at bounding box center [836, 243] width 231 height 513
click at [735, 25] on div at bounding box center [836, 243] width 231 height 513
click at [905, 249] on div at bounding box center [836, 243] width 231 height 513
click at [804, 276] on div at bounding box center [836, 243] width 231 height 513
click at [815, 280] on div at bounding box center [836, 243] width 231 height 513
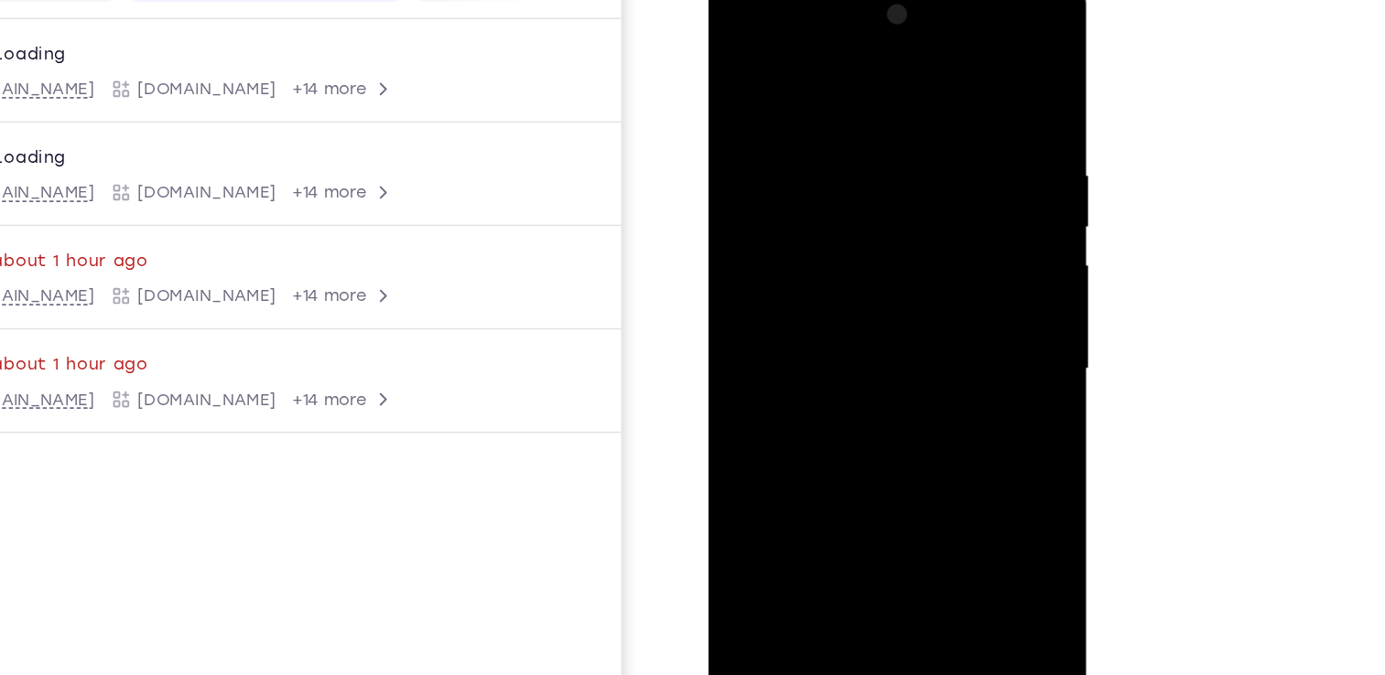
click at [859, 218] on div at bounding box center [836, 243] width 231 height 513
click at [821, 169] on div at bounding box center [836, 243] width 231 height 513
click at [828, 195] on div at bounding box center [836, 243] width 231 height 513
click at [835, 240] on div at bounding box center [836, 243] width 231 height 513
click at [834, 306] on div at bounding box center [836, 243] width 231 height 513
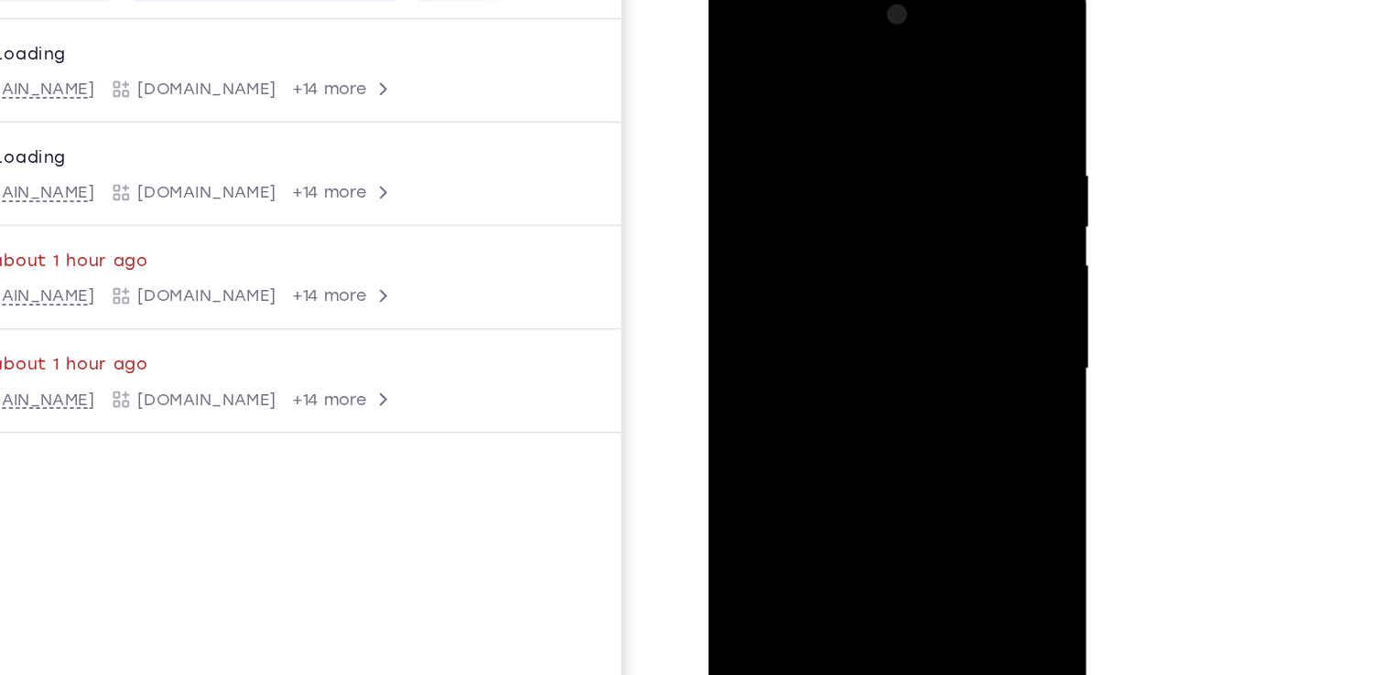
click at [836, 302] on div at bounding box center [836, 243] width 231 height 513
click at [835, 302] on div at bounding box center [836, 243] width 231 height 513
click at [933, 104] on div at bounding box center [836, 243] width 231 height 513
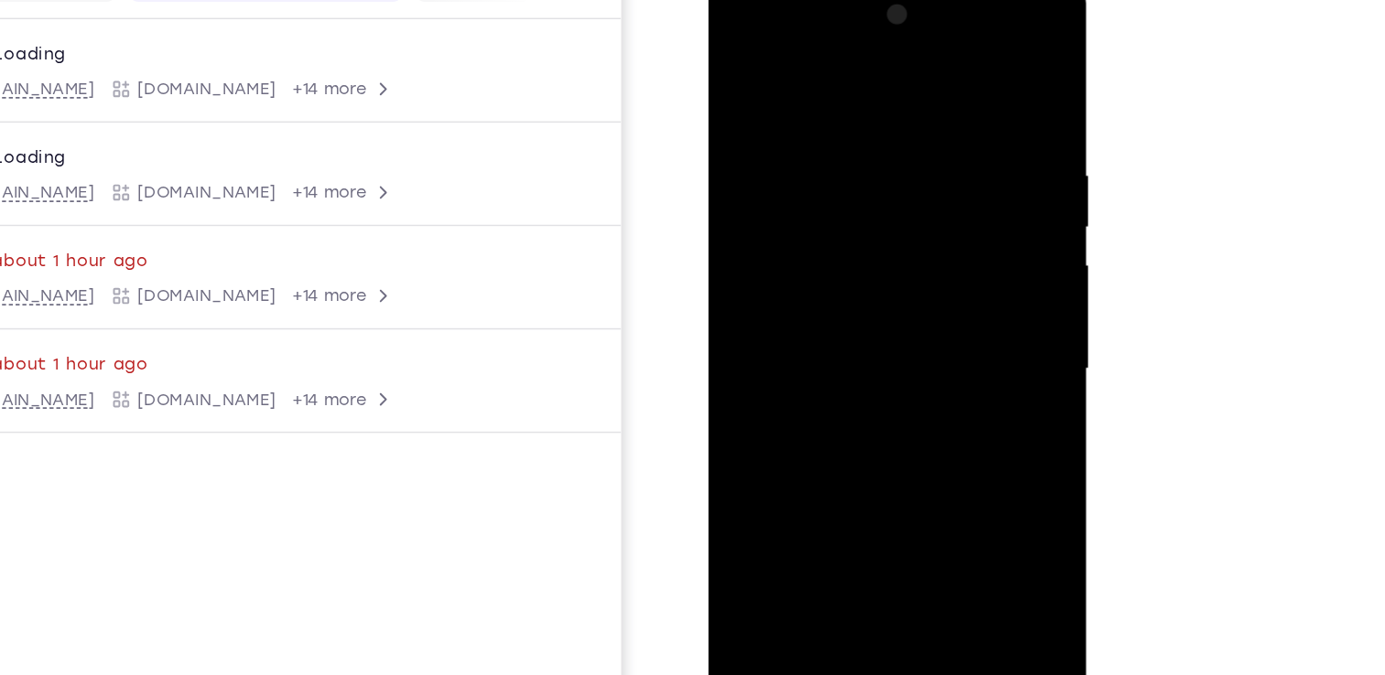
click at [847, 301] on div at bounding box center [836, 243] width 231 height 513
click at [920, 96] on div at bounding box center [836, 243] width 231 height 513
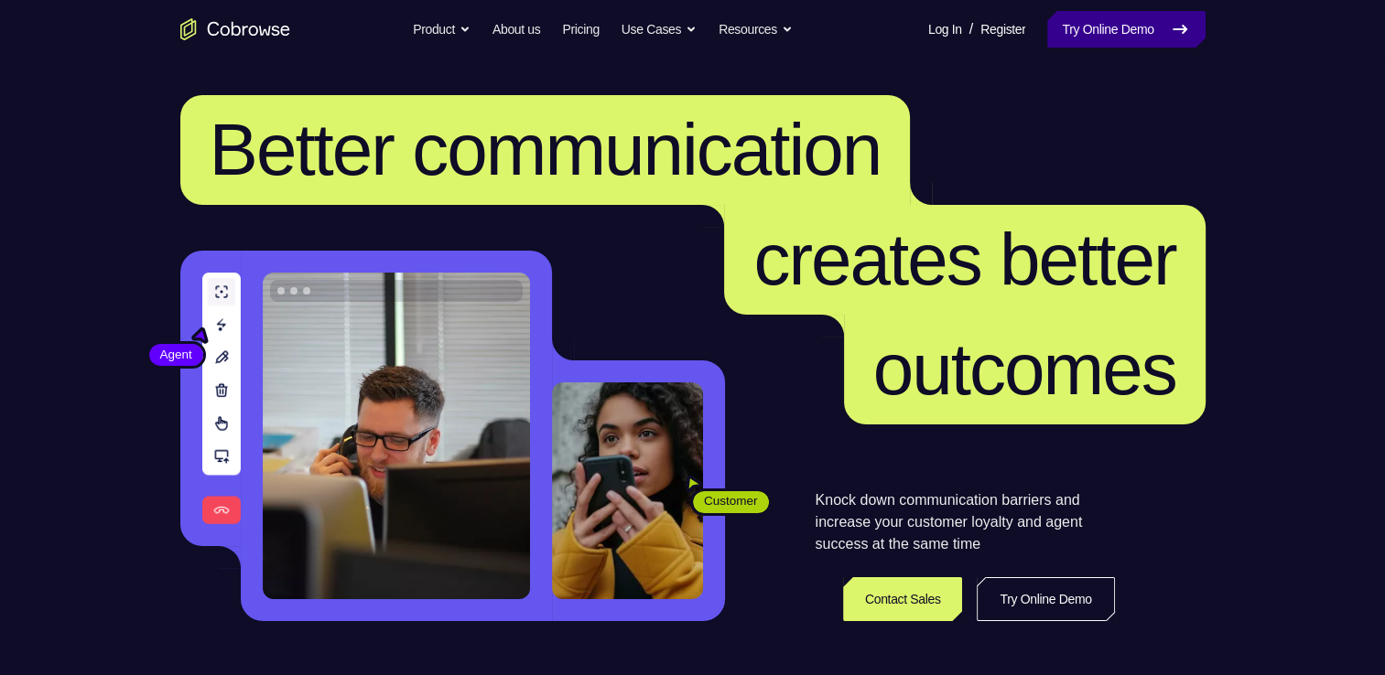
click at [1080, 20] on link "Try Online Demo" at bounding box center [1125, 29] width 157 height 37
click at [1113, 38] on link "Try Online Demo" at bounding box center [1125, 29] width 157 height 37
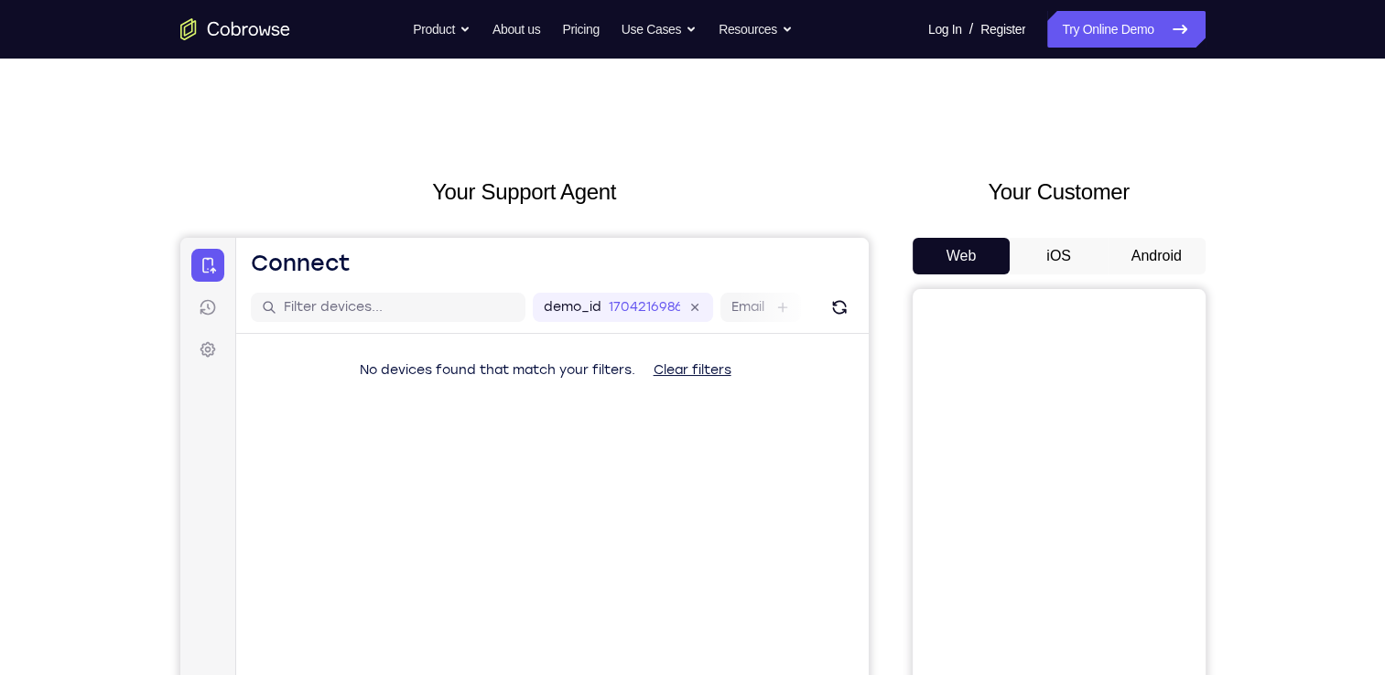
click at [1164, 240] on button "Android" at bounding box center [1156, 256] width 98 height 37
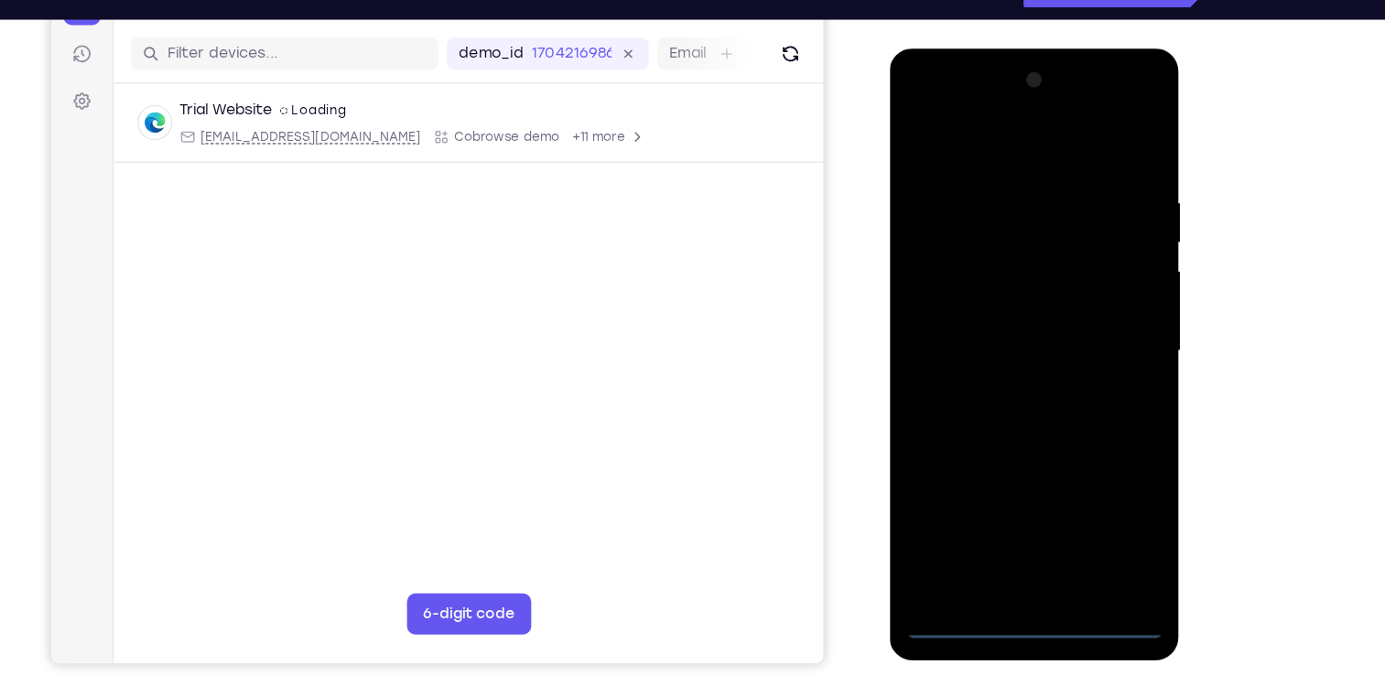
scroll to position [220, 0]
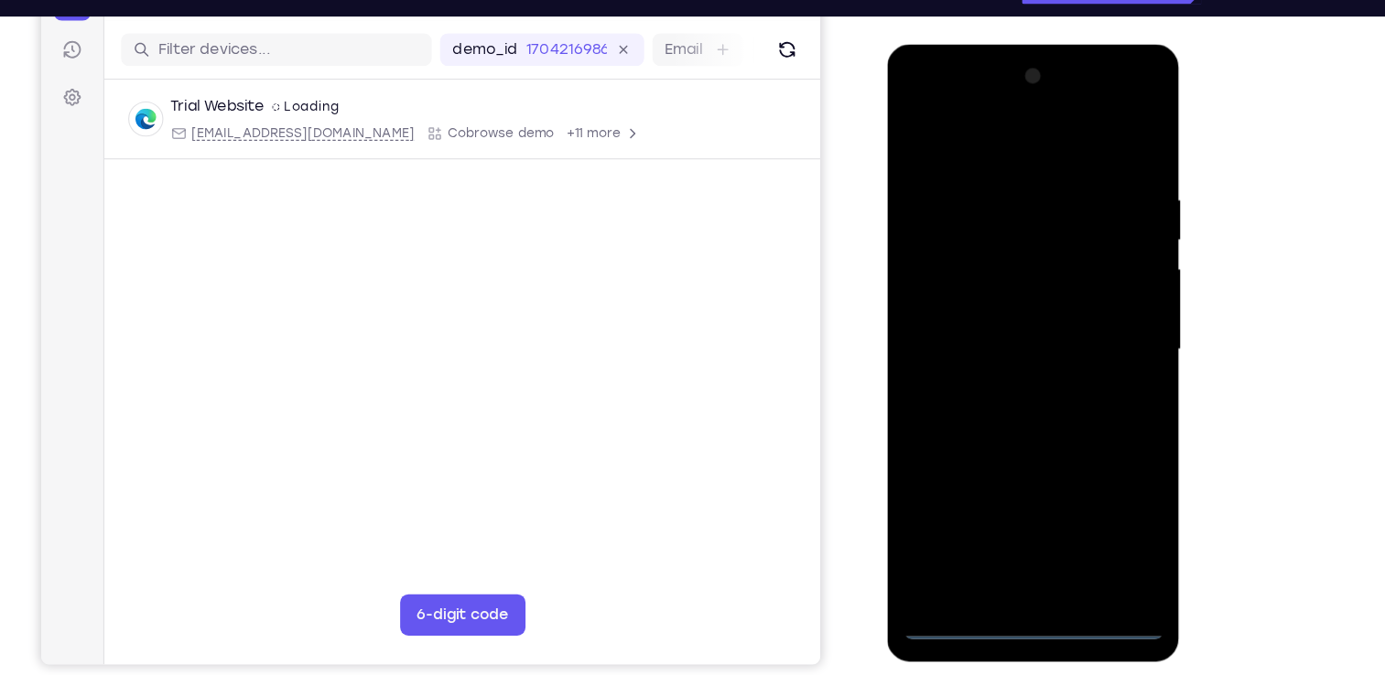
click at [1009, 562] on div at bounding box center [1016, 314] width 231 height 513
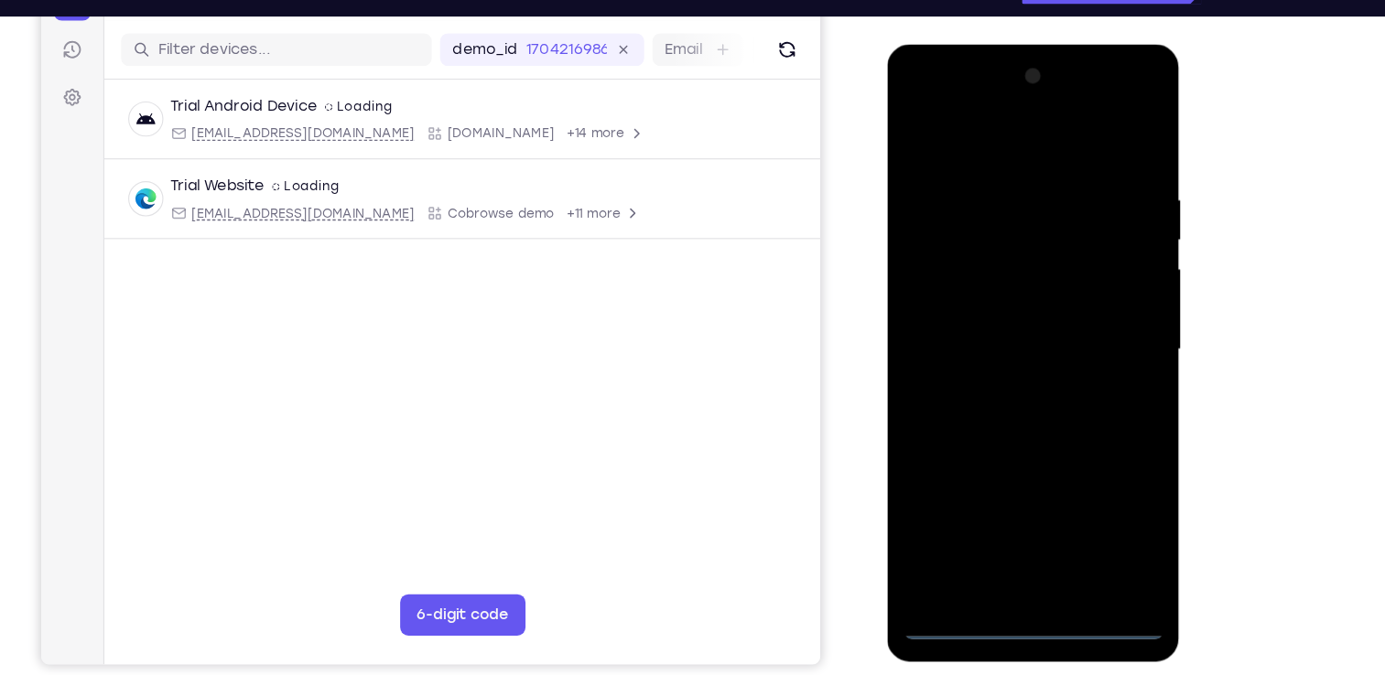
click at [1093, 480] on div at bounding box center [1016, 314] width 231 height 513
click at [921, 101] on div at bounding box center [1016, 314] width 231 height 513
click at [1084, 293] on div at bounding box center [1016, 314] width 231 height 513
click at [996, 348] on div at bounding box center [1016, 314] width 231 height 513
click at [1003, 286] on div at bounding box center [1016, 314] width 231 height 513
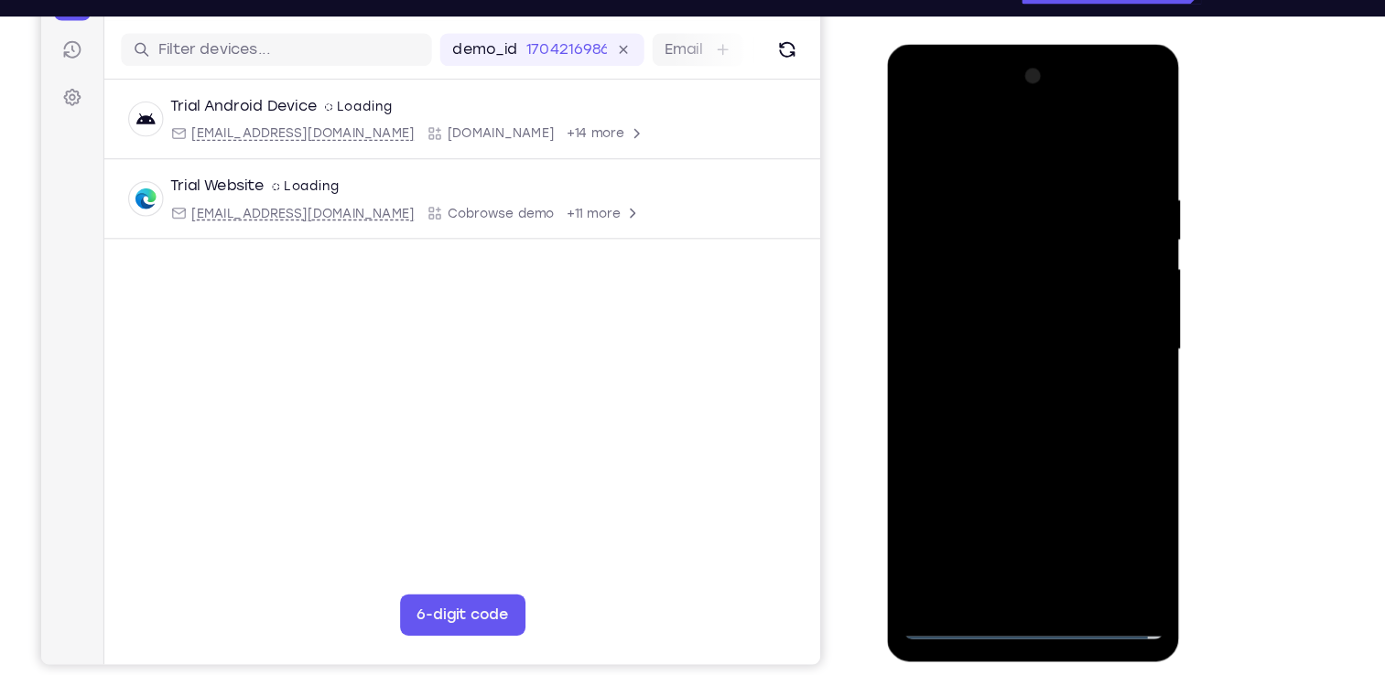
click at [1009, 276] on div at bounding box center [1016, 314] width 231 height 513
click at [1017, 316] on div at bounding box center [1016, 314] width 231 height 513
click at [1027, 383] on div at bounding box center [1016, 314] width 231 height 513
click at [1031, 368] on div at bounding box center [1016, 314] width 231 height 513
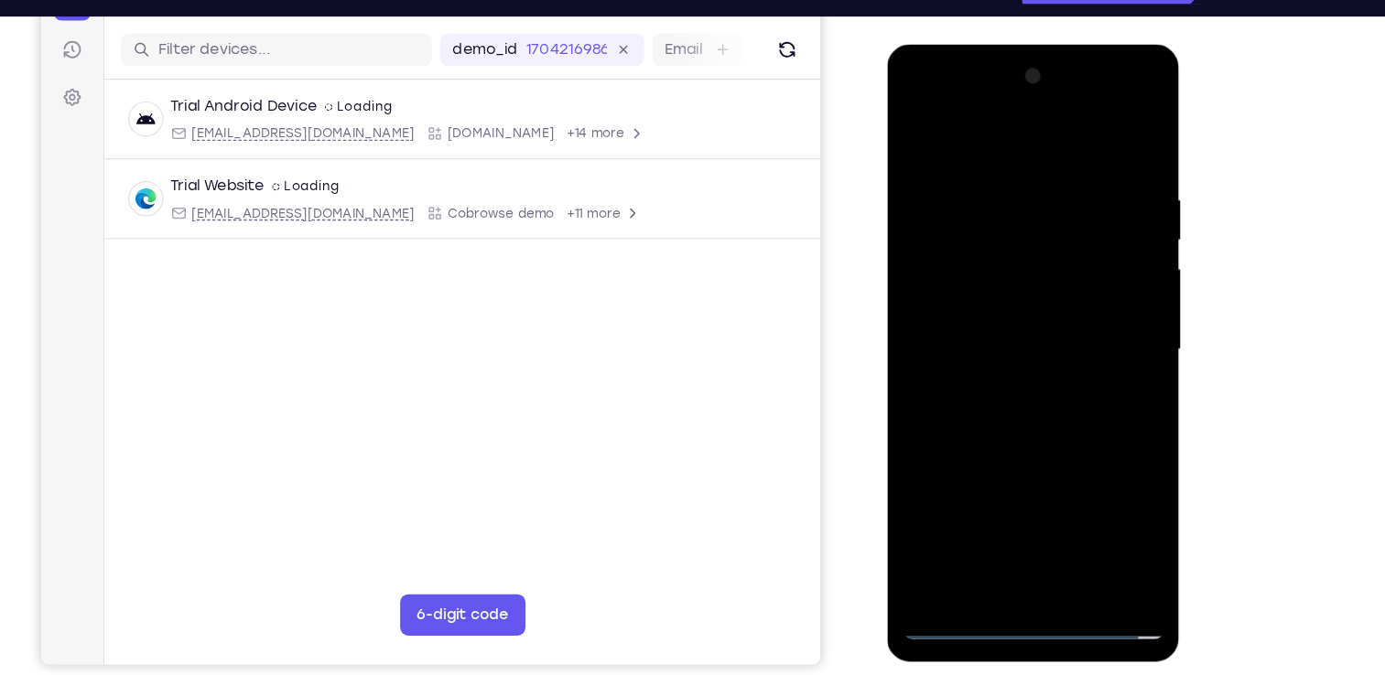
click at [1031, 368] on div at bounding box center [1016, 314] width 231 height 513
click at [1031, 370] on div at bounding box center [1016, 314] width 231 height 513
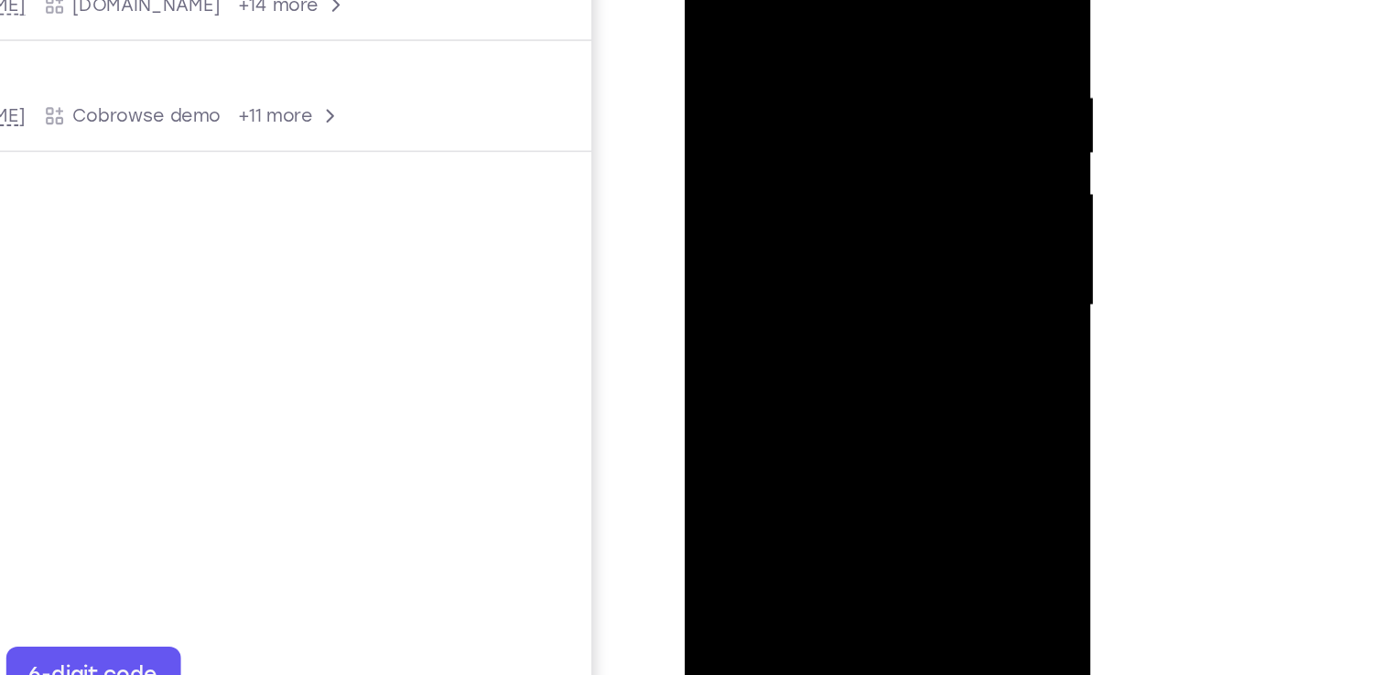
scroll to position [219, 0]
click at [824, 243] on div at bounding box center [813, 153] width 231 height 513
click at [917, 344] on div at bounding box center [813, 153] width 231 height 513
click at [783, 20] on div at bounding box center [813, 153] width 231 height 513
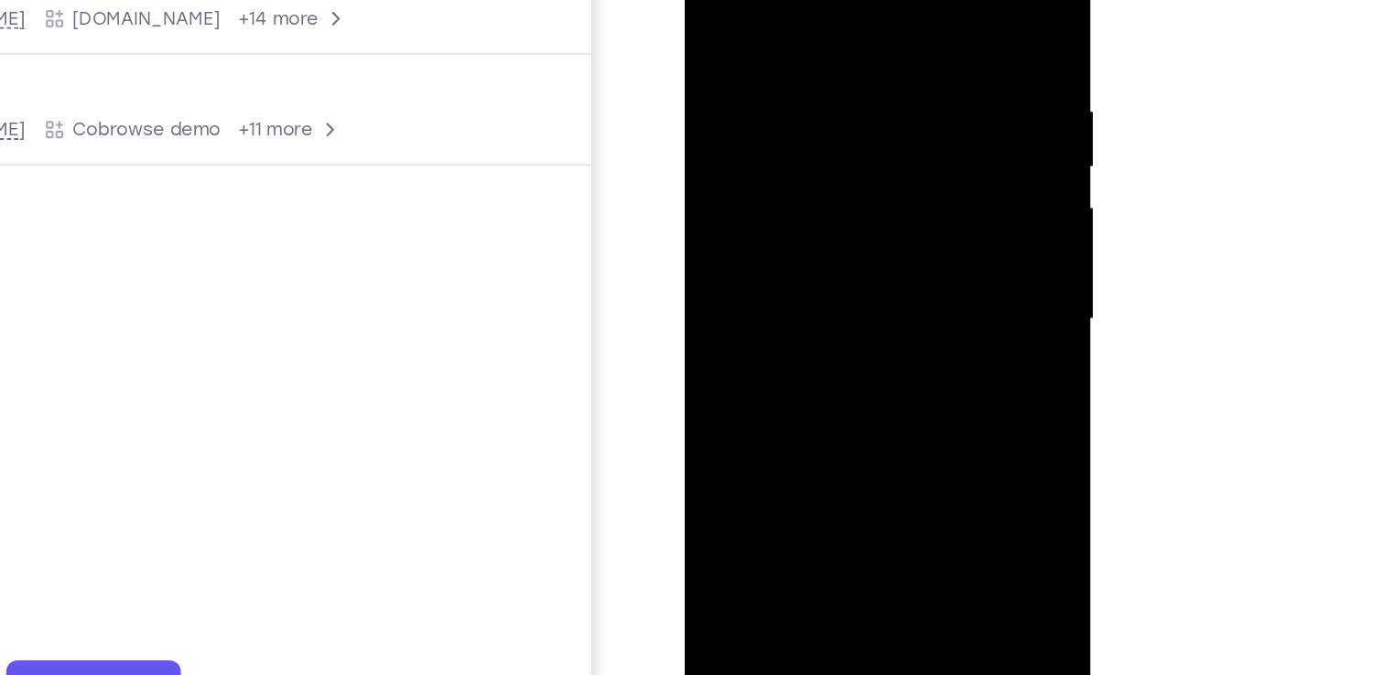
scroll to position [220, 0]
click at [728, 0] on div at bounding box center [813, 164] width 231 height 513
drag, startPoint x: 800, startPoint y: 170, endPoint x: 842, endPoint y: 48, distance: 129.7
click at [842, 48] on div at bounding box center [813, 164] width 231 height 513
click at [757, 302] on div at bounding box center [813, 164] width 231 height 513
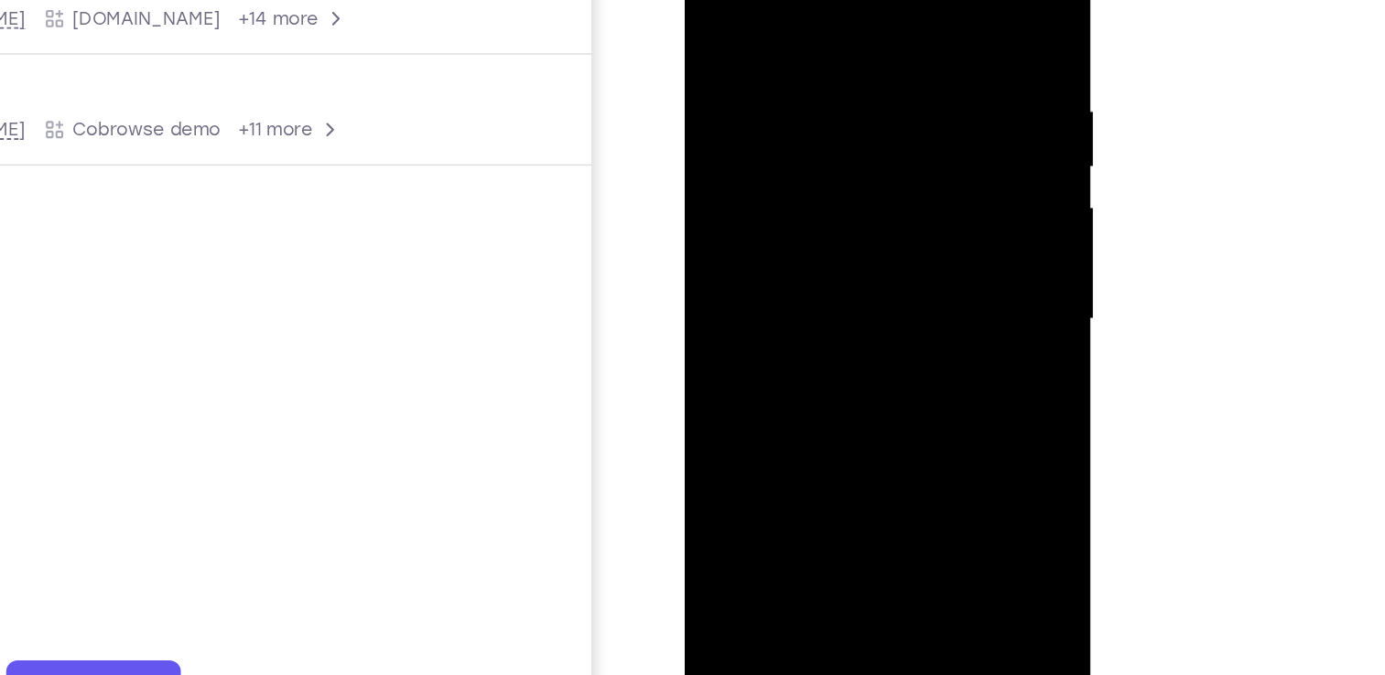
click at [918, 76] on div at bounding box center [813, 164] width 231 height 513
drag, startPoint x: 860, startPoint y: 219, endPoint x: 860, endPoint y: 283, distance: 64.1
click at [860, 283] on div at bounding box center [813, 164] width 231 height 513
click at [919, 138] on div at bounding box center [813, 164] width 231 height 513
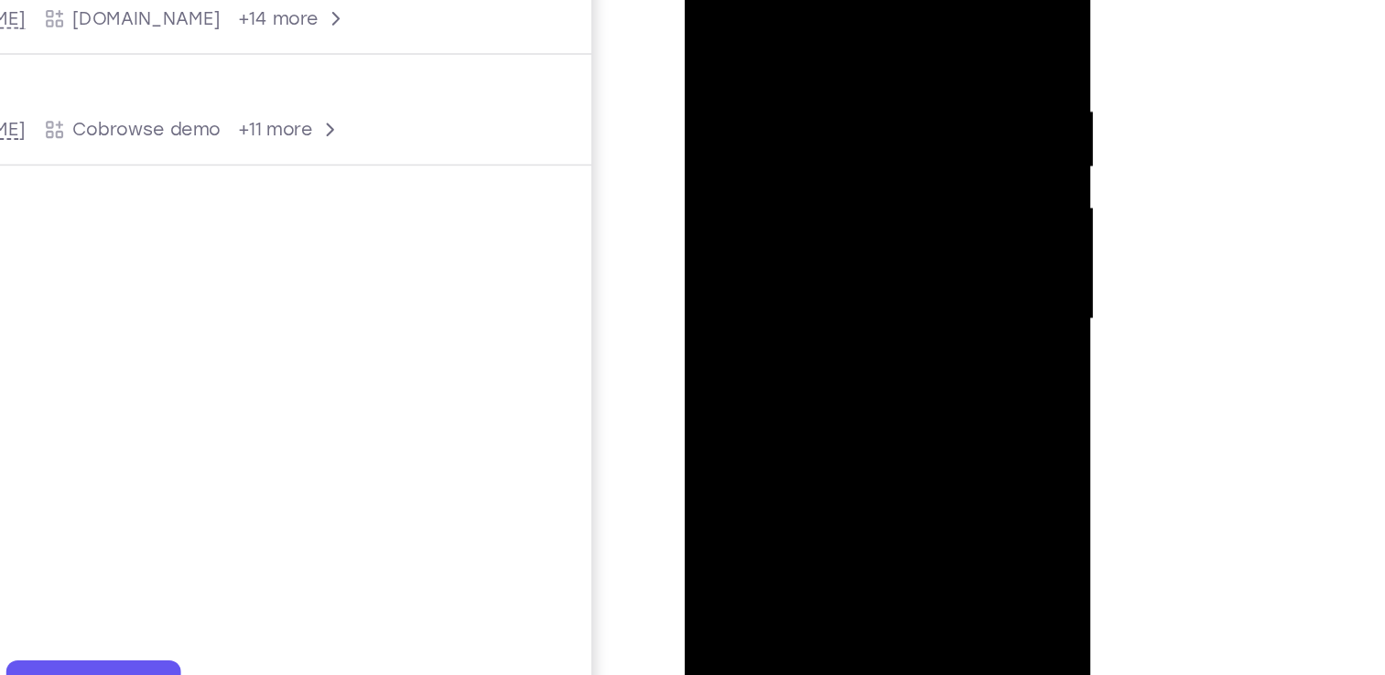
click at [919, 138] on div at bounding box center [813, 164] width 231 height 513
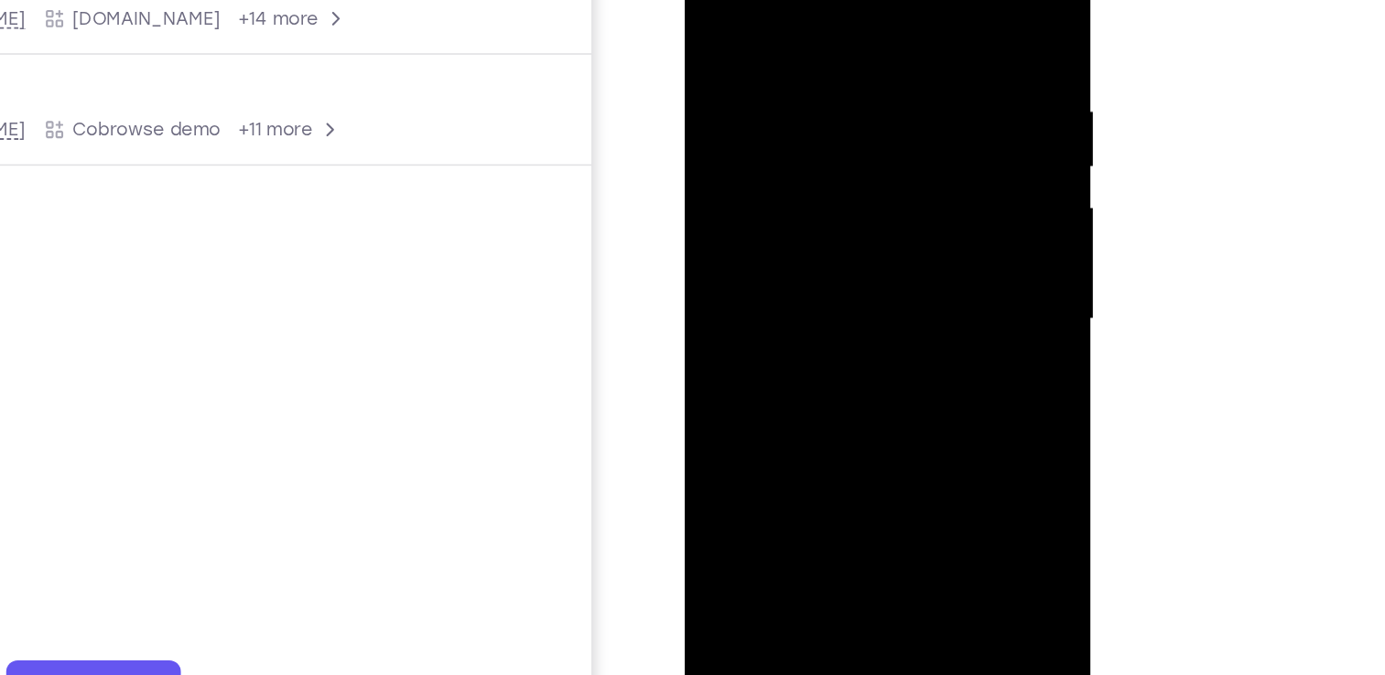
click at [919, 138] on div at bounding box center [813, 164] width 231 height 513
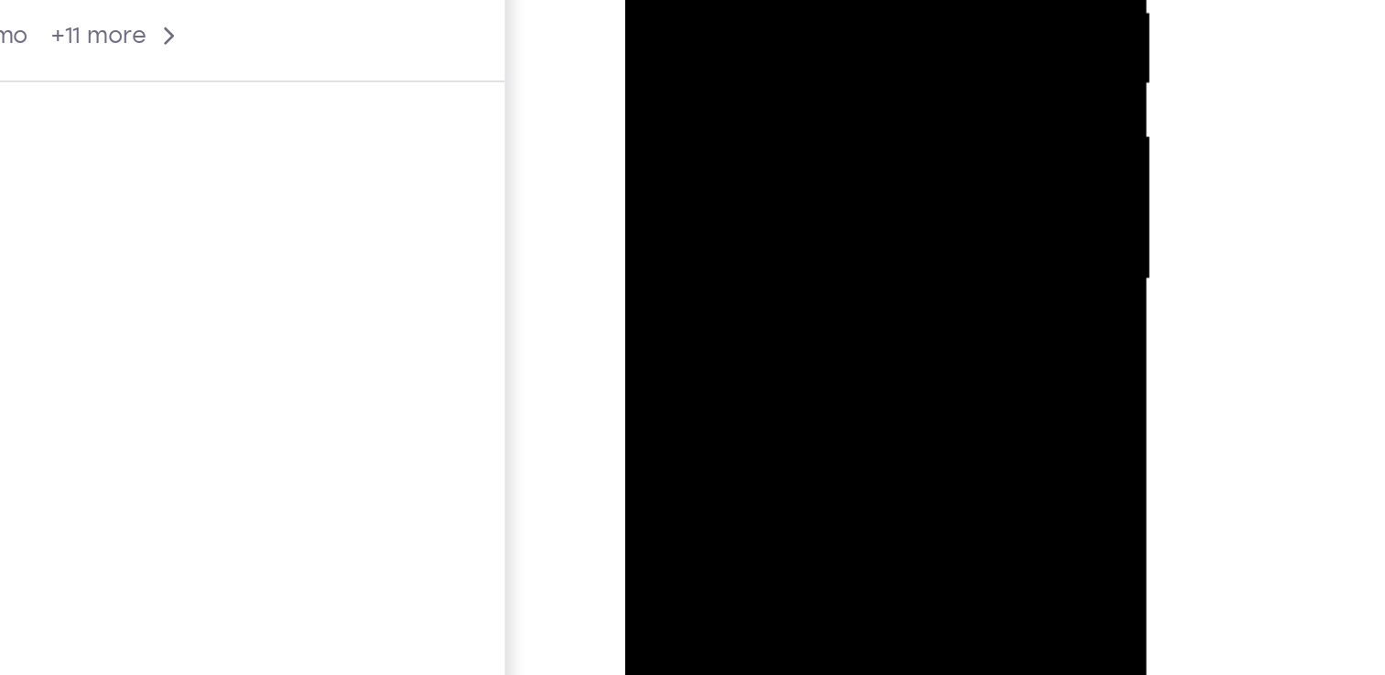
click at [856, 0] on div at bounding box center [754, 4] width 231 height 513
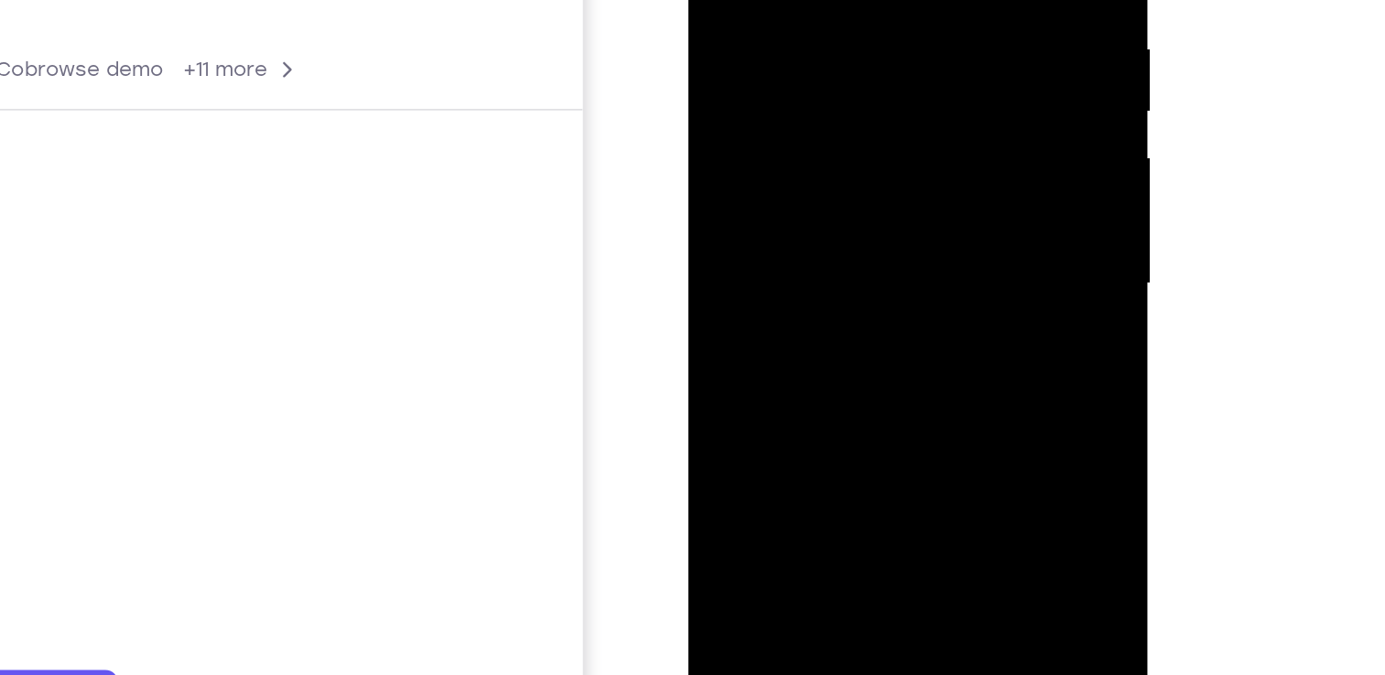
click at [854, 285] on div at bounding box center [817, 74] width 231 height 513
click at [858, 167] on div at bounding box center [817, 74] width 231 height 513
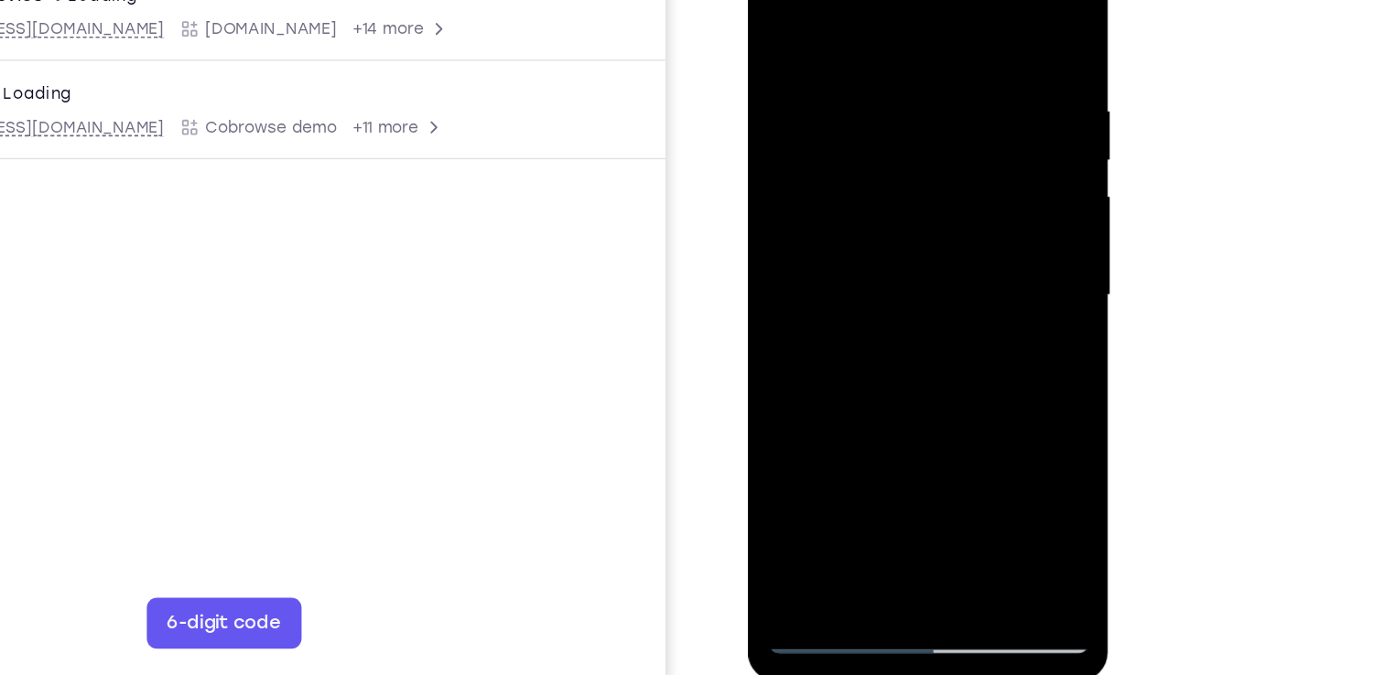
click at [921, 204] on div at bounding box center [876, 189] width 231 height 513
click at [778, 17] on div at bounding box center [876, 189] width 231 height 513
drag, startPoint x: 883, startPoint y: 154, endPoint x: 883, endPoint y: 350, distance: 195.9
click at [883, 350] on div at bounding box center [876, 189] width 231 height 513
drag, startPoint x: 924, startPoint y: 159, endPoint x: 885, endPoint y: 403, distance: 246.6
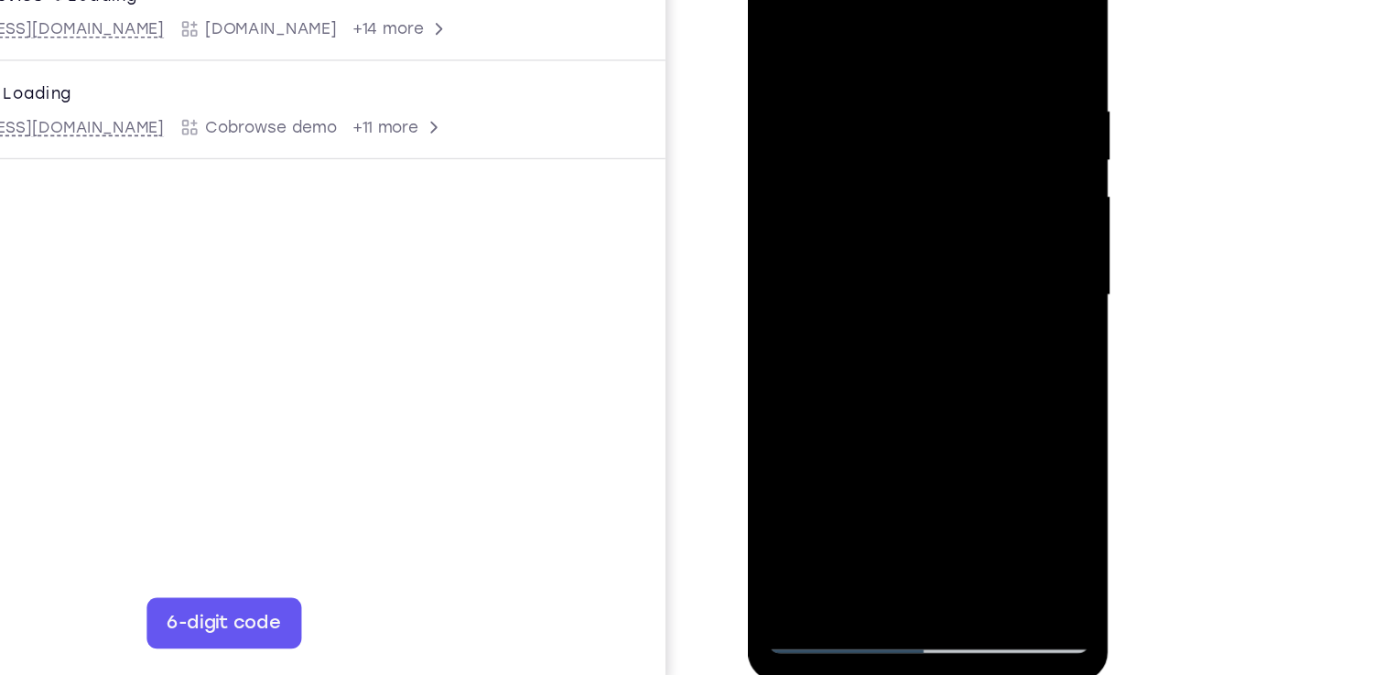
click at [885, 403] on div at bounding box center [876, 189] width 231 height 513
drag, startPoint x: 866, startPoint y: 148, endPoint x: 858, endPoint y: 404, distance: 255.5
click at [858, 404] on div at bounding box center [876, 189] width 231 height 513
drag, startPoint x: 855, startPoint y: 124, endPoint x: 867, endPoint y: 346, distance: 221.8
click at [867, 346] on div at bounding box center [876, 189] width 231 height 513
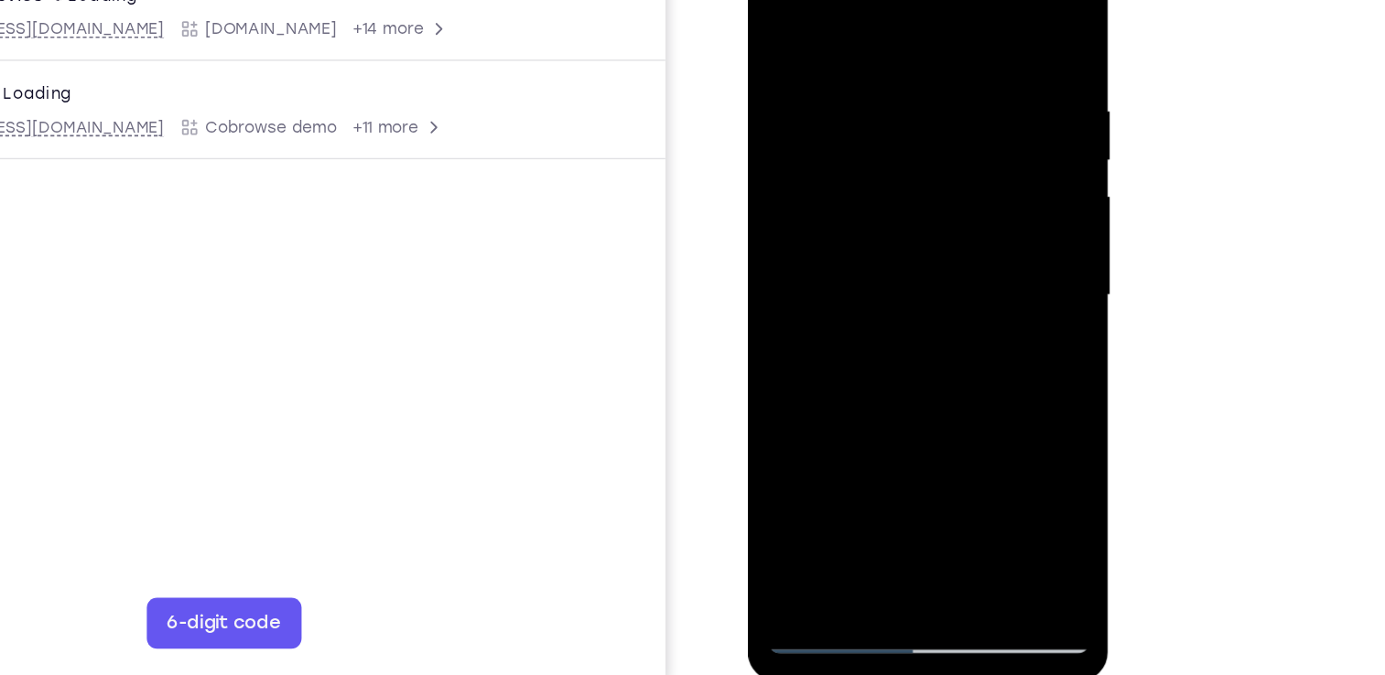
click at [784, 0] on div at bounding box center [876, 189] width 231 height 513
click at [856, 59] on div at bounding box center [876, 189] width 231 height 513
drag, startPoint x: 965, startPoint y: 117, endPoint x: 748, endPoint y: 117, distance: 216.9
click at [748, 117] on div at bounding box center [877, 191] width 259 height 545
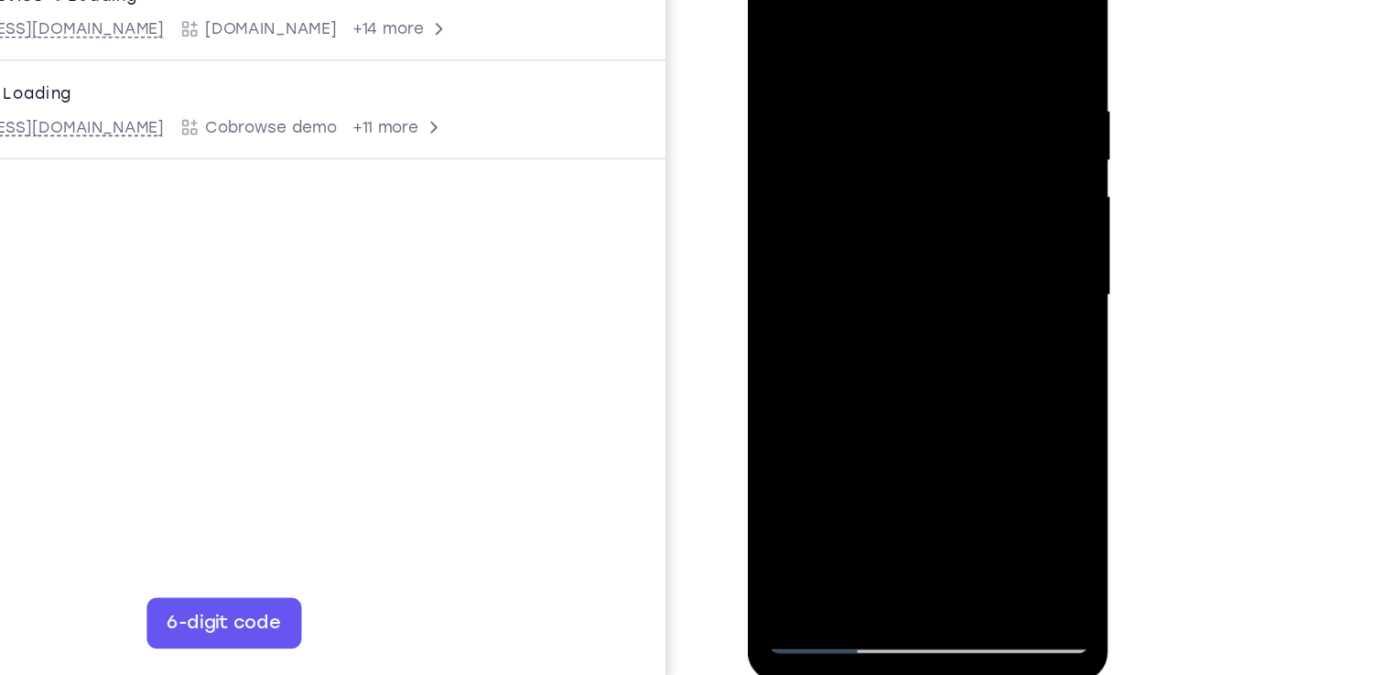
drag, startPoint x: 924, startPoint y: 84, endPoint x: 661, endPoint y: 108, distance: 264.7
click at [748, 108] on html "Online web based iOS Simulators and Android Emulators. Run iPhone, iPad, Mobile…" at bounding box center [878, 193] width 261 height 549
click at [948, 33] on div at bounding box center [876, 189] width 231 height 513
click at [971, 15] on div at bounding box center [876, 189] width 231 height 513
click at [918, 400] on div at bounding box center [876, 189] width 231 height 513
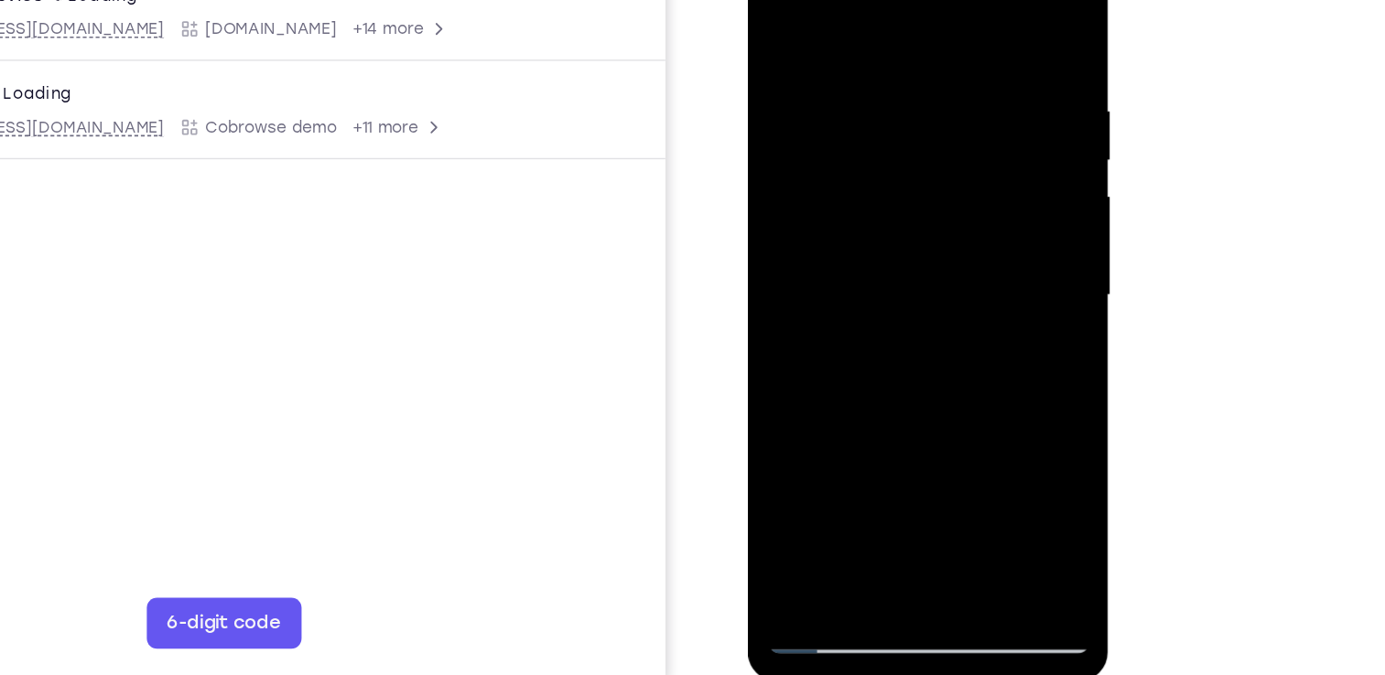
drag, startPoint x: 903, startPoint y: 237, endPoint x: 900, endPoint y: 411, distance: 173.9
click at [900, 411] on div at bounding box center [876, 189] width 231 height 513
drag, startPoint x: 888, startPoint y: 204, endPoint x: 887, endPoint y: 379, distance: 174.8
click at [887, 379] on div at bounding box center [876, 189] width 231 height 513
drag, startPoint x: 876, startPoint y: 140, endPoint x: 867, endPoint y: 329, distance: 188.8
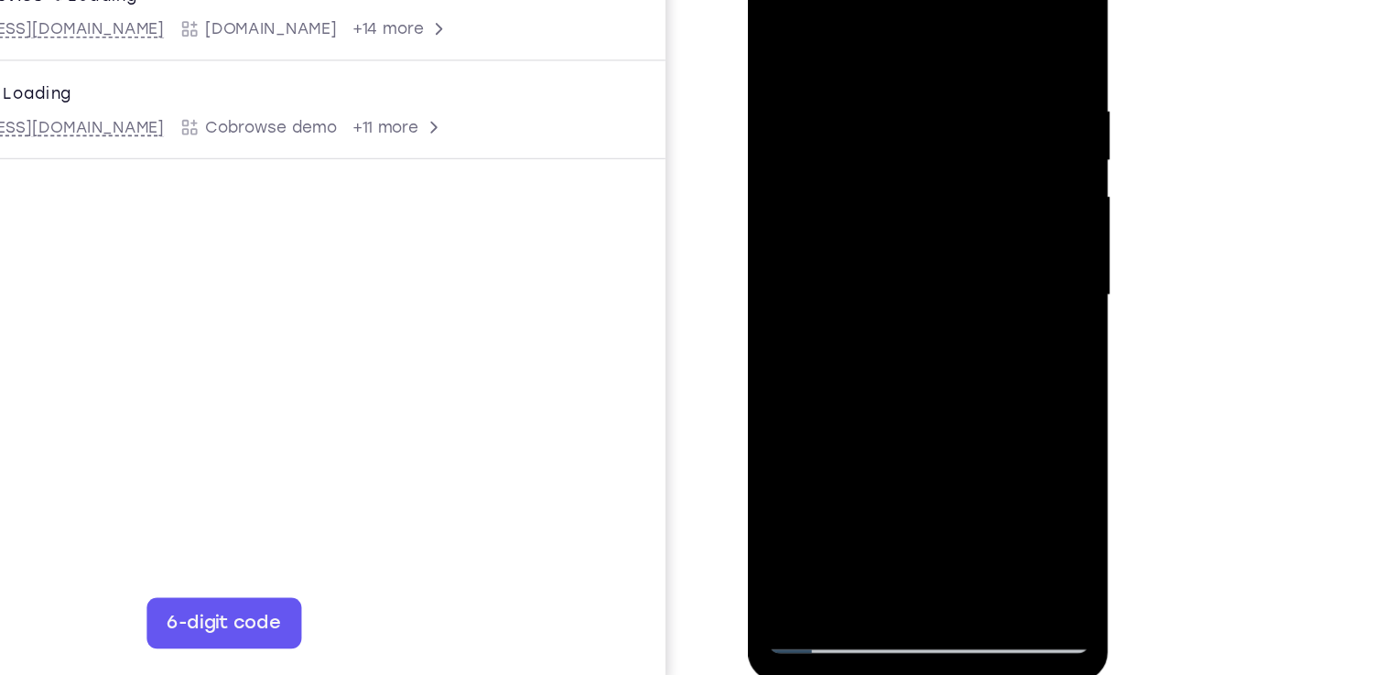
click at [867, 329] on div at bounding box center [876, 189] width 231 height 513
click at [840, 319] on div at bounding box center [876, 189] width 231 height 513
click at [772, 14] on div at bounding box center [876, 189] width 231 height 513
click at [958, 58] on div at bounding box center [876, 189] width 231 height 513
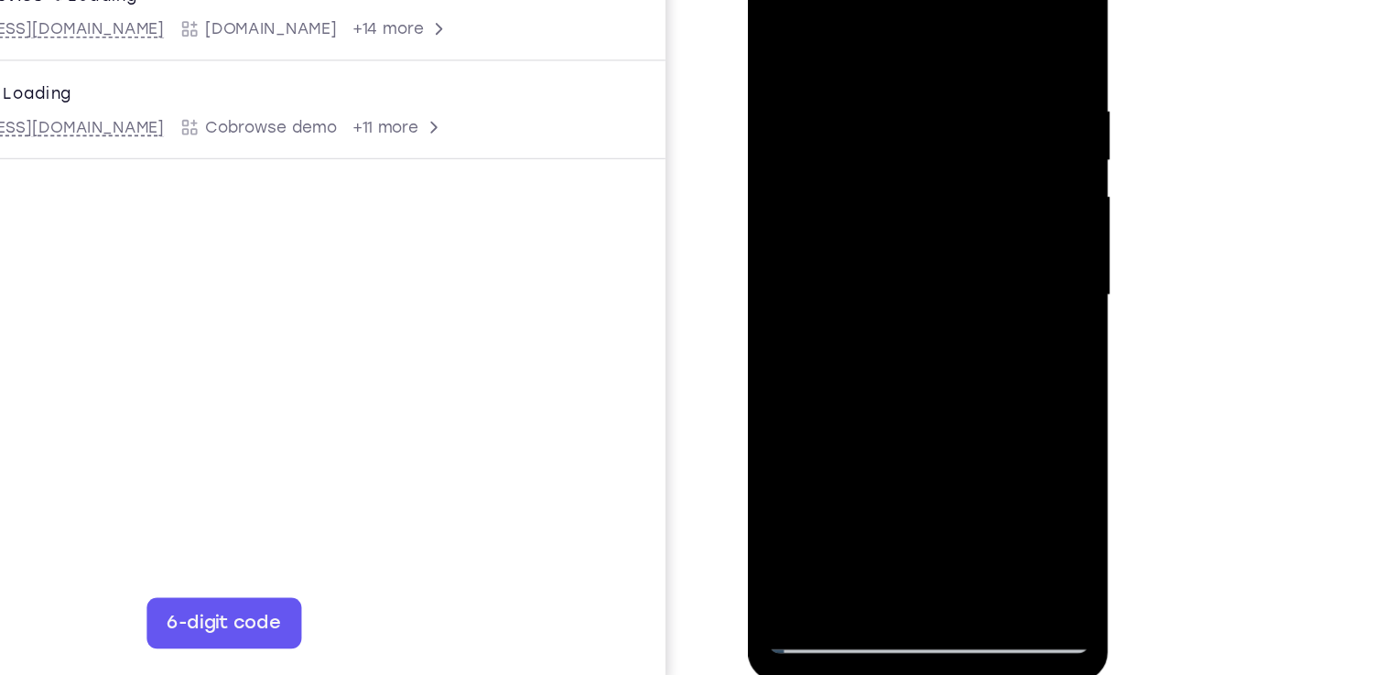
click at [970, 20] on div at bounding box center [876, 189] width 231 height 513
click at [858, 46] on div at bounding box center [876, 189] width 231 height 513
click at [965, 17] on div at bounding box center [876, 189] width 231 height 513
click at [975, 3] on div at bounding box center [876, 189] width 231 height 513
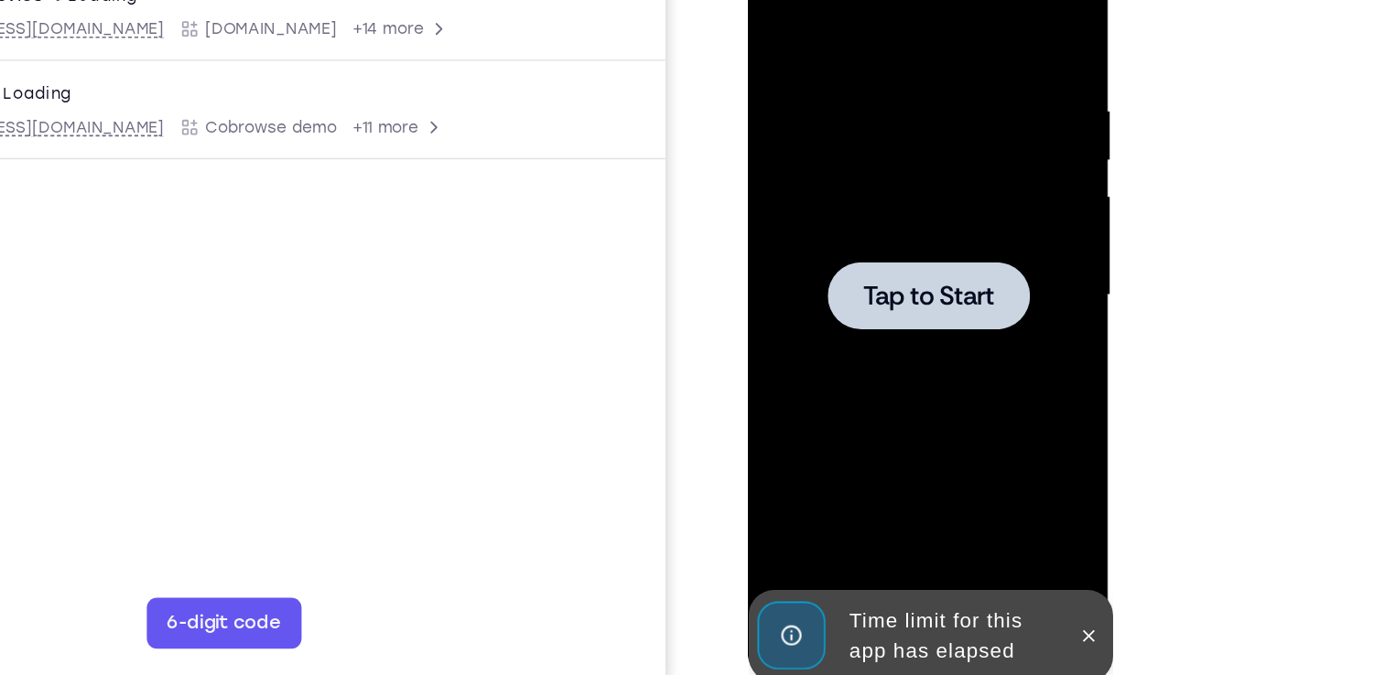
click at [847, 135] on div at bounding box center [876, 189] width 231 height 513
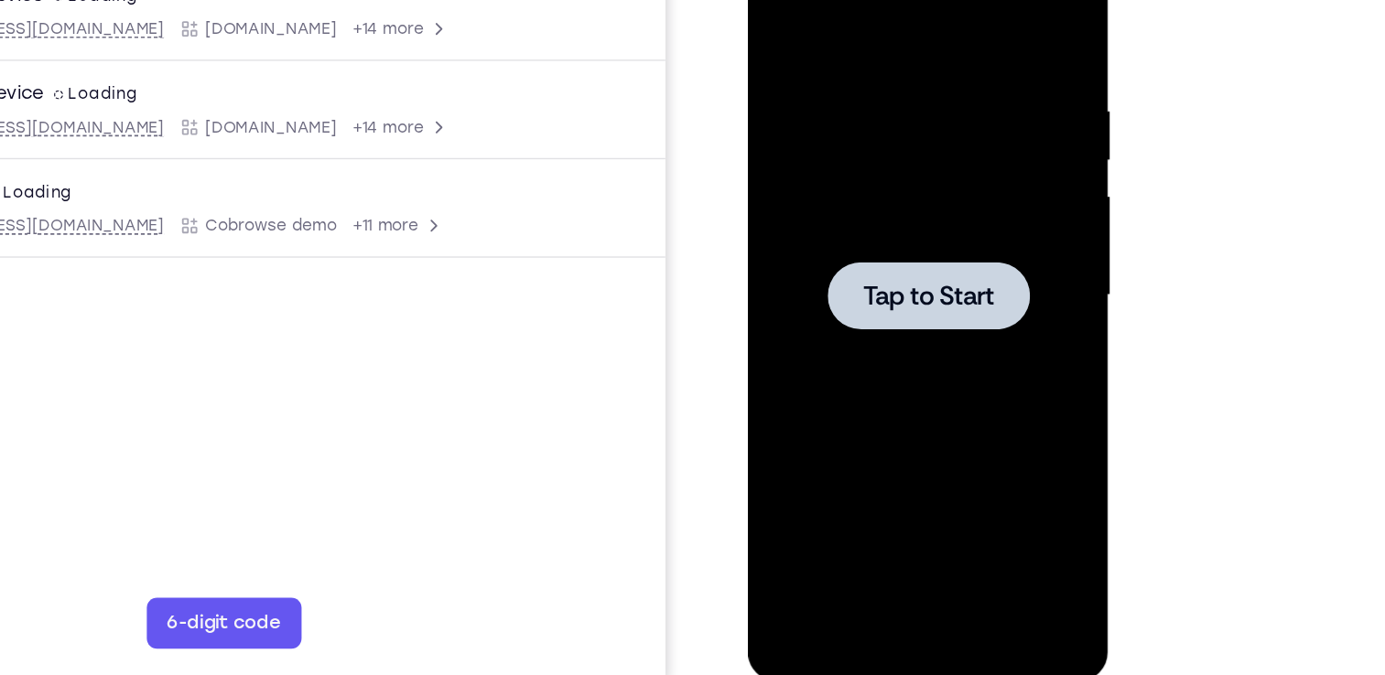
click at [841, 190] on span "Tap to Start" at bounding box center [876, 189] width 93 height 18
click at [865, 180] on span "Tap to Start" at bounding box center [876, 189] width 93 height 18
click at [830, 224] on div at bounding box center [876, 189] width 231 height 513
click at [865, 213] on div at bounding box center [876, 189] width 231 height 513
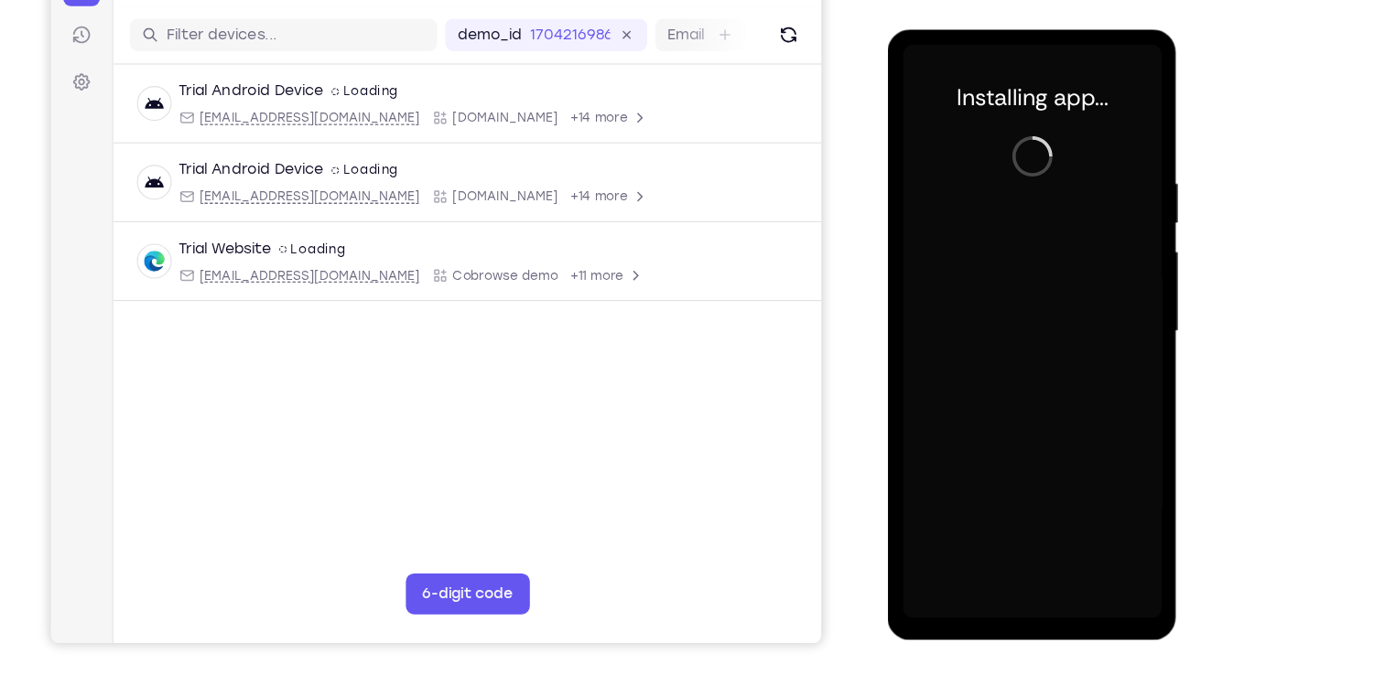
scroll to position [215, 0]
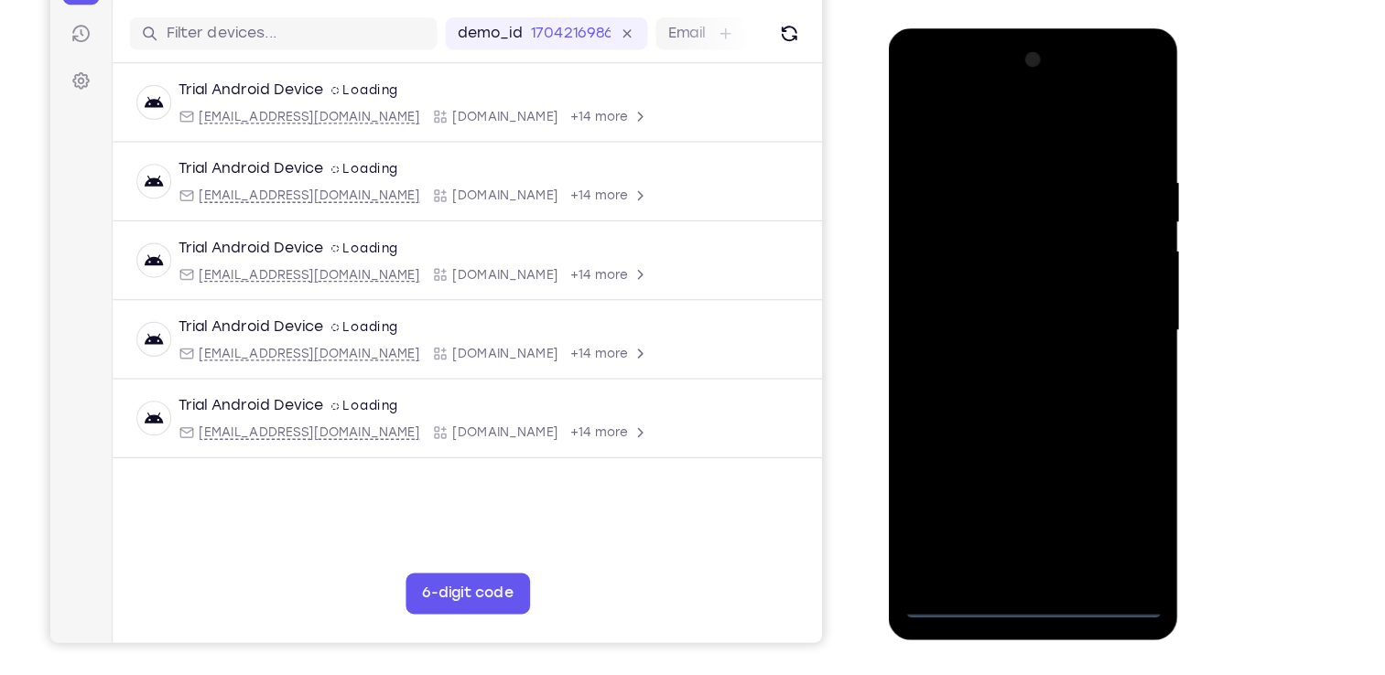
click at [1020, 542] on div at bounding box center [1017, 298] width 231 height 513
click at [1090, 470] on div at bounding box center [1017, 298] width 231 height 513
click at [908, 80] on div at bounding box center [1017, 298] width 231 height 513
click at [1104, 285] on div at bounding box center [1017, 298] width 231 height 513
click at [1032, 511] on div at bounding box center [1017, 298] width 231 height 513
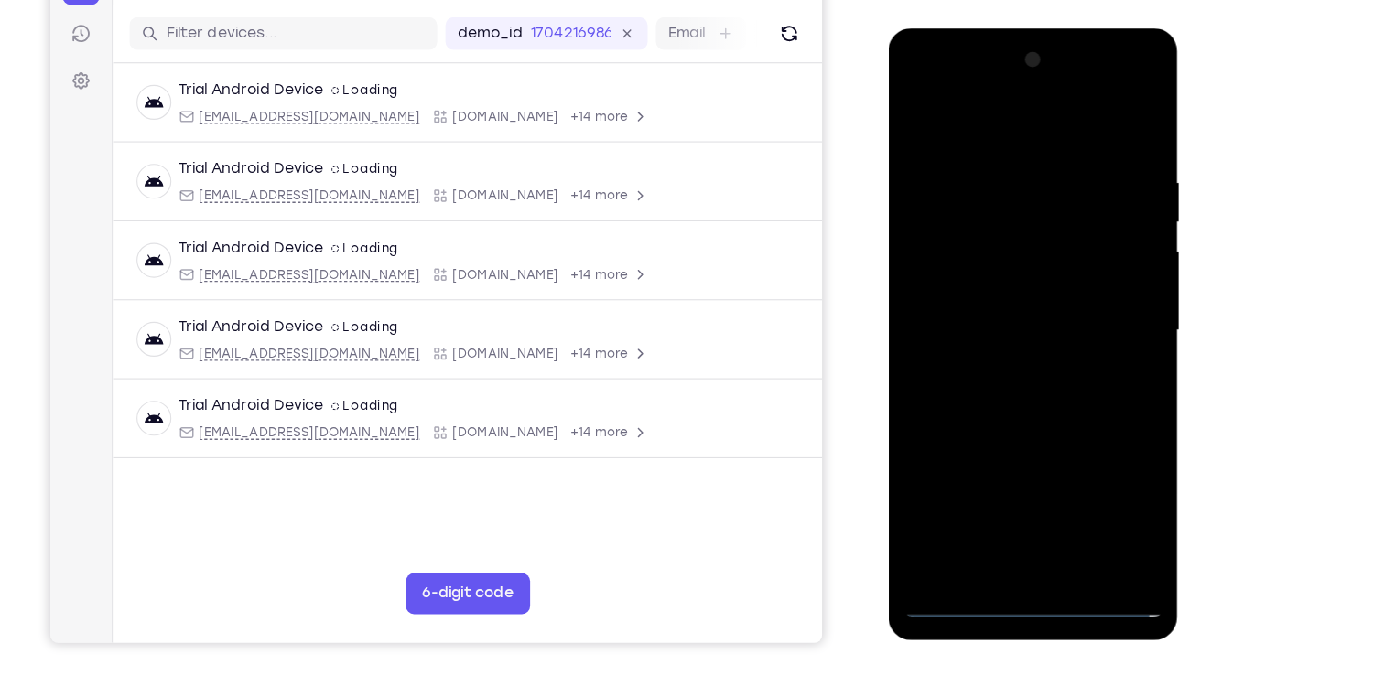
click at [972, 279] on div at bounding box center [1017, 298] width 231 height 513
click at [974, 250] on div at bounding box center [1017, 298] width 231 height 513
click at [989, 300] on div at bounding box center [1017, 298] width 231 height 513
click at [994, 360] on div at bounding box center [1017, 298] width 231 height 513
click at [991, 353] on div at bounding box center [1017, 298] width 231 height 513
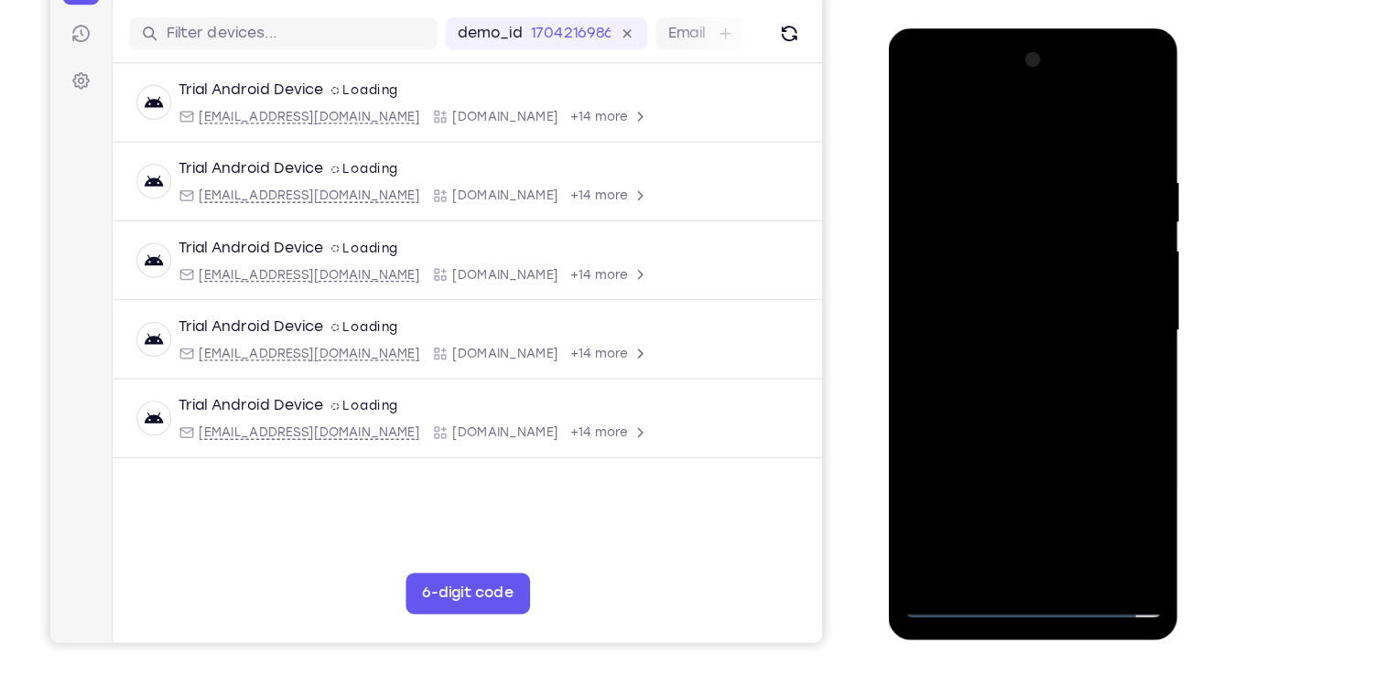
click at [983, 361] on div at bounding box center [1017, 298] width 231 height 513
click at [1042, 381] on div at bounding box center [1017, 298] width 231 height 513
click at [1122, 491] on div at bounding box center [1017, 298] width 231 height 513
drag, startPoint x: 1064, startPoint y: 382, endPoint x: 1038, endPoint y: 116, distance: 266.7
click at [1038, 116] on div at bounding box center [1017, 298] width 231 height 513
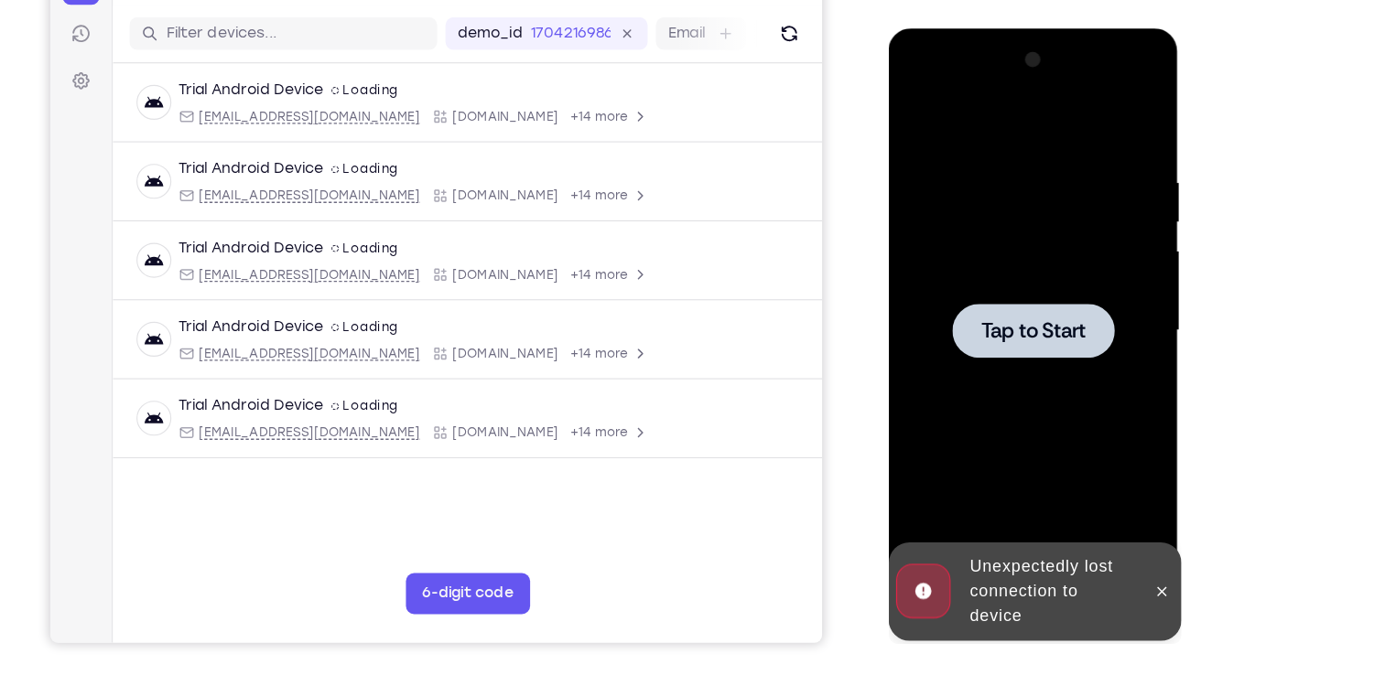
drag, startPoint x: 1033, startPoint y: 389, endPoint x: 1066, endPoint y: 116, distance: 274.7
click at [1066, 28] on div "Tap to Start" at bounding box center [1018, 28] width 259 height 0
click at [1020, 265] on div at bounding box center [1017, 298] width 231 height 513
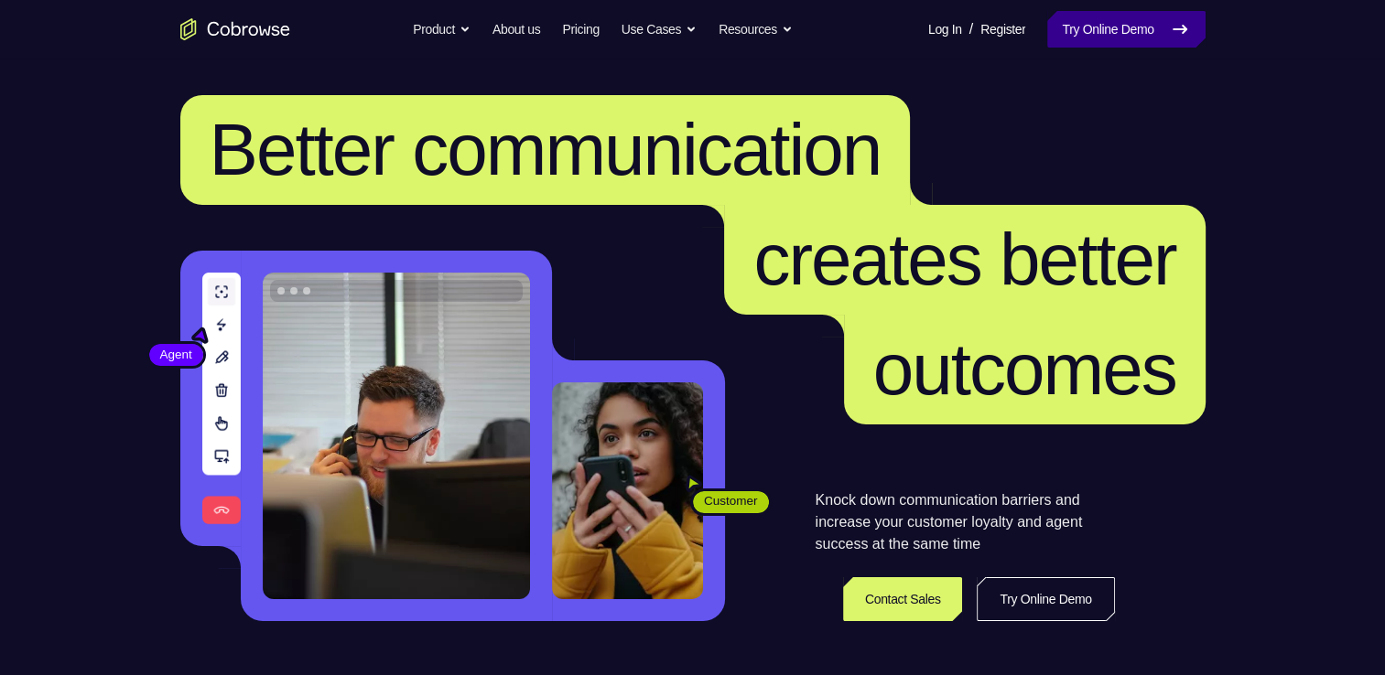
click at [1079, 32] on link "Try Online Demo" at bounding box center [1125, 29] width 157 height 37
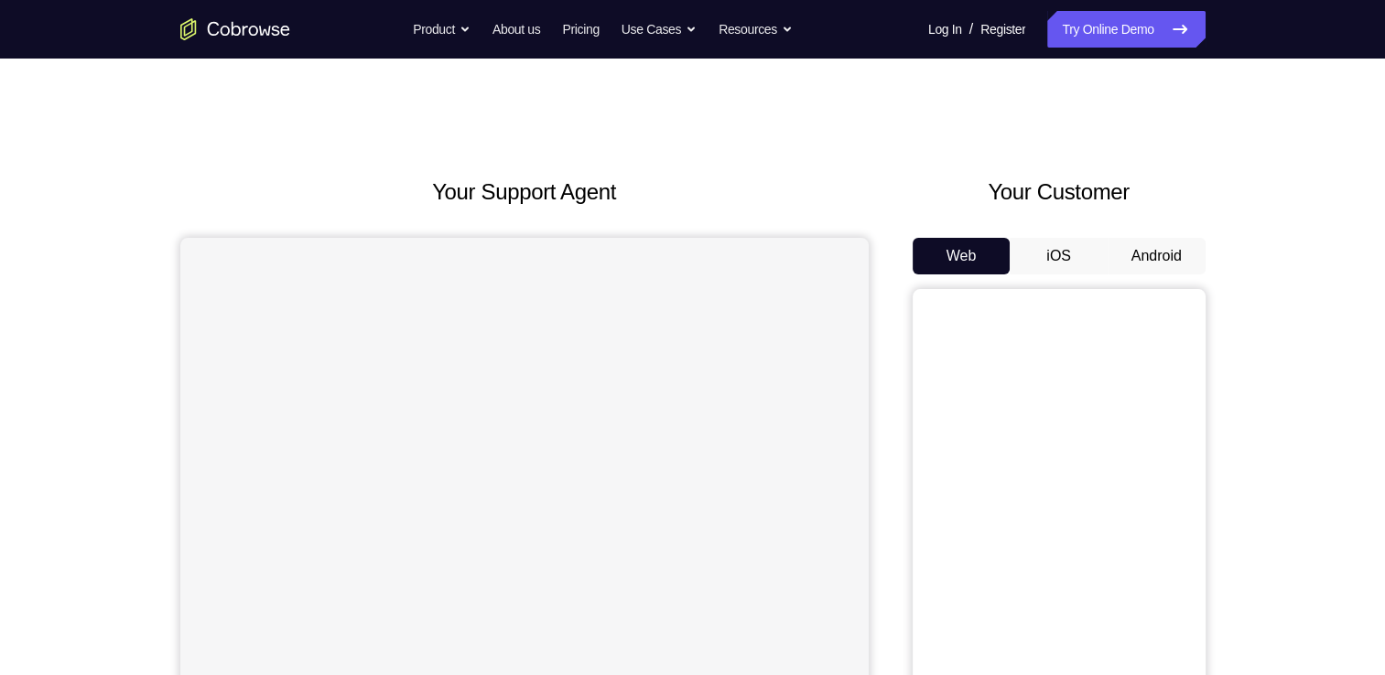
click at [1147, 260] on button "Android" at bounding box center [1156, 256] width 98 height 37
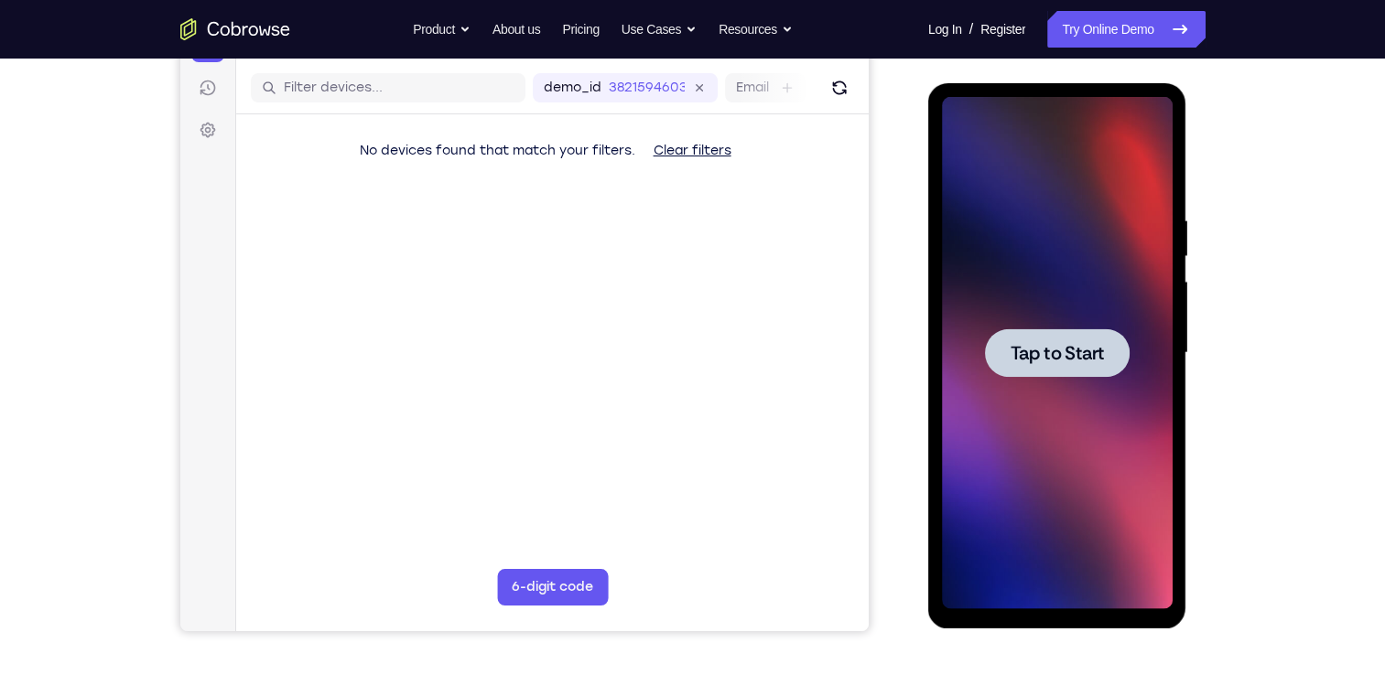
click at [1011, 358] on span "Tap to Start" at bounding box center [1056, 353] width 93 height 18
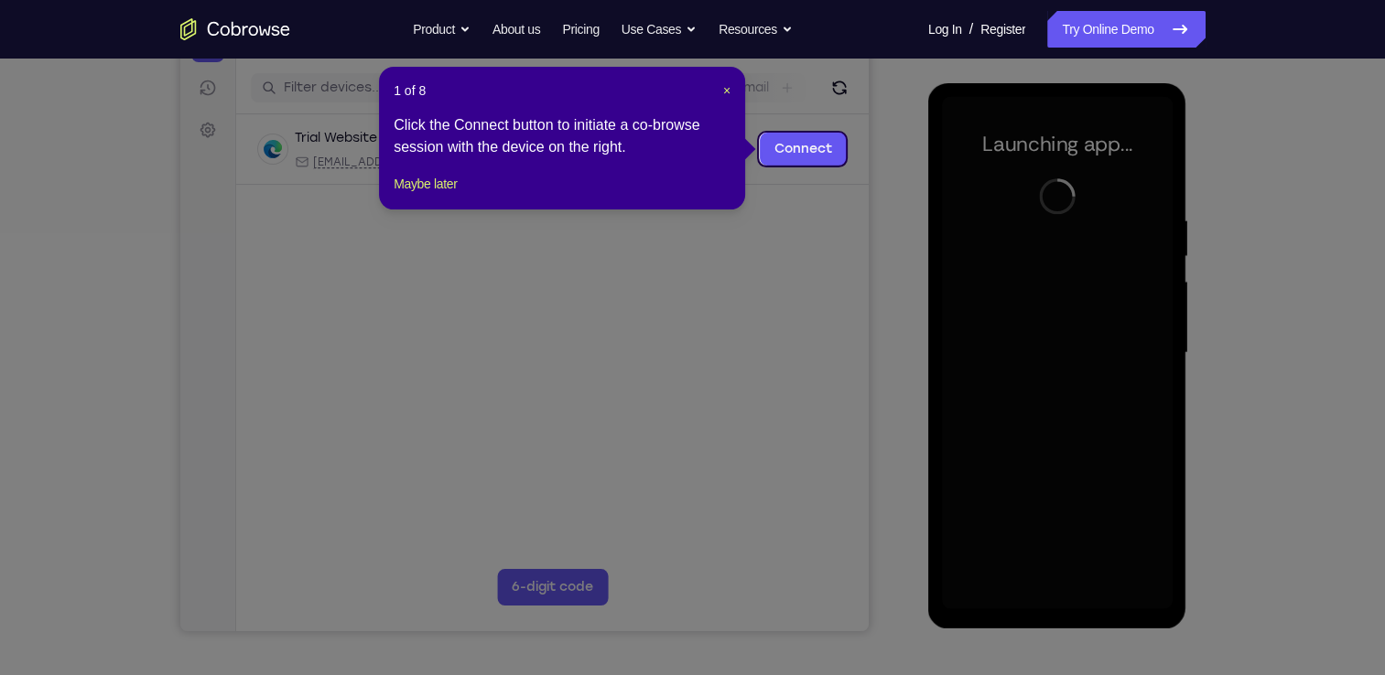
scroll to position [220, 0]
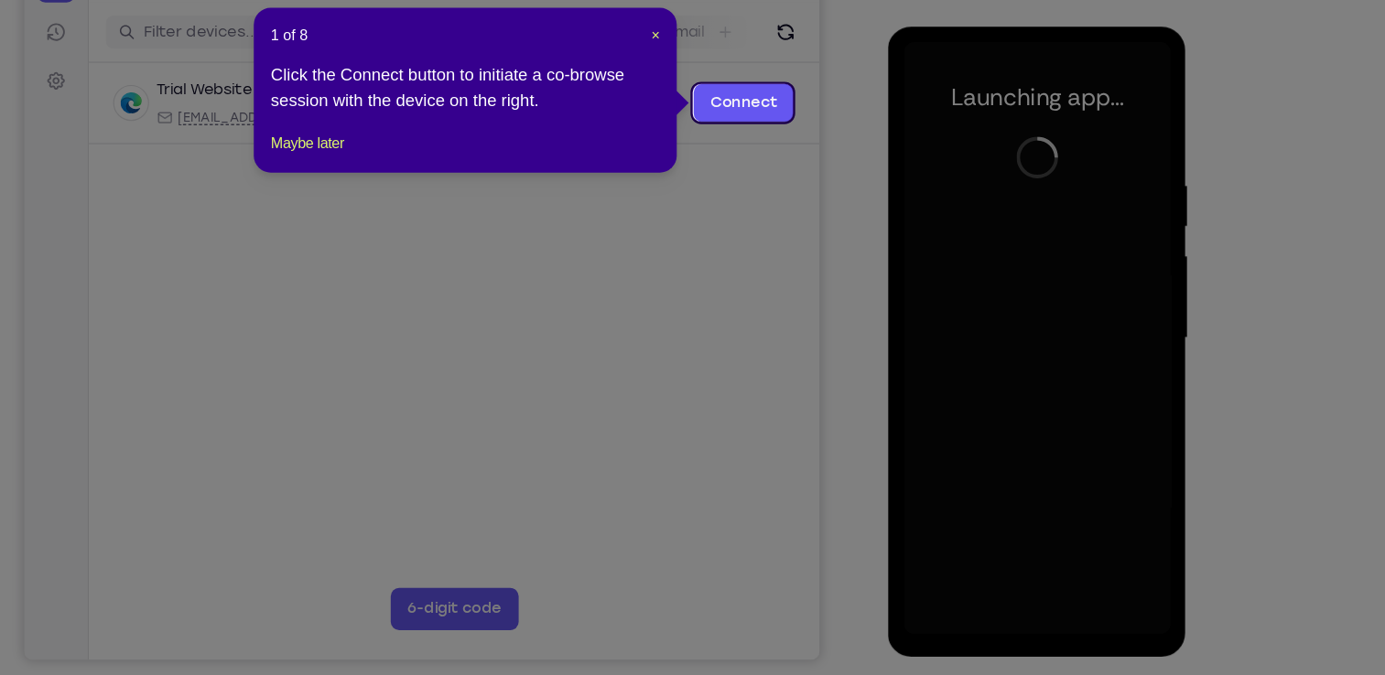
click at [442, 210] on div "1 of 8 × Click the Connect button to initiate a co-browse session with the devi…" at bounding box center [562, 138] width 366 height 143
click at [438, 195] on button "Maybe later" at bounding box center [425, 184] width 63 height 22
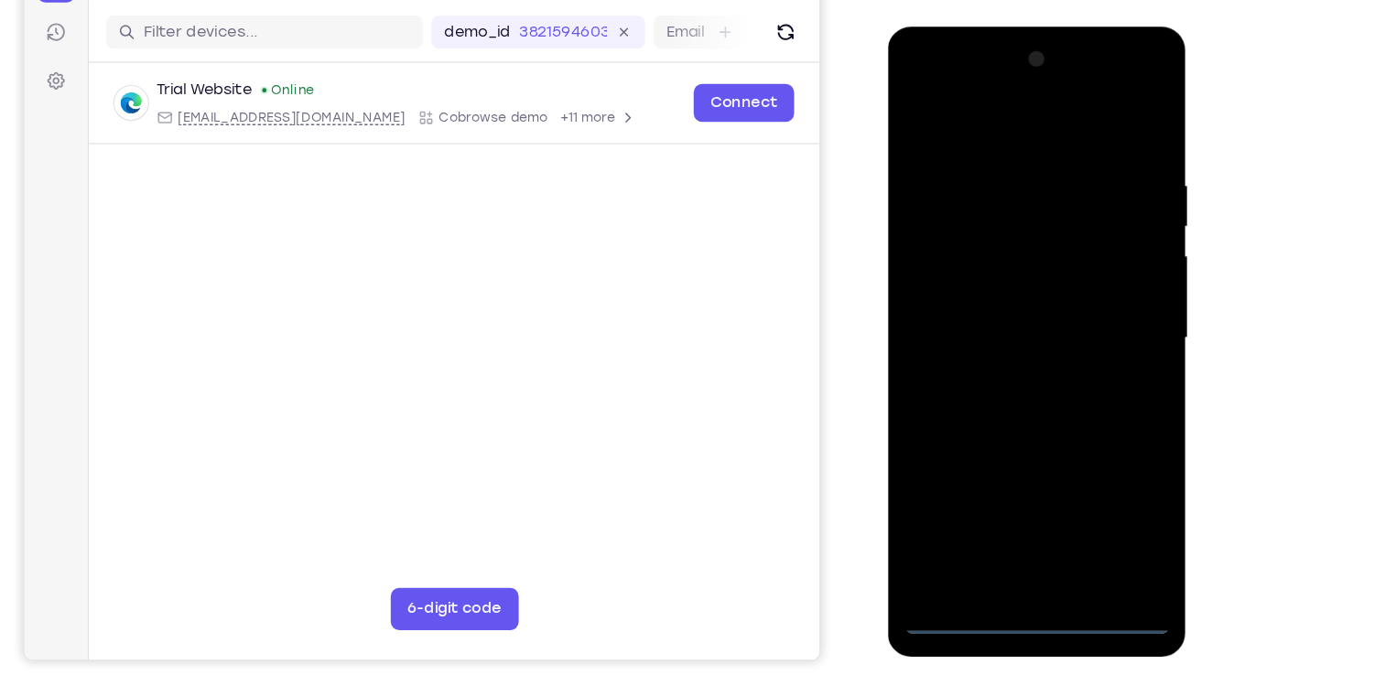
click at [1024, 535] on div at bounding box center [1016, 296] width 231 height 513
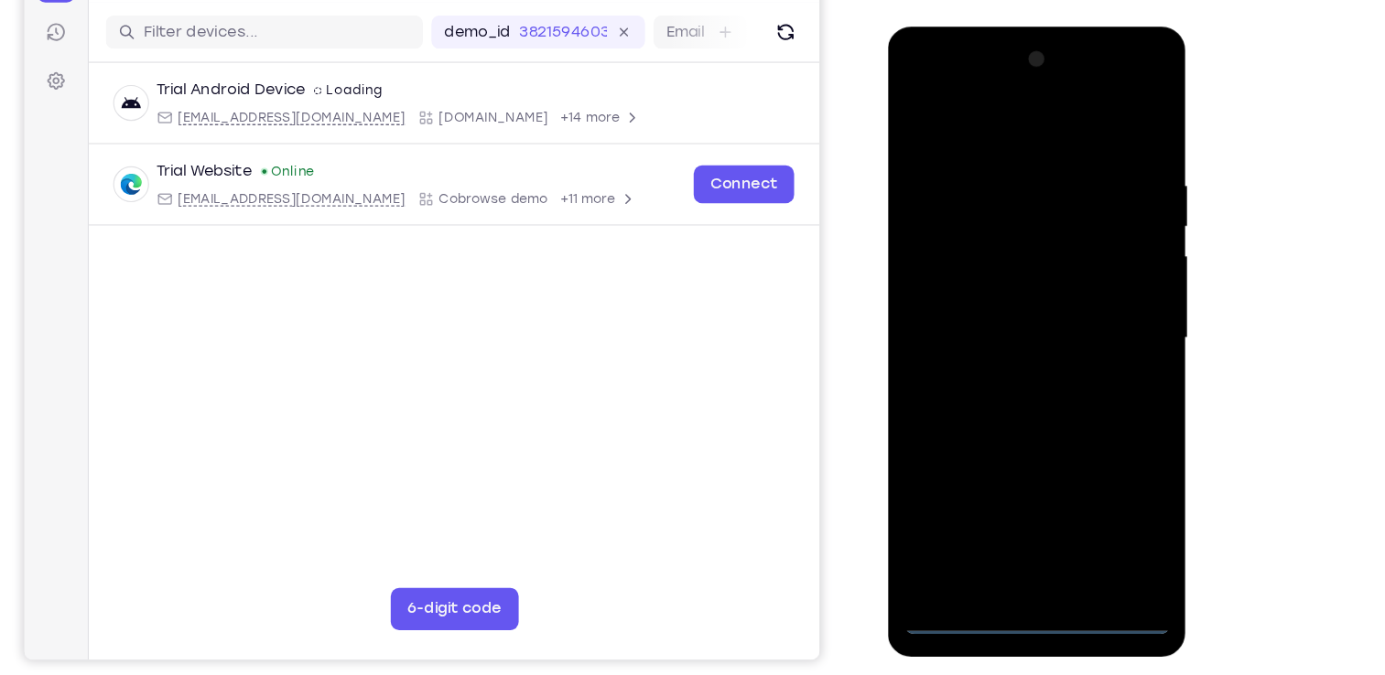
click at [1091, 454] on div at bounding box center [1016, 296] width 231 height 513
click at [915, 80] on div at bounding box center [1016, 296] width 231 height 513
click at [1103, 286] on div at bounding box center [1016, 296] width 231 height 513
click at [996, 333] on div at bounding box center [1016, 296] width 231 height 513
